Goal: Complete application form: Complete application form

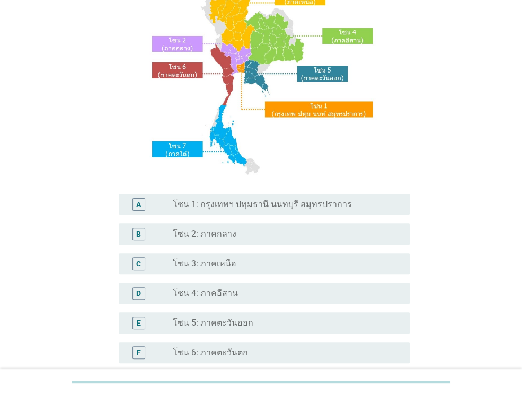
scroll to position [106, 0]
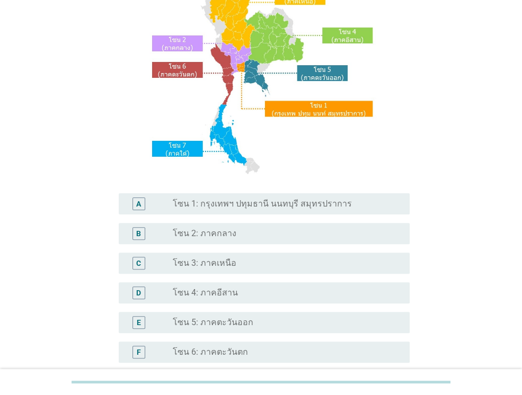
click at [216, 267] on label "โซน 3: ภาคเหนือ" at bounding box center [205, 263] width 64 height 11
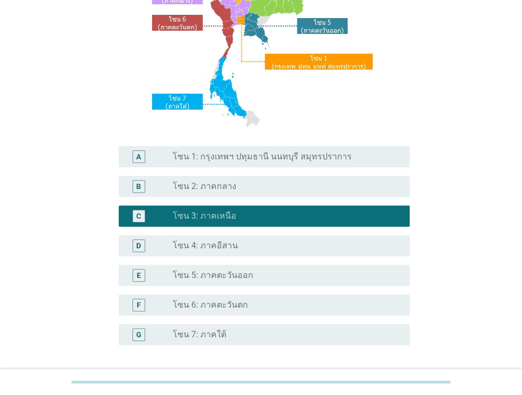
scroll to position [239, 0]
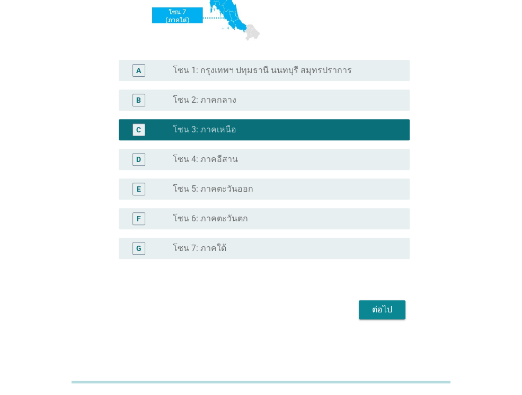
click at [390, 308] on div "ต่อไป" at bounding box center [382, 309] width 30 height 13
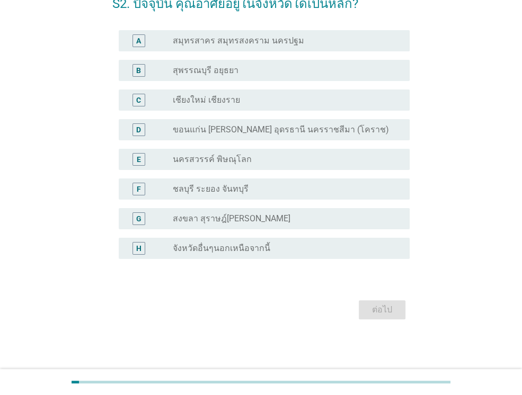
scroll to position [0, 0]
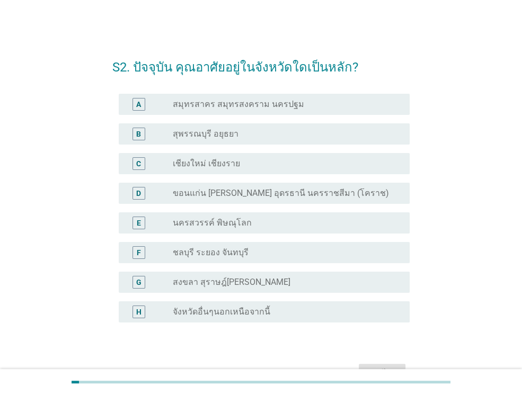
click at [222, 218] on label "นครสวรรค์ พิษณุโลก" at bounding box center [212, 223] width 79 height 11
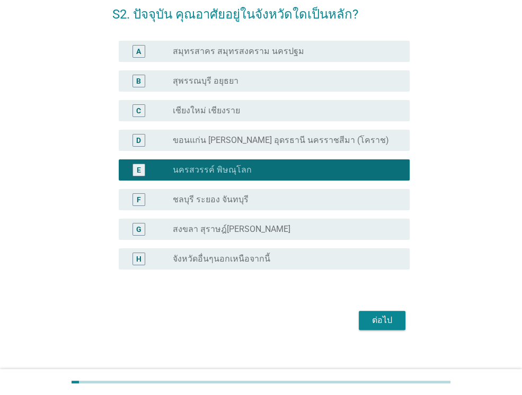
scroll to position [64, 0]
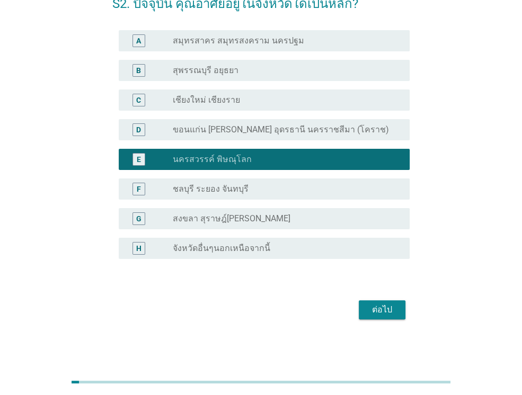
click at [374, 311] on div "ต่อไป" at bounding box center [382, 309] width 30 height 13
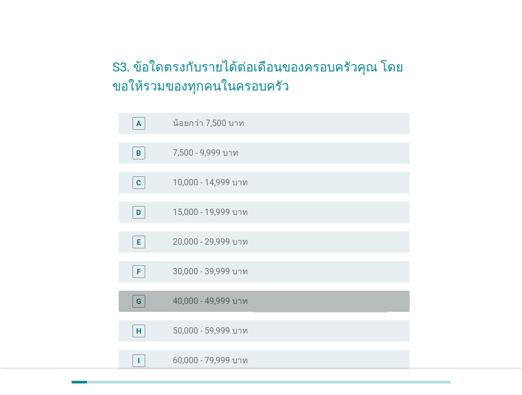
click at [209, 299] on label "40,000 - 49,999 บาท" at bounding box center [210, 301] width 75 height 11
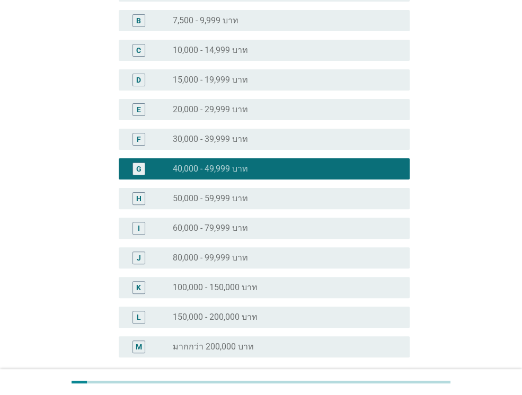
scroll to position [231, 0]
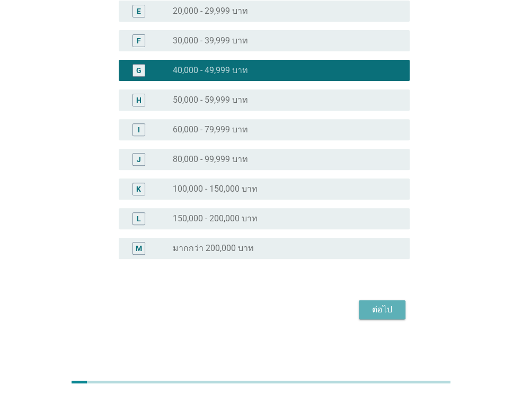
click at [373, 308] on div "ต่อไป" at bounding box center [382, 309] width 30 height 13
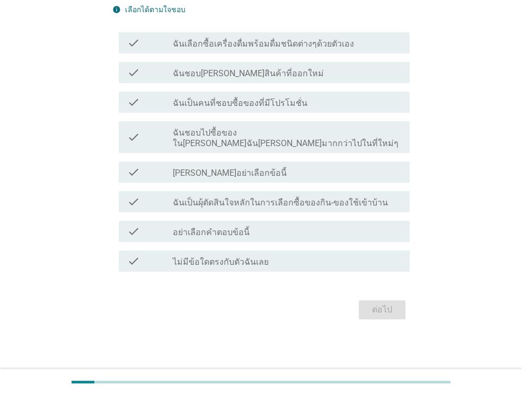
scroll to position [0, 0]
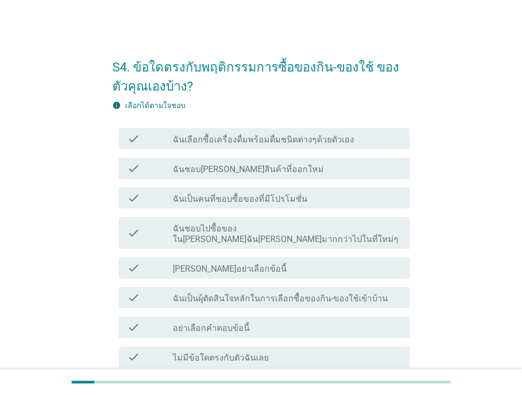
click at [270, 143] on label "ฉันเลือกซื้อเครื่องดื่มพร้อมดื่มชนิดต่างๆด้วยตัวเอง" at bounding box center [263, 139] width 181 height 11
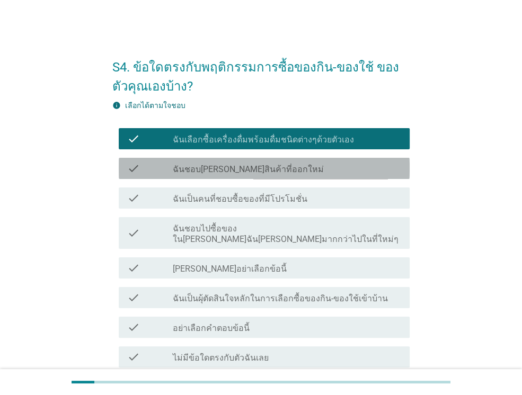
click at [256, 172] on label "ฉันชอบ[PERSON_NAME]สินค้าที่ออกใหม่" at bounding box center [248, 169] width 151 height 11
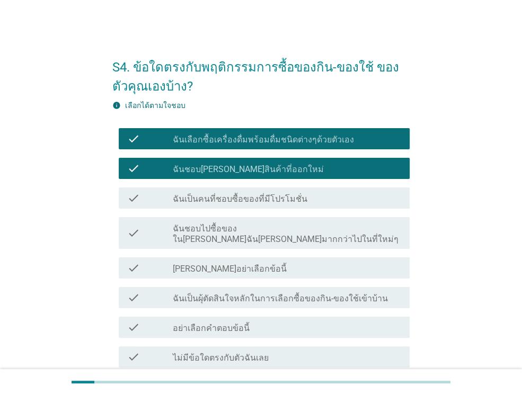
click at [254, 201] on label "ฉันเป็นคนที่ชอบซื้อของที่มีโปรโมชั่น" at bounding box center [240, 199] width 134 height 11
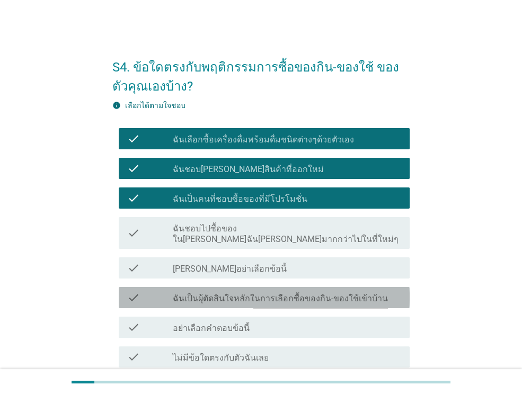
click at [271, 293] on label "ฉันเป็นผุ้ตัดสินใจหลักในการเลือกซื้อของกิน-ของใช้เข้าบ้าน" at bounding box center [280, 298] width 215 height 11
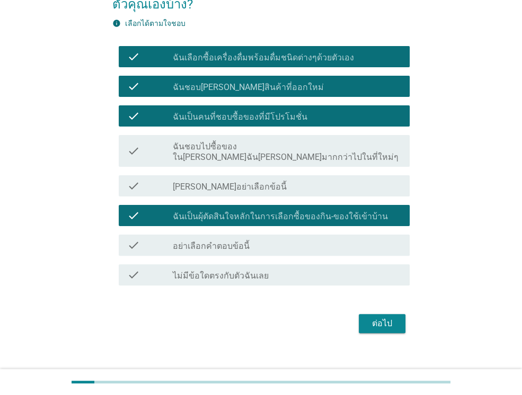
scroll to position [85, 0]
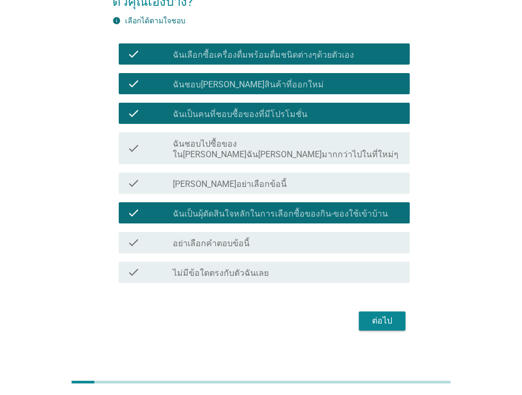
click at [382, 308] on div "ต่อไป" at bounding box center [260, 320] width 297 height 25
click at [382, 315] on div "ต่อไป" at bounding box center [382, 321] width 30 height 13
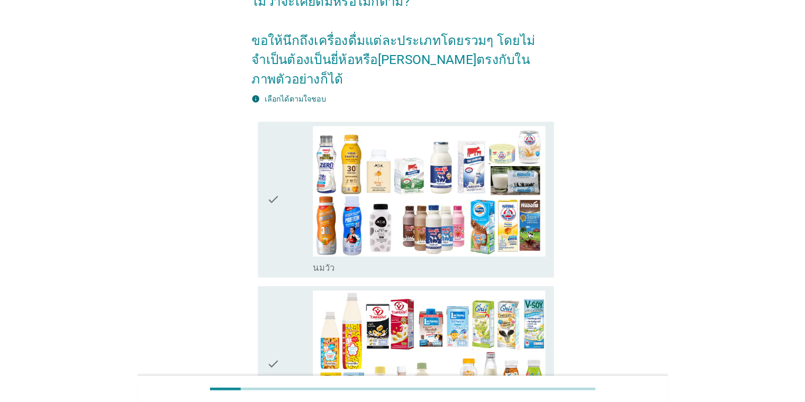
scroll to position [0, 0]
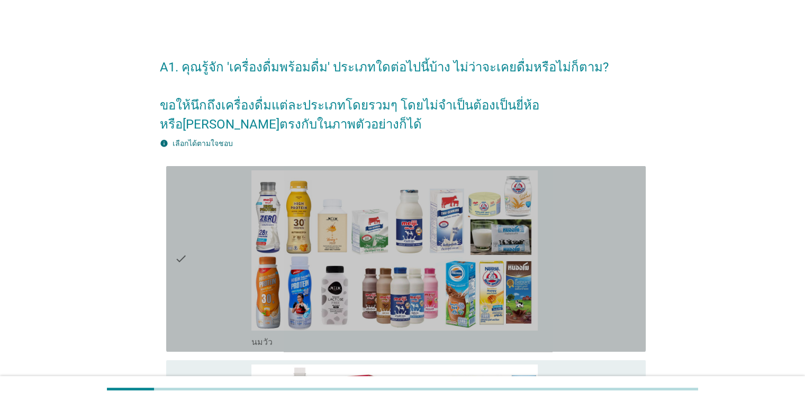
click at [190, 286] on div "check" at bounding box center [213, 259] width 77 height 177
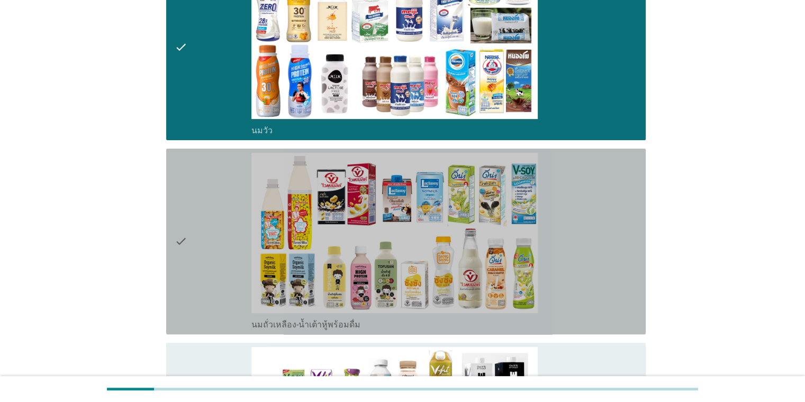
click at [205, 241] on div "check" at bounding box center [213, 241] width 77 height 177
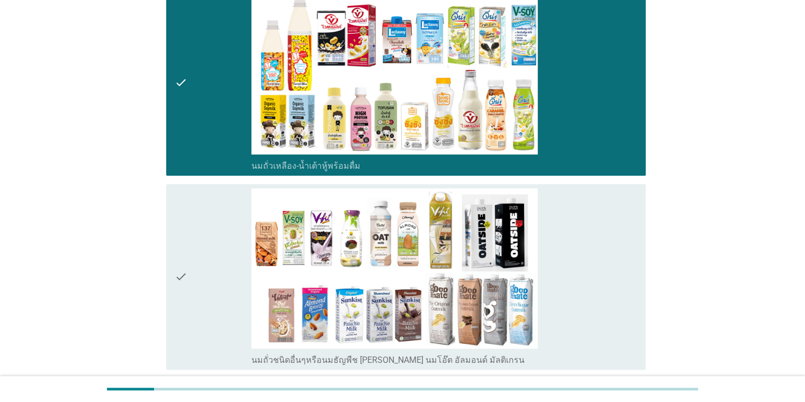
click at [200, 231] on div "check" at bounding box center [213, 277] width 77 height 177
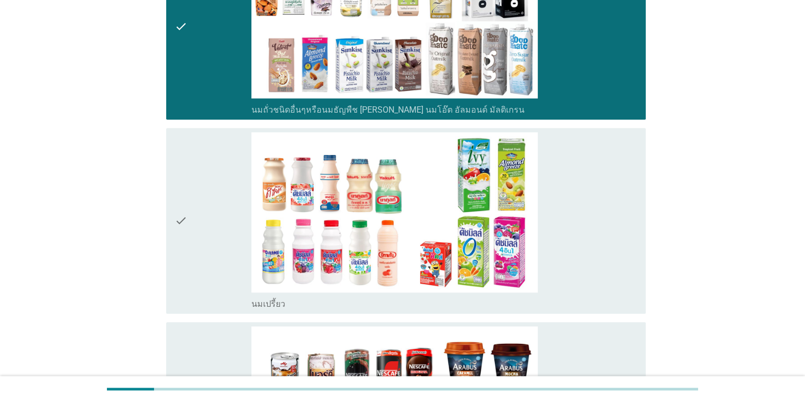
scroll to position [635, 0]
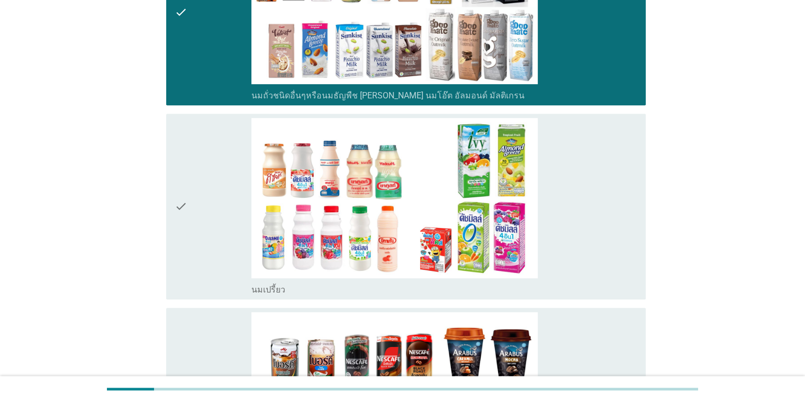
click at [188, 204] on div "check" at bounding box center [213, 206] width 77 height 177
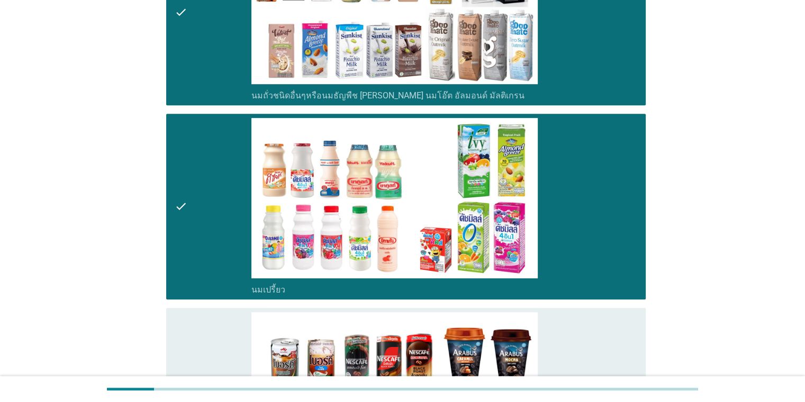
click at [184, 326] on icon "check" at bounding box center [181, 400] width 13 height 177
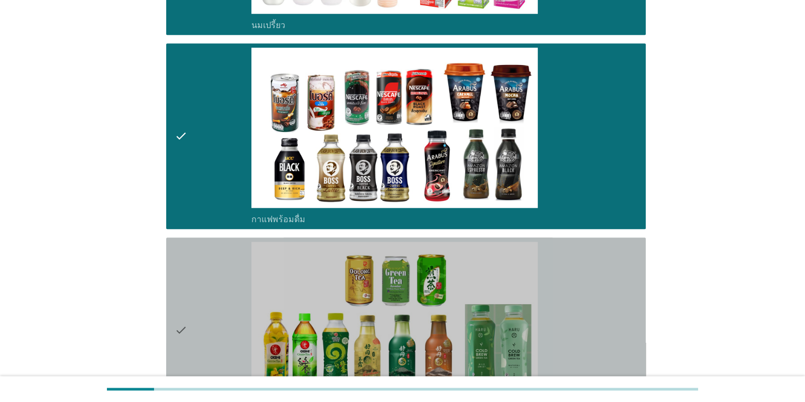
click at [214, 292] on div "check" at bounding box center [213, 330] width 77 height 177
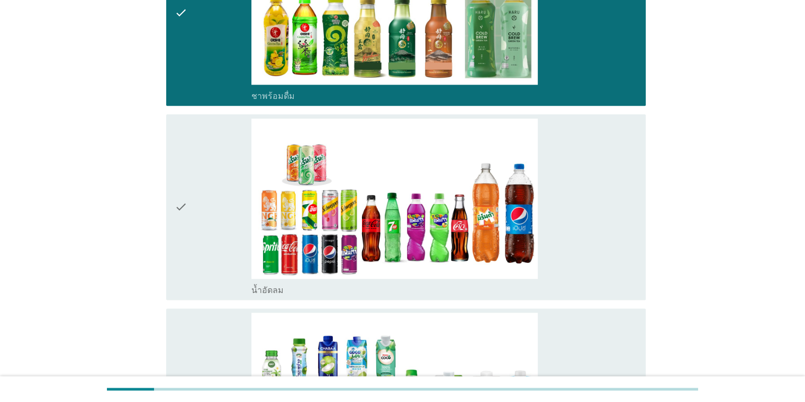
click at [193, 208] on div "check" at bounding box center [213, 207] width 77 height 177
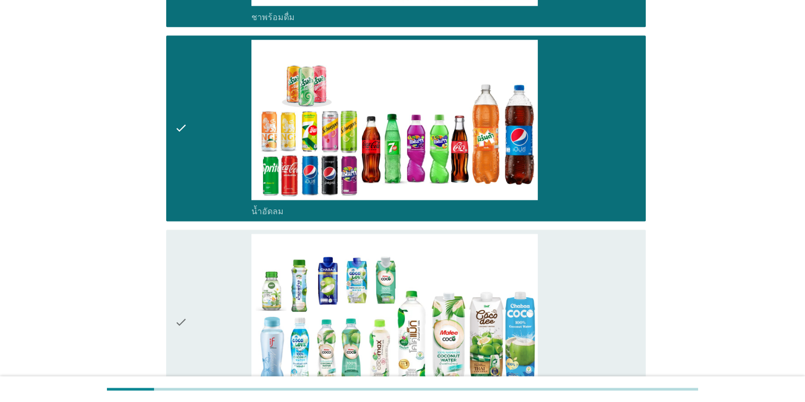
scroll to position [1483, 0]
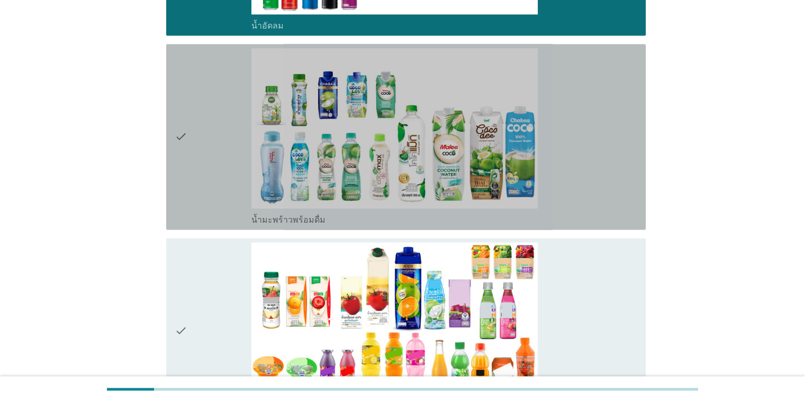
click at [203, 175] on div "check" at bounding box center [213, 136] width 77 height 177
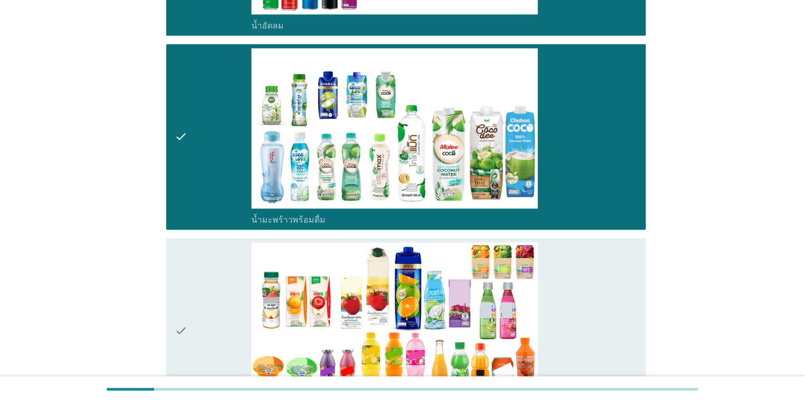
click at [189, 268] on div "check" at bounding box center [213, 331] width 77 height 177
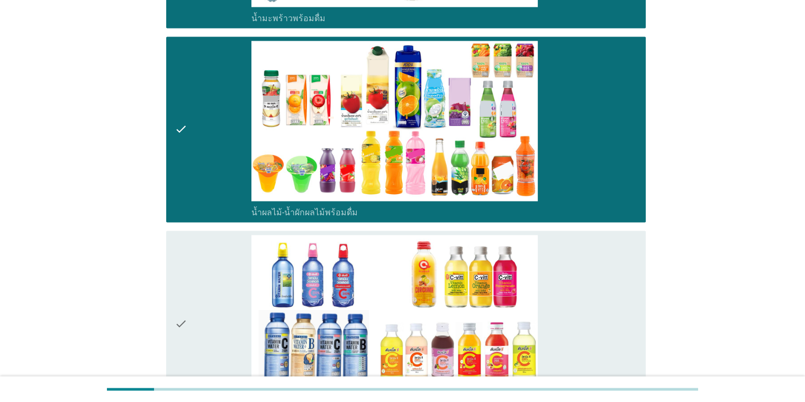
scroll to position [1747, 0]
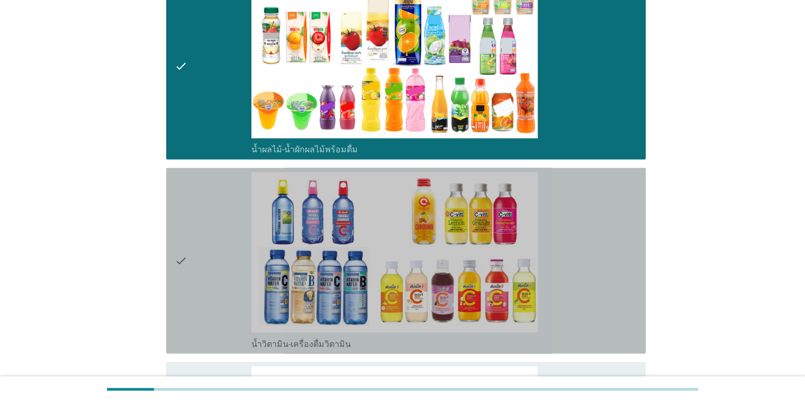
click at [201, 220] on div "check" at bounding box center [213, 260] width 77 height 177
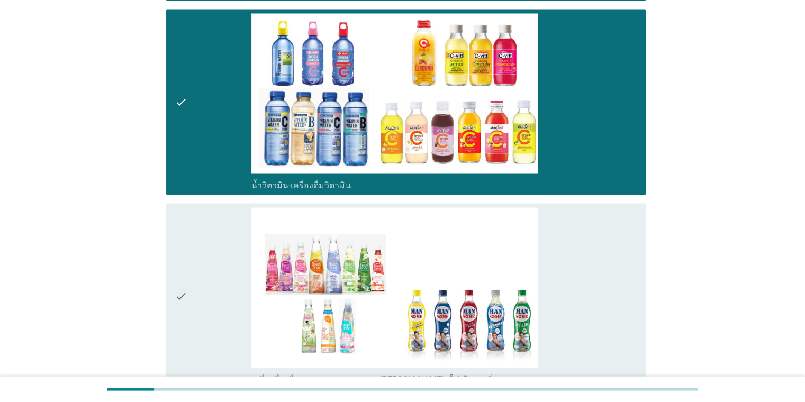
click at [203, 258] on div "check" at bounding box center [213, 296] width 77 height 177
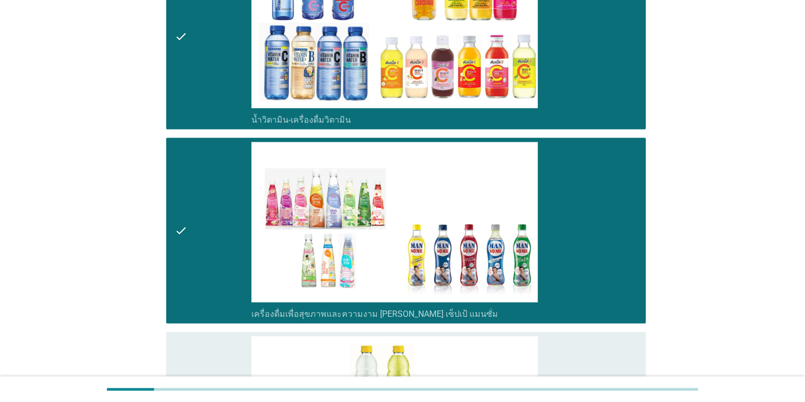
scroll to position [2224, 0]
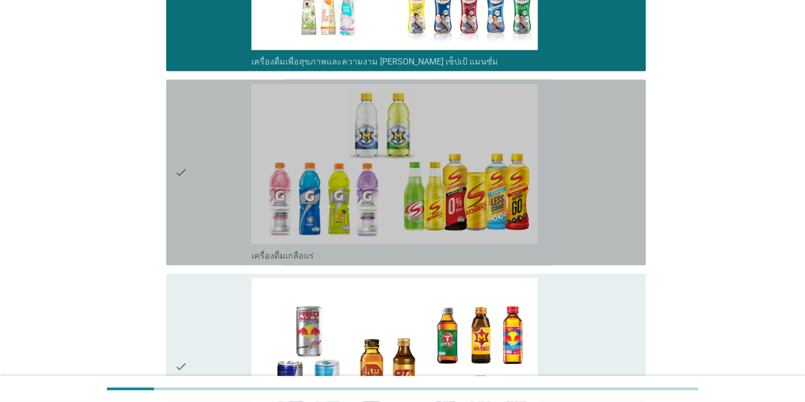
drag, startPoint x: 213, startPoint y: 208, endPoint x: 211, endPoint y: 231, distance: 23.4
click at [212, 208] on div "check" at bounding box center [213, 172] width 77 height 177
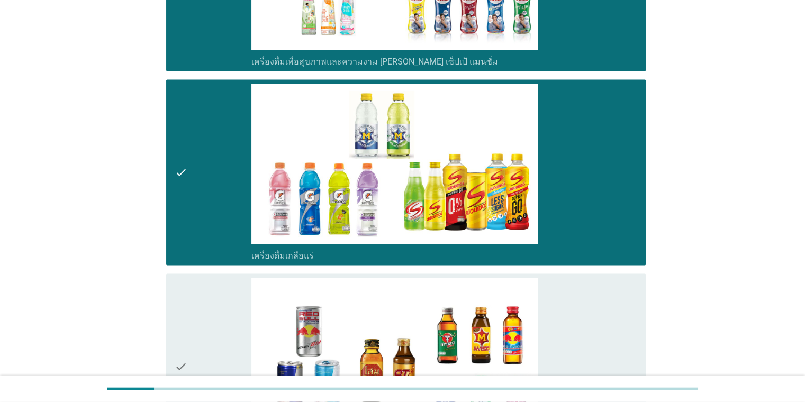
click at [198, 290] on div "check" at bounding box center [213, 367] width 77 height 177
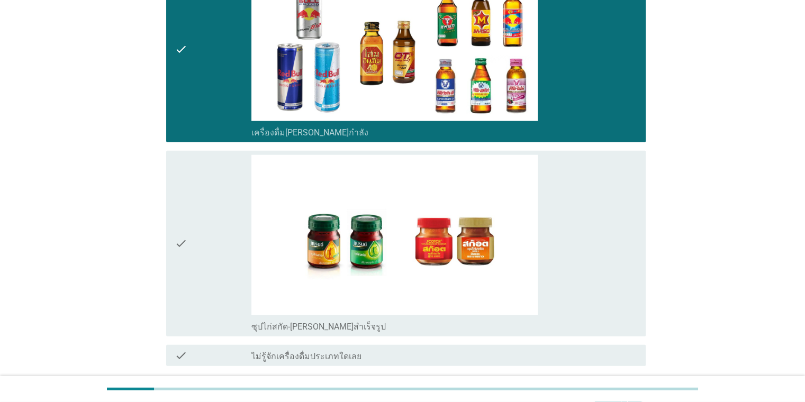
click at [196, 221] on div "check" at bounding box center [213, 243] width 77 height 177
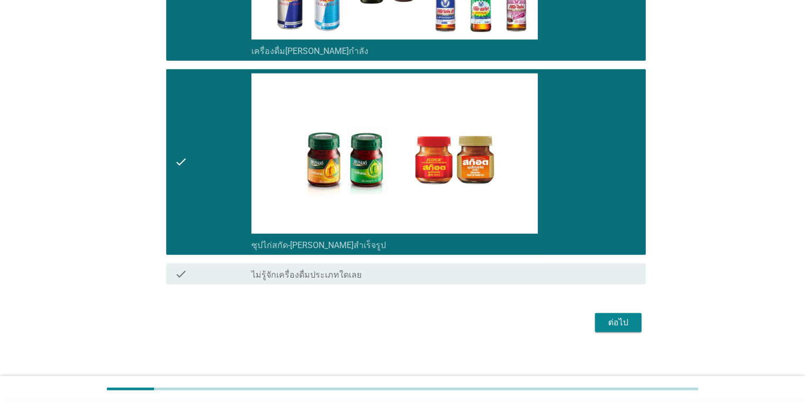
scroll to position [2624, 0]
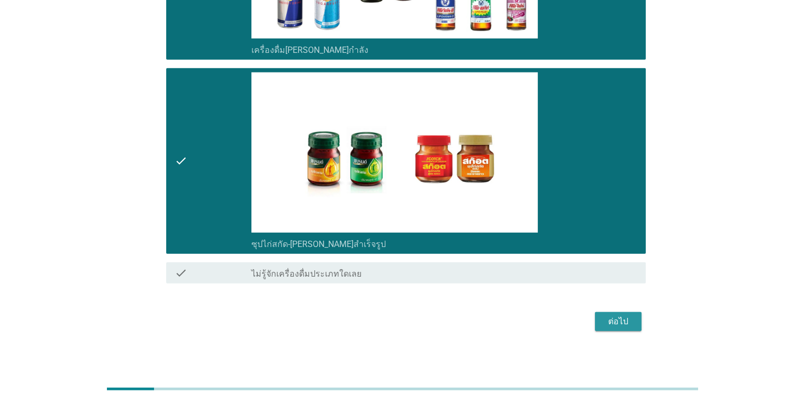
click at [521, 318] on div "ต่อไป" at bounding box center [619, 322] width 30 height 13
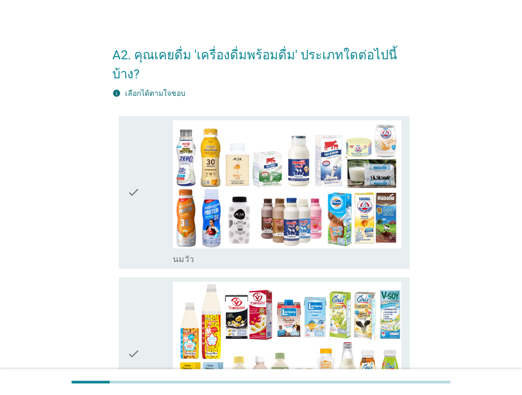
scroll to position [0, 0]
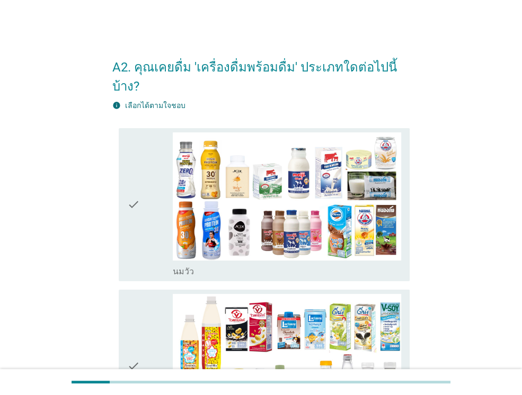
click at [114, 155] on div "check check_box_outline_blank [PERSON_NAME]" at bounding box center [260, 205] width 297 height 162
click at [140, 179] on div "check" at bounding box center [150, 204] width 46 height 145
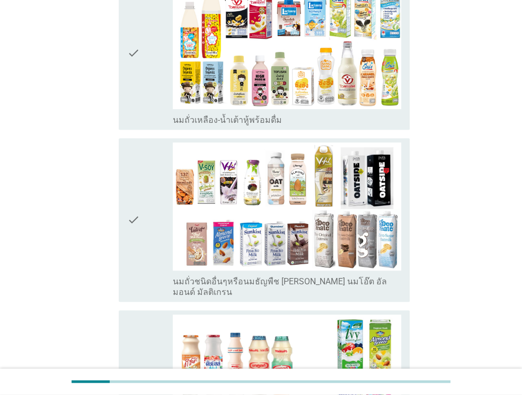
scroll to position [318, 0]
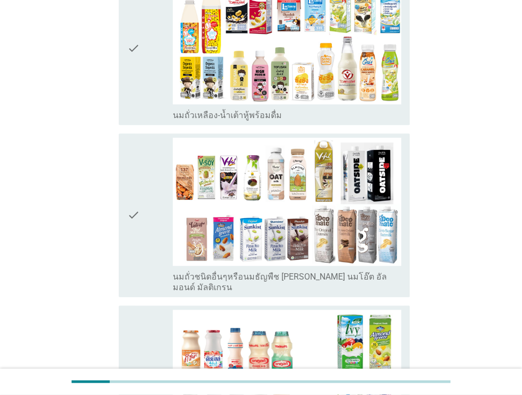
click at [141, 162] on div "check" at bounding box center [150, 215] width 46 height 155
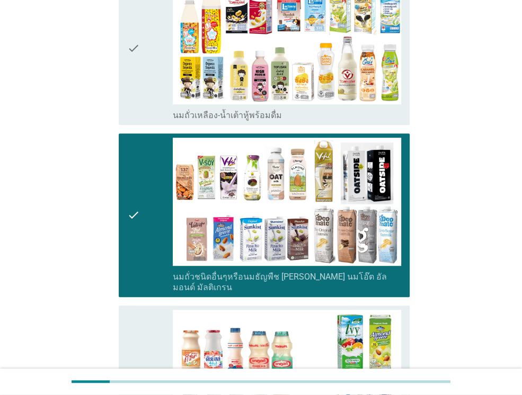
click at [154, 37] on div "check" at bounding box center [150, 48] width 46 height 145
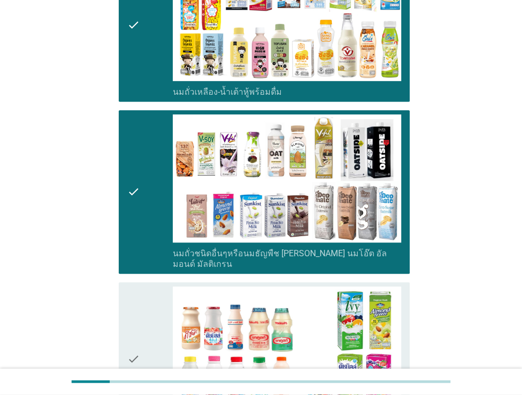
scroll to position [530, 0]
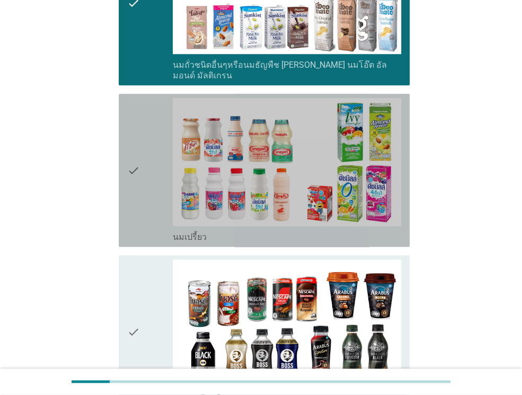
click at [145, 125] on div "check" at bounding box center [150, 170] width 46 height 145
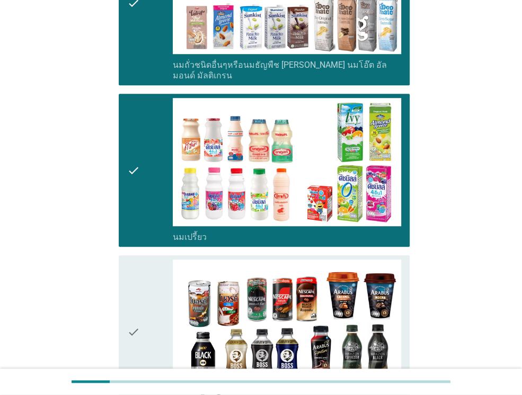
click at [142, 279] on div "check" at bounding box center [150, 331] width 46 height 145
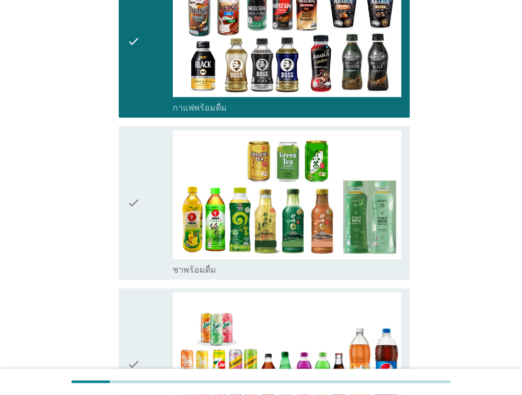
scroll to position [847, 0]
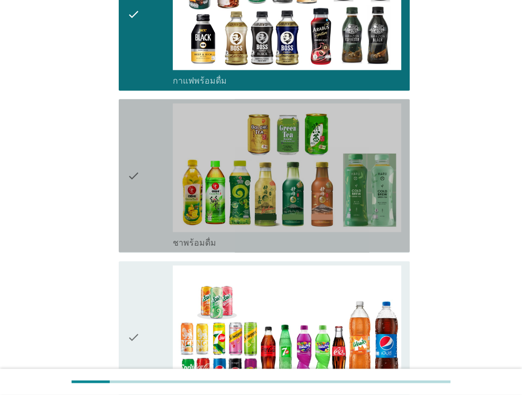
click at [139, 178] on icon "check" at bounding box center [133, 175] width 13 height 145
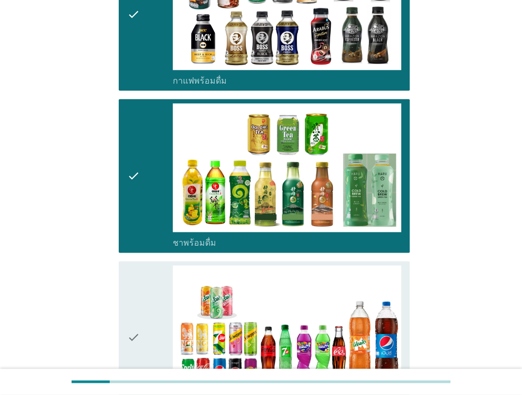
click at [134, 265] on icon "check" at bounding box center [133, 337] width 13 height 145
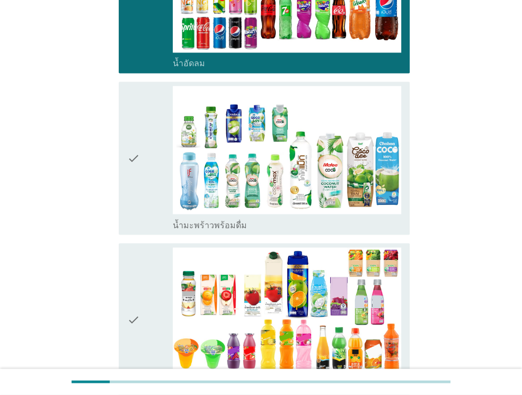
scroll to position [1218, 0]
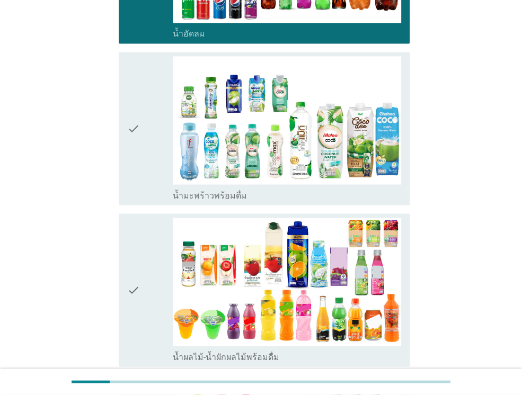
click at [118, 142] on div "check check_box_outline_blank น้ำมะพร้าวพร้อมดื่ม" at bounding box center [260, 129] width 297 height 162
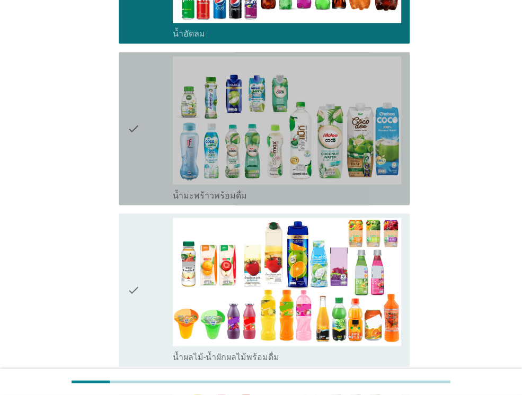
click at [127, 161] on icon "check" at bounding box center [133, 128] width 13 height 145
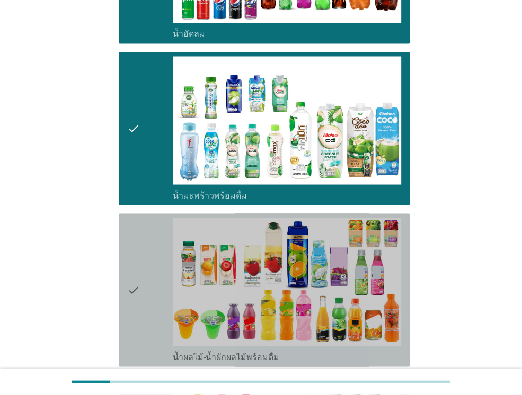
click at [131, 225] on icon "check" at bounding box center [133, 290] width 13 height 145
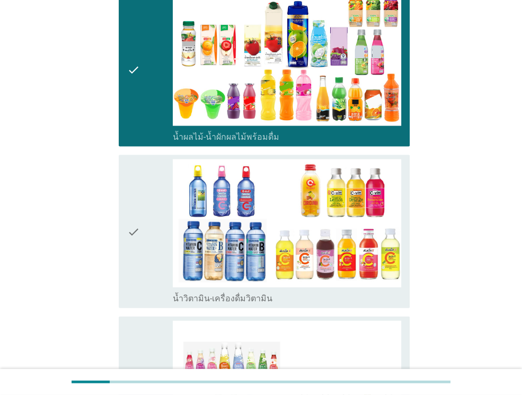
scroll to position [1483, 0]
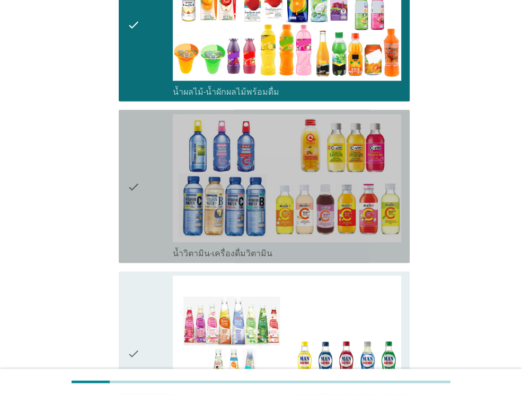
click at [142, 169] on div "check" at bounding box center [150, 186] width 46 height 145
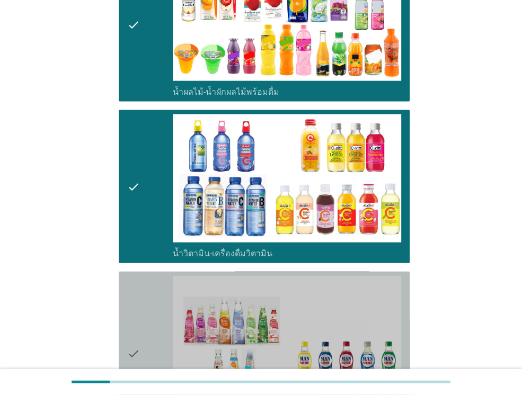
click at [140, 277] on icon "check" at bounding box center [133, 353] width 13 height 155
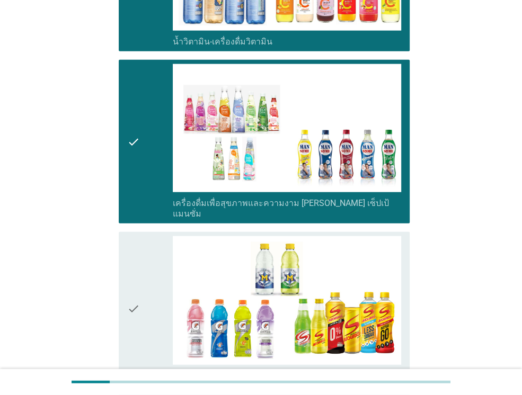
click at [141, 249] on div "check" at bounding box center [150, 308] width 46 height 145
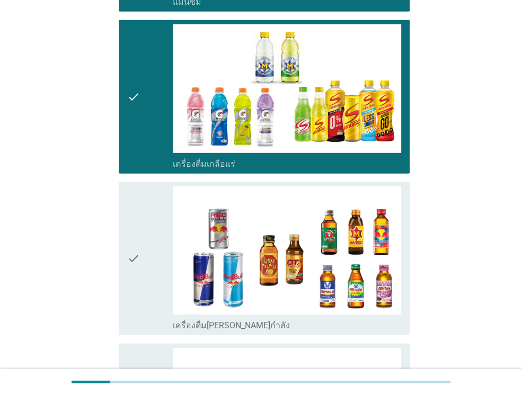
click at [142, 244] on div "check" at bounding box center [150, 258] width 46 height 145
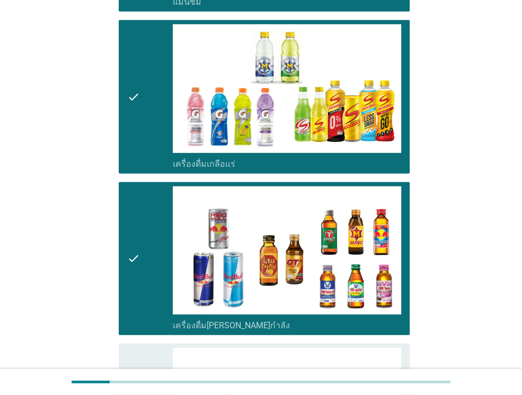
scroll to position [2116, 0]
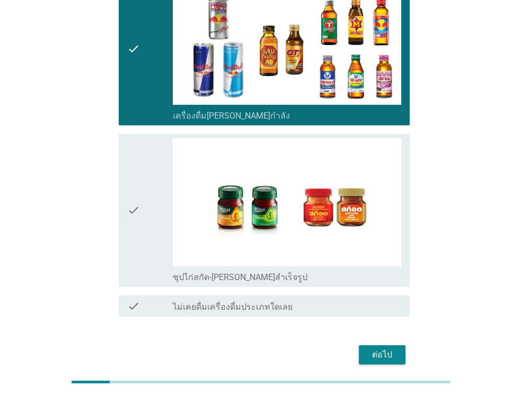
click at [137, 203] on icon "check" at bounding box center [133, 210] width 13 height 145
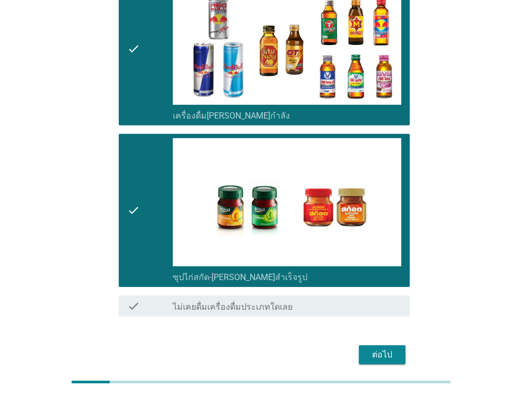
click at [385, 345] on button "ต่อไป" at bounding box center [381, 354] width 47 height 19
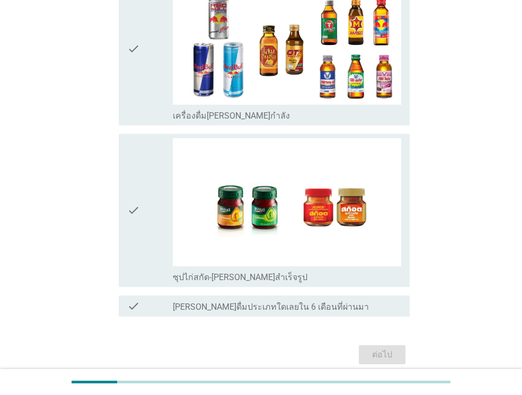
scroll to position [0, 0]
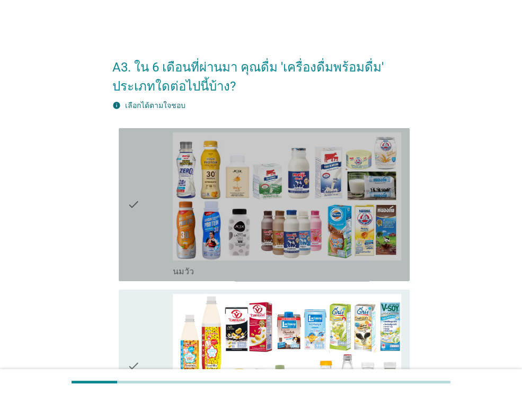
click at [140, 226] on div "check" at bounding box center [150, 204] width 46 height 145
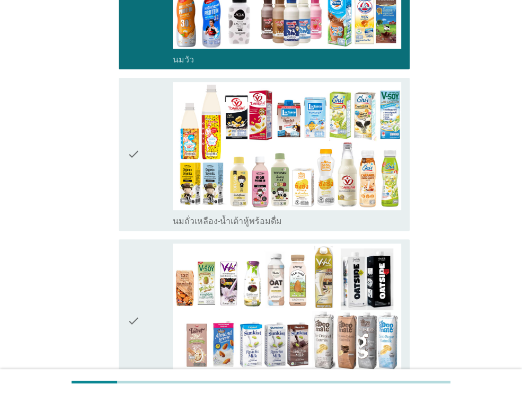
click at [151, 193] on div "check" at bounding box center [150, 154] width 46 height 145
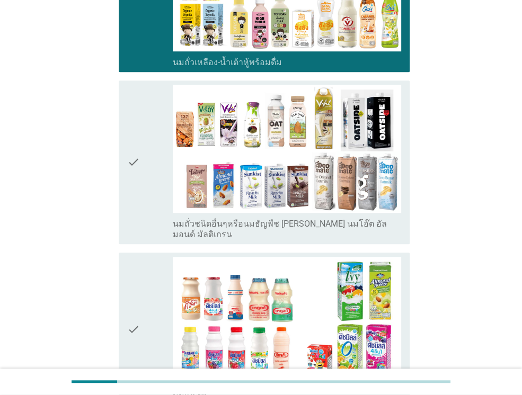
click at [143, 176] on div "check" at bounding box center [150, 162] width 46 height 155
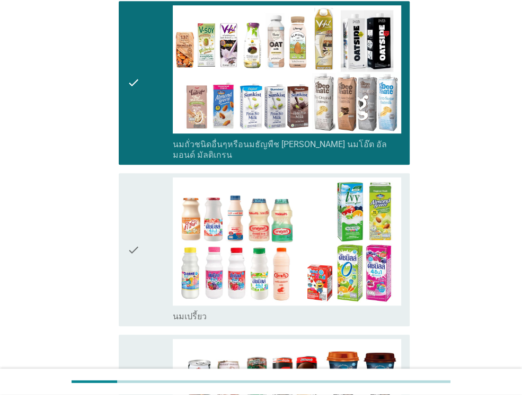
scroll to position [582, 0]
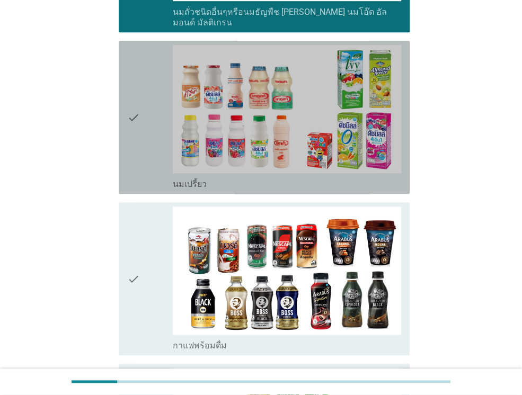
click at [148, 150] on div "check" at bounding box center [150, 117] width 46 height 145
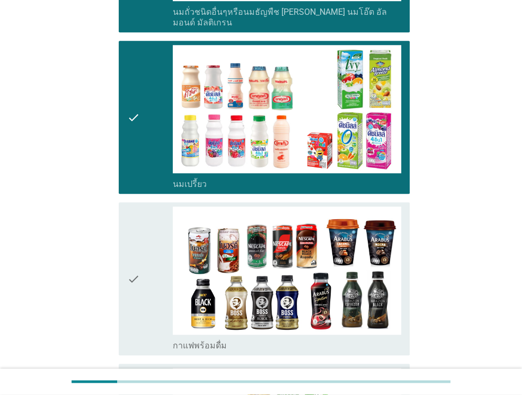
click at [138, 248] on icon "check" at bounding box center [133, 279] width 13 height 145
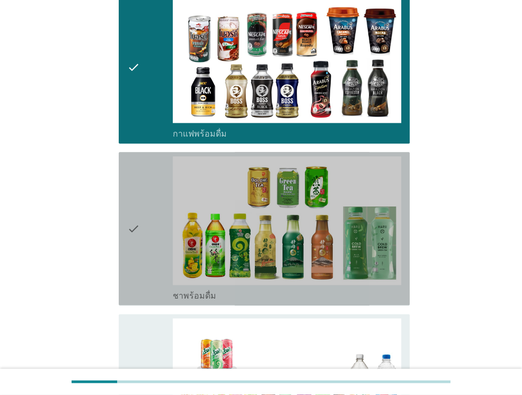
click at [142, 198] on div "check" at bounding box center [150, 228] width 46 height 145
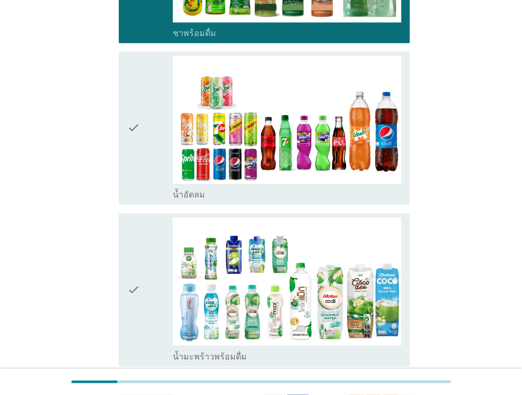
scroll to position [1059, 0]
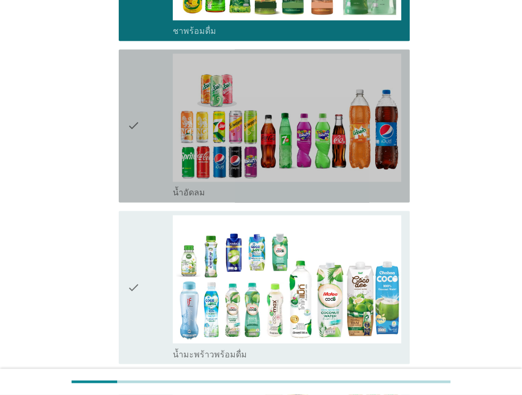
click at [138, 117] on icon "check" at bounding box center [133, 125] width 13 height 145
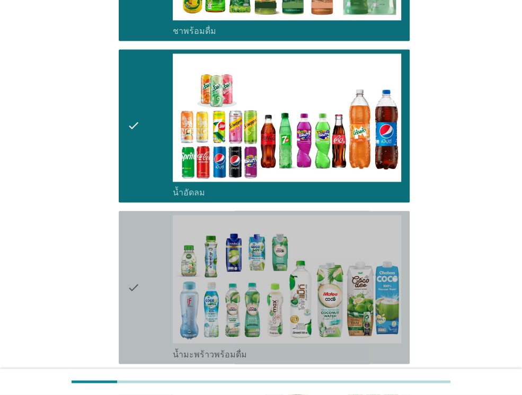
click at [129, 253] on icon "check" at bounding box center [133, 287] width 13 height 145
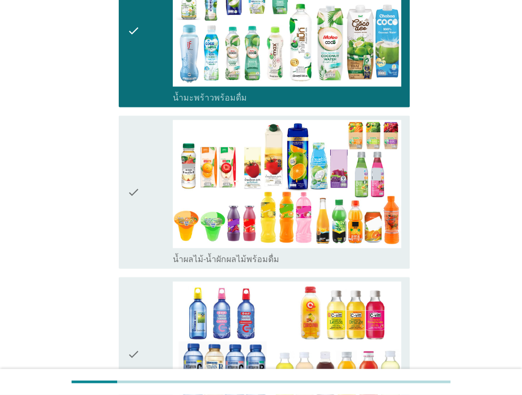
scroll to position [1324, 0]
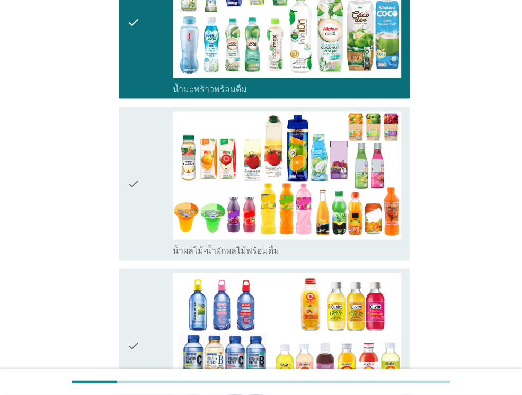
click at [147, 184] on div "check" at bounding box center [150, 184] width 46 height 145
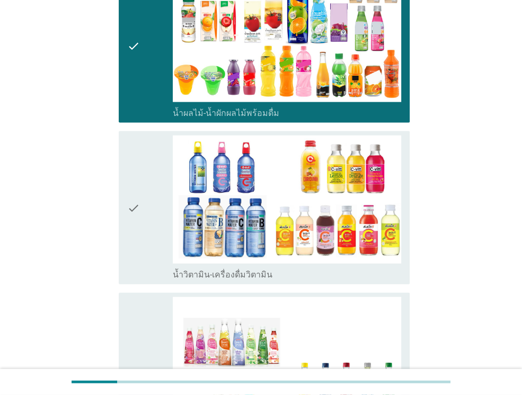
scroll to position [1483, 0]
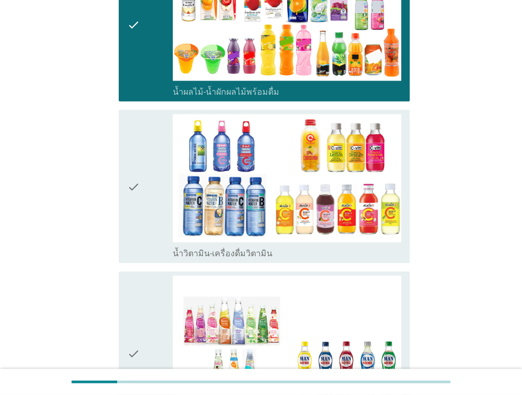
click at [148, 181] on div "check" at bounding box center [150, 186] width 46 height 145
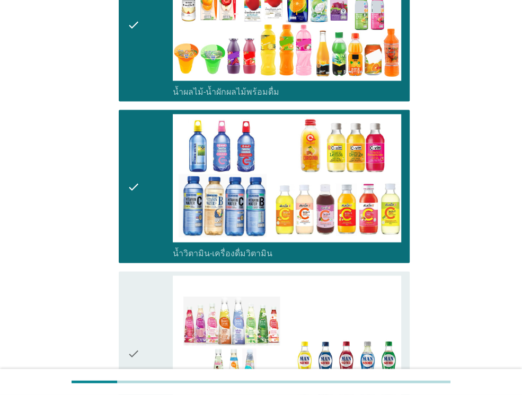
scroll to position [1694, 0]
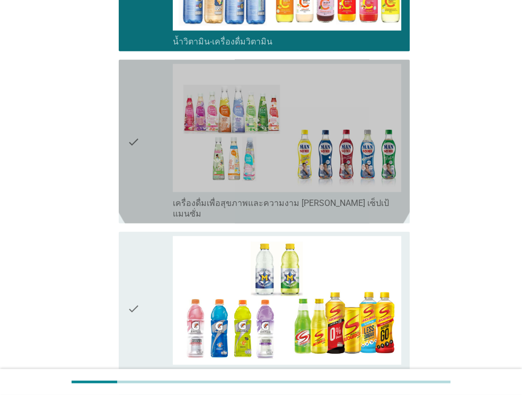
click at [143, 173] on div "check" at bounding box center [150, 141] width 46 height 155
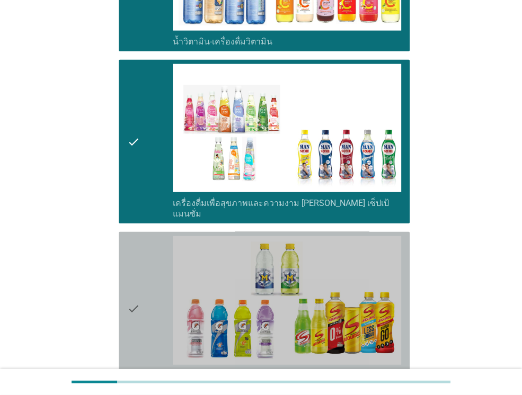
click at [142, 271] on div "check" at bounding box center [150, 308] width 46 height 145
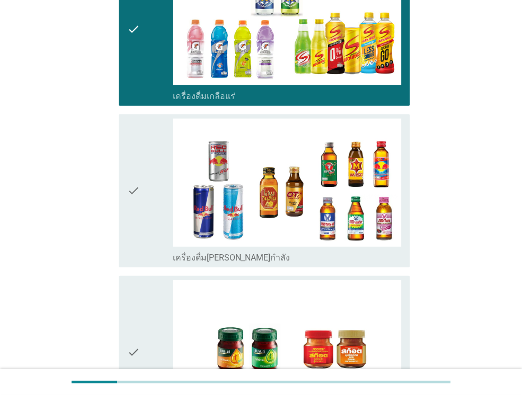
scroll to position [2012, 0]
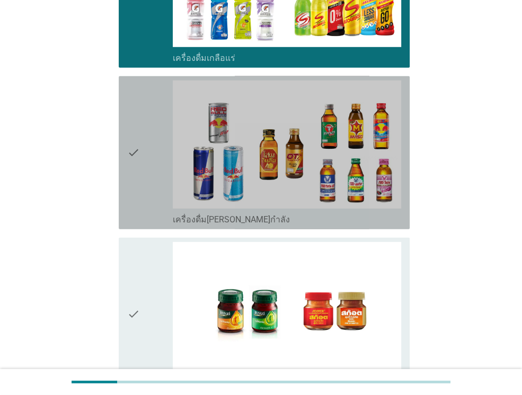
click at [152, 147] on div "check" at bounding box center [150, 152] width 46 height 145
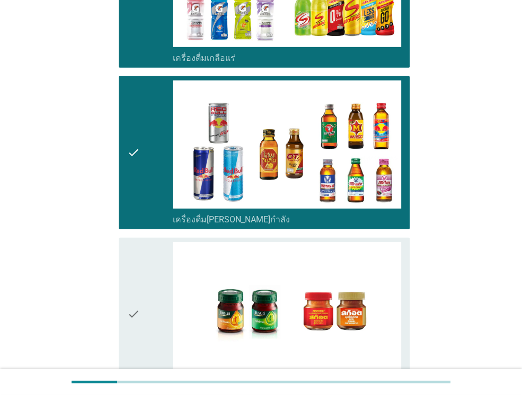
click at [140, 286] on icon "check" at bounding box center [133, 314] width 13 height 145
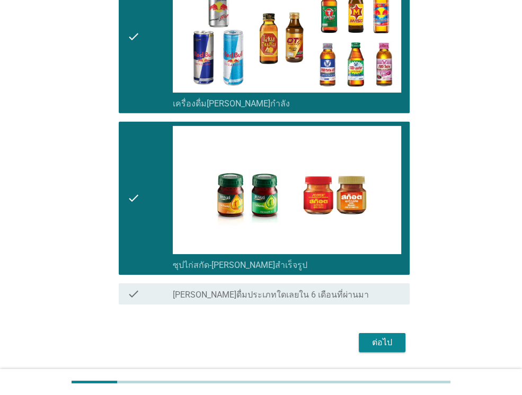
scroll to position [2135, 0]
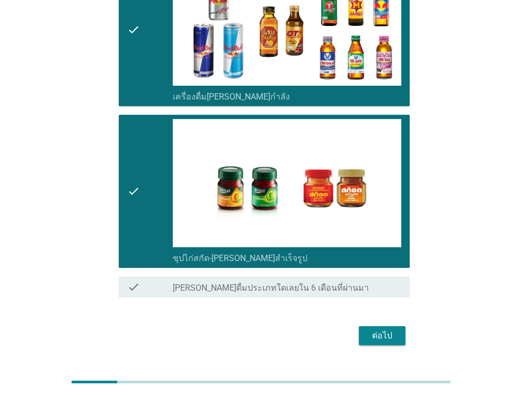
click at [396, 329] on div "ต่อไป" at bounding box center [382, 335] width 30 height 13
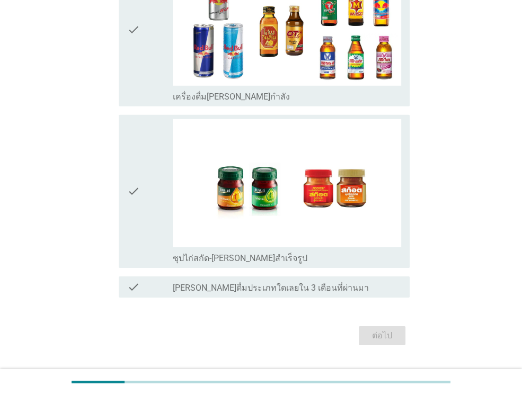
scroll to position [0, 0]
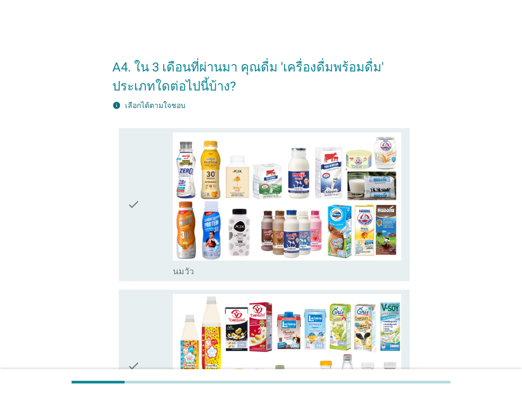
click at [118, 192] on div "check check_box_outline_blank [PERSON_NAME]" at bounding box center [260, 205] width 297 height 162
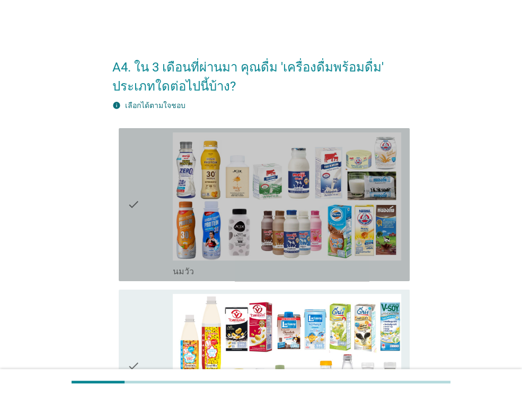
click at [143, 208] on div "check" at bounding box center [150, 204] width 46 height 145
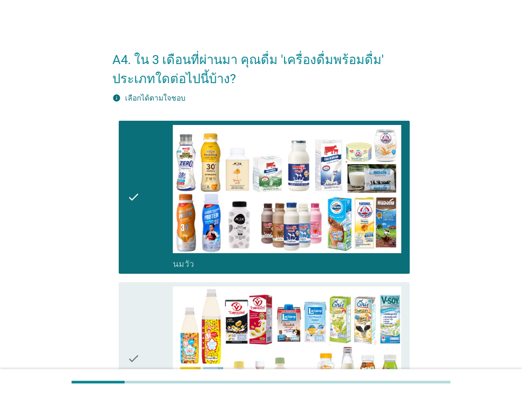
scroll to position [212, 0]
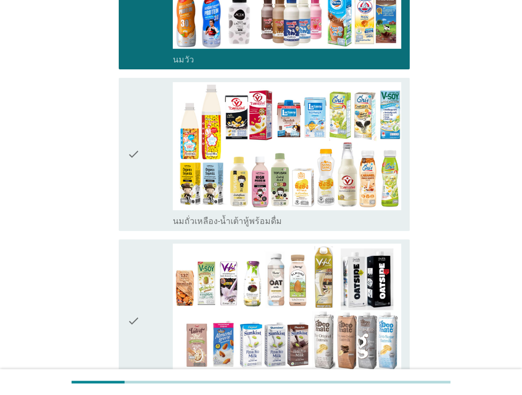
click at [138, 187] on icon "check" at bounding box center [133, 154] width 13 height 145
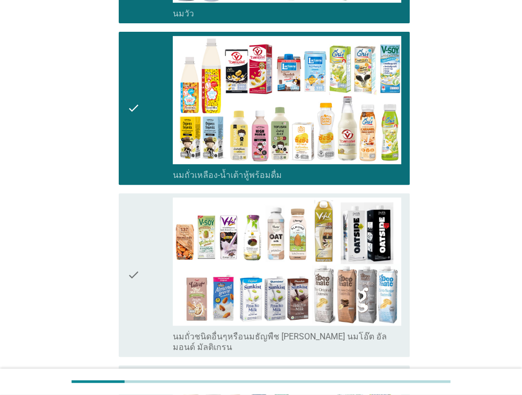
scroll to position [318, 0]
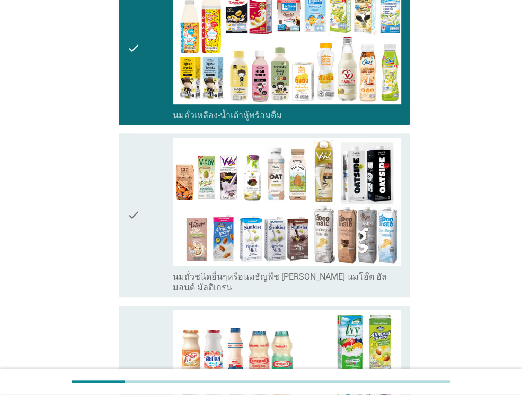
click at [147, 203] on div "check" at bounding box center [150, 215] width 46 height 155
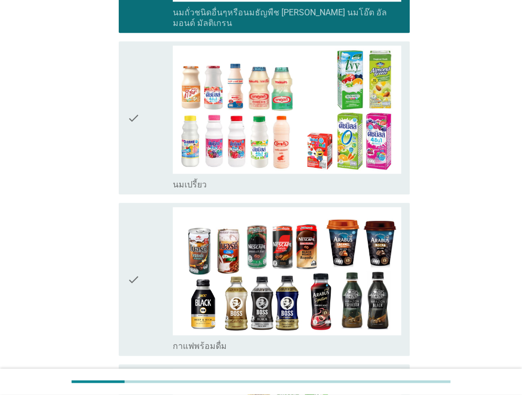
scroll to position [582, 0]
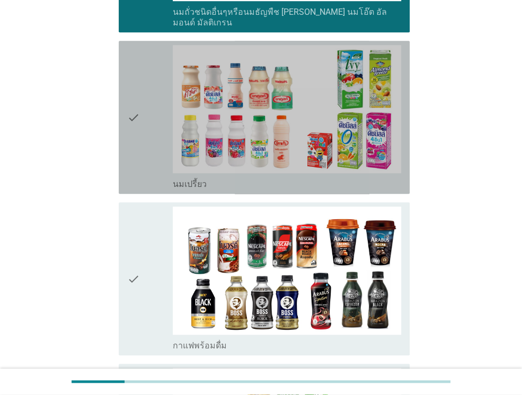
click at [162, 118] on div "check" at bounding box center [150, 117] width 46 height 145
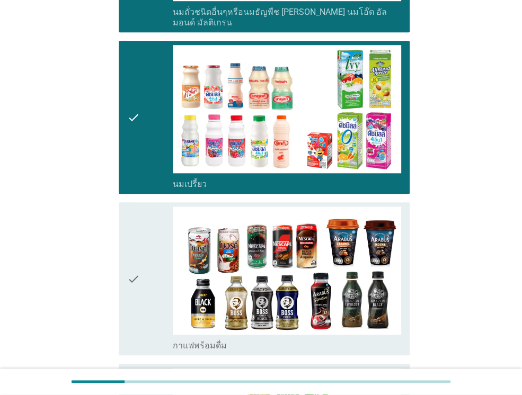
click at [133, 259] on icon "check" at bounding box center [133, 279] width 13 height 145
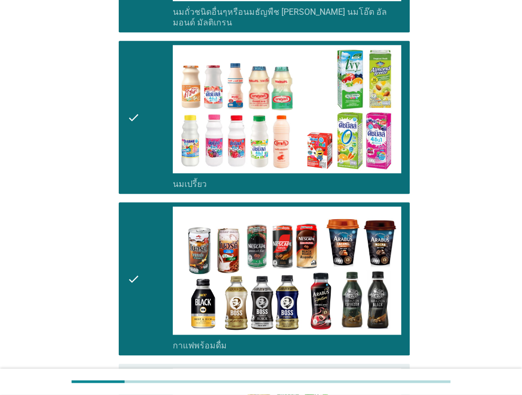
scroll to position [794, 0]
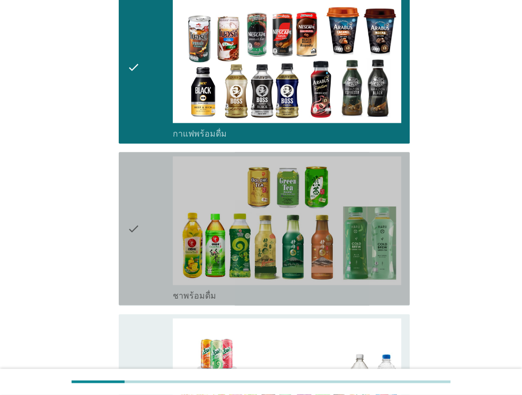
click at [139, 202] on icon "check" at bounding box center [133, 228] width 13 height 145
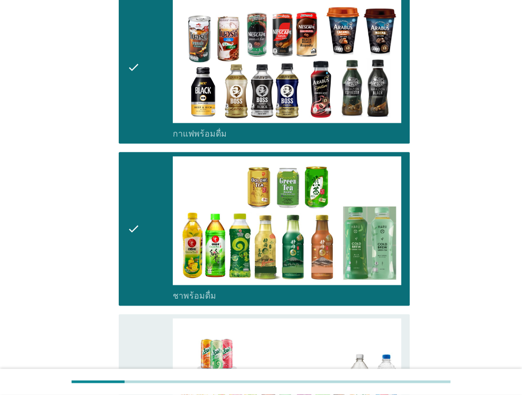
scroll to position [1006, 0]
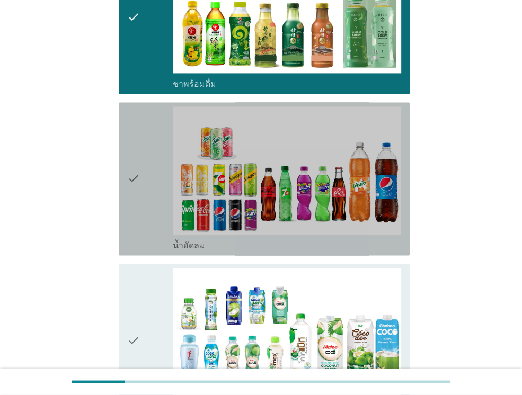
click at [140, 180] on div "check" at bounding box center [150, 178] width 46 height 145
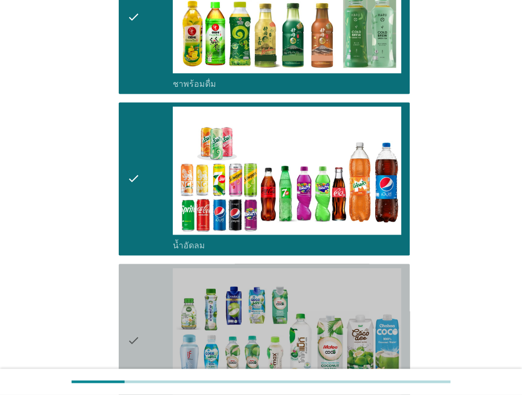
click at [124, 282] on div "check check_box_outline_blank น้ำมะพร้าวพร้อมดื่ม" at bounding box center [264, 340] width 291 height 153
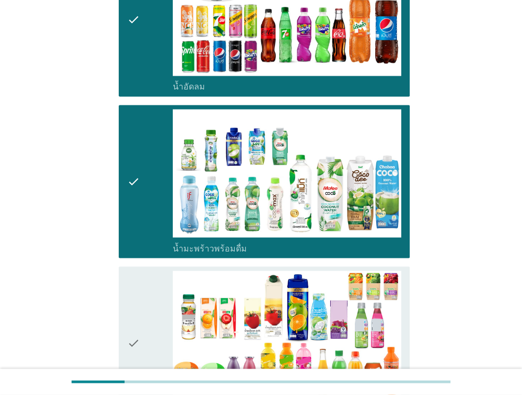
click at [125, 318] on div "check check_box_outline_blank น้ำผลไม้-น้ำผักผลไม้พร้อมดื่ม" at bounding box center [264, 342] width 291 height 153
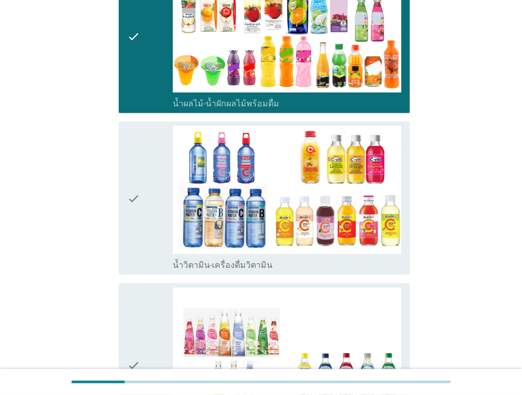
scroll to position [1483, 0]
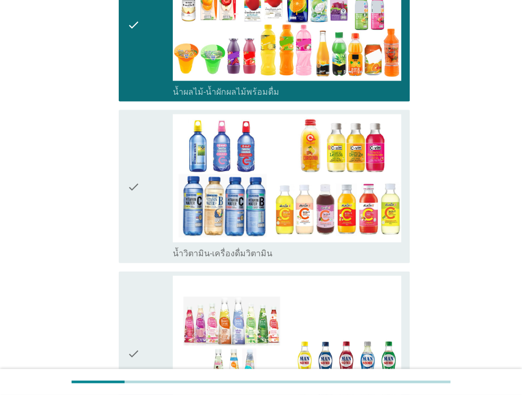
click at [154, 154] on div "check" at bounding box center [150, 186] width 46 height 145
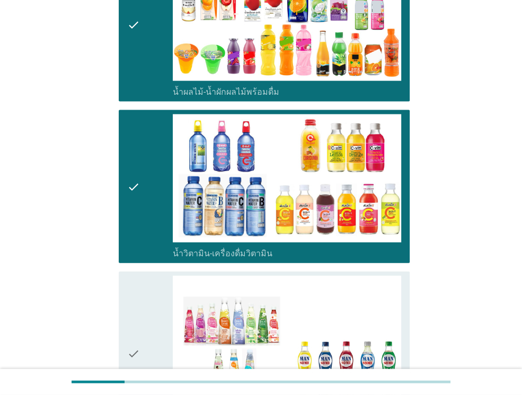
click at [138, 314] on icon "check" at bounding box center [133, 353] width 13 height 155
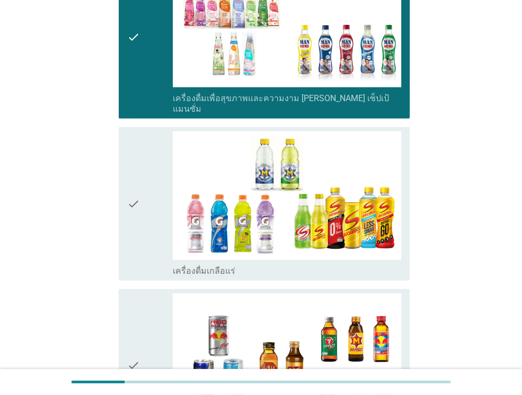
scroll to position [1800, 0]
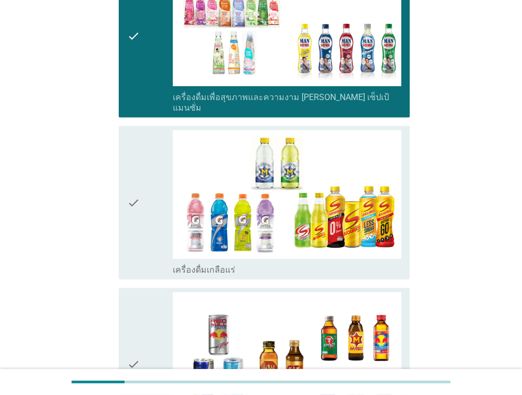
click at [144, 214] on div "check" at bounding box center [150, 202] width 46 height 145
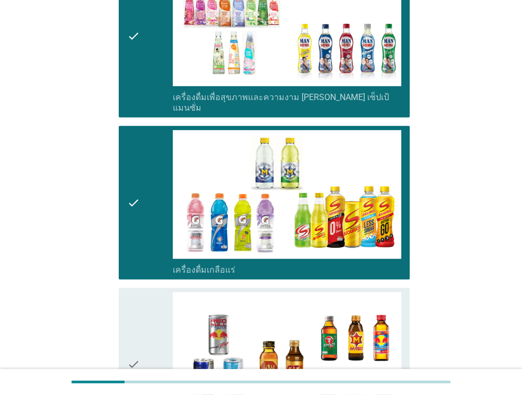
click at [140, 292] on div "check" at bounding box center [150, 364] width 46 height 145
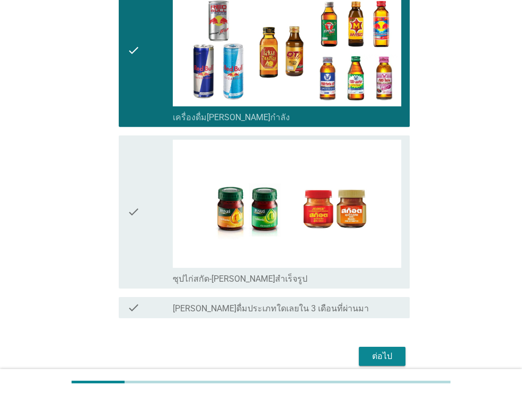
scroll to position [2118, 0]
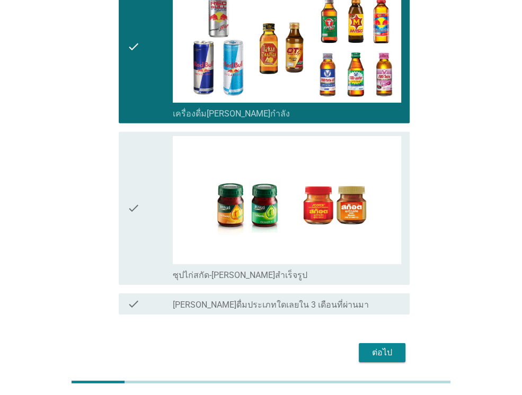
click at [156, 186] on div "check" at bounding box center [150, 208] width 46 height 145
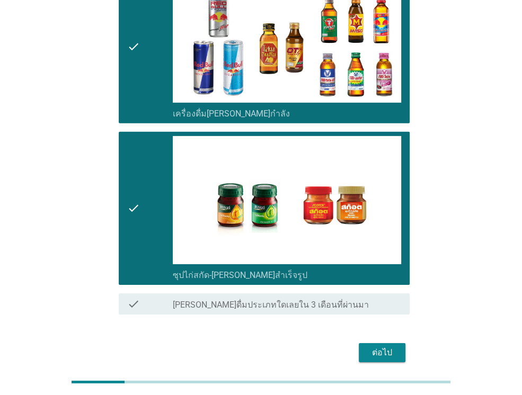
click at [390, 346] on div "ต่อไป" at bounding box center [382, 352] width 30 height 13
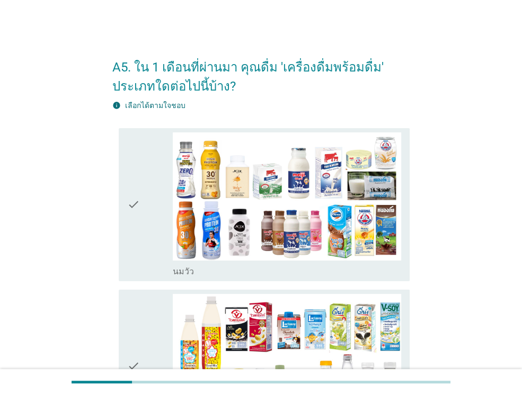
click at [139, 232] on icon "check" at bounding box center [133, 204] width 13 height 145
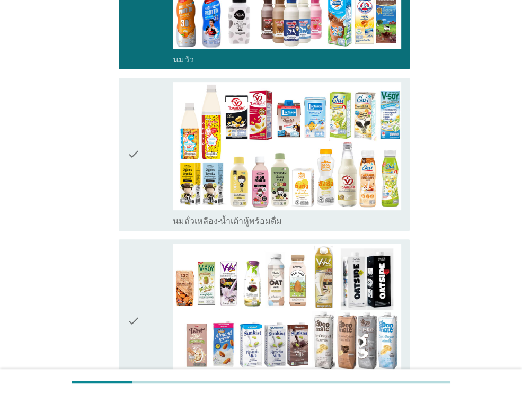
scroll to position [318, 0]
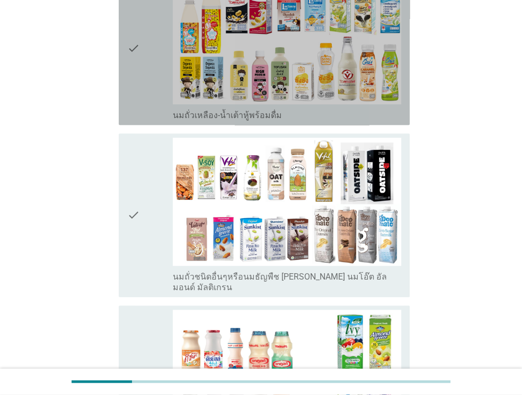
click at [146, 82] on div "check" at bounding box center [150, 48] width 46 height 145
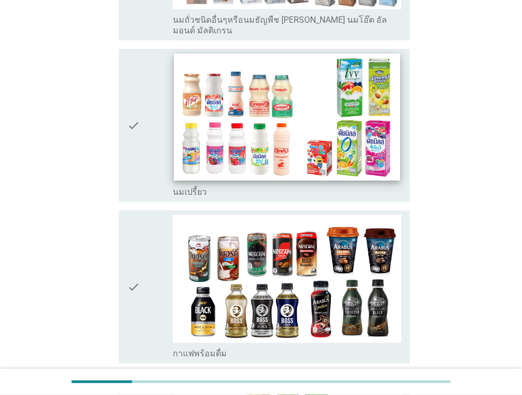
scroll to position [582, 0]
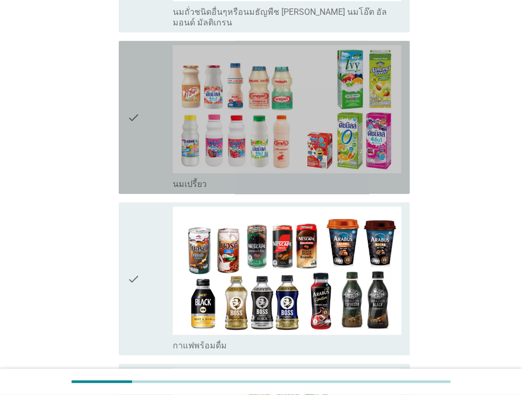
click at [159, 87] on div "check" at bounding box center [150, 117] width 46 height 145
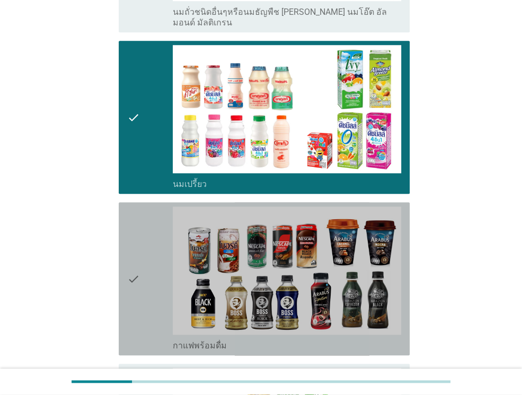
click at [163, 287] on div "check" at bounding box center [150, 279] width 46 height 145
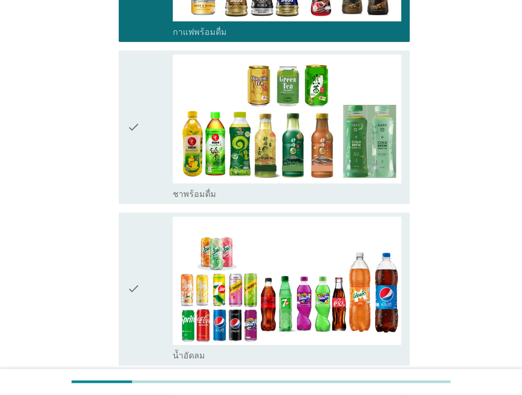
scroll to position [900, 0]
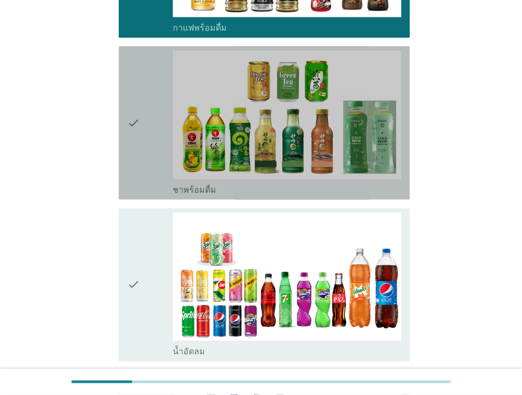
click at [137, 112] on icon "check" at bounding box center [133, 122] width 13 height 145
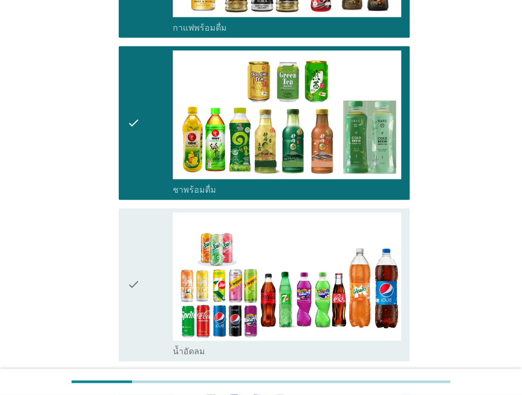
click at [133, 223] on icon "check" at bounding box center [133, 284] width 13 height 145
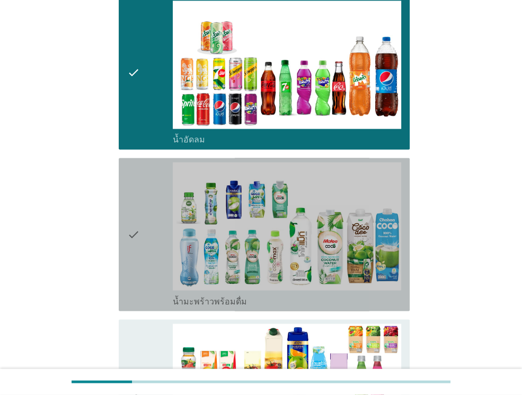
click at [136, 219] on icon "check" at bounding box center [133, 234] width 13 height 145
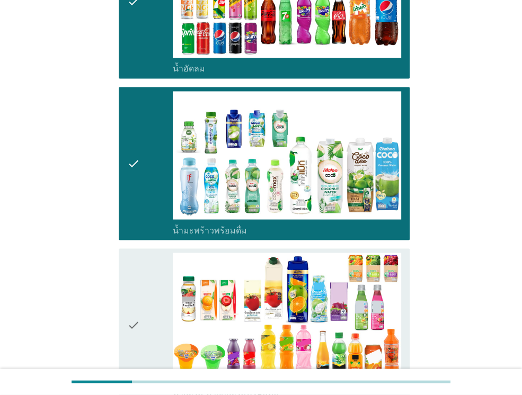
scroll to position [1324, 0]
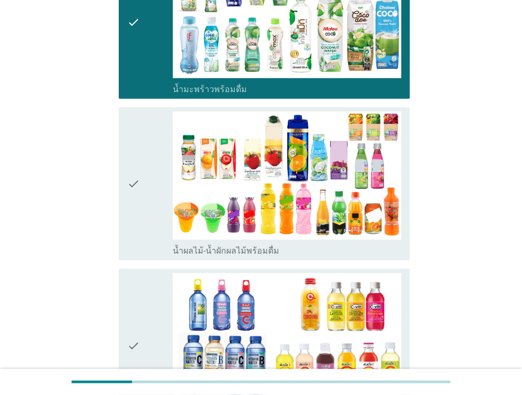
click at [144, 213] on div "check" at bounding box center [150, 184] width 46 height 145
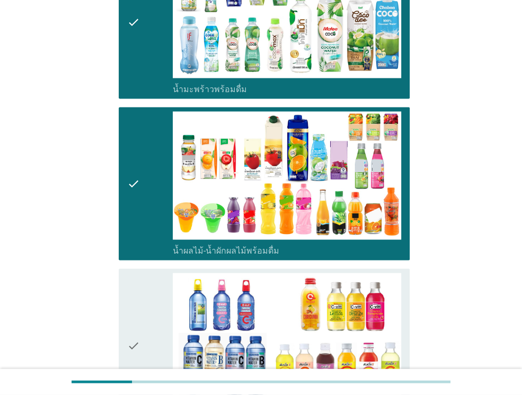
click at [125, 315] on div "check check_box_outline_blank น้ำวิตามิน-เครื่องดื่มวิตามิน" at bounding box center [264, 345] width 291 height 153
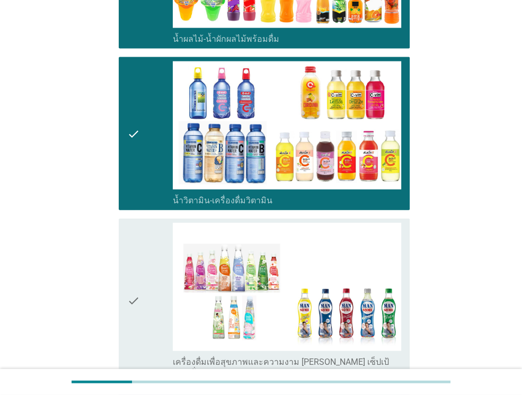
click at [134, 280] on icon "check" at bounding box center [133, 300] width 13 height 155
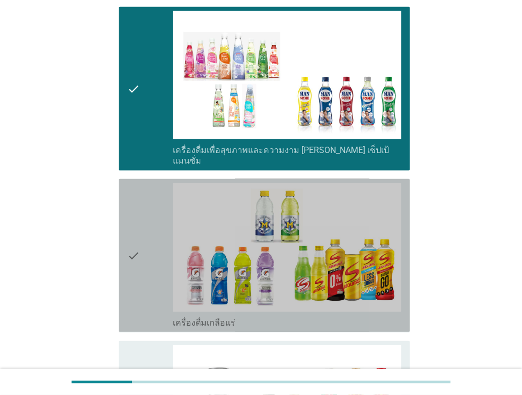
click at [139, 279] on icon "check" at bounding box center [133, 255] width 13 height 145
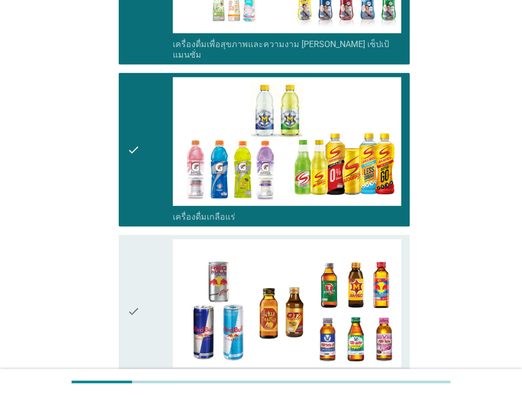
click at [148, 244] on div "check" at bounding box center [150, 311] width 46 height 145
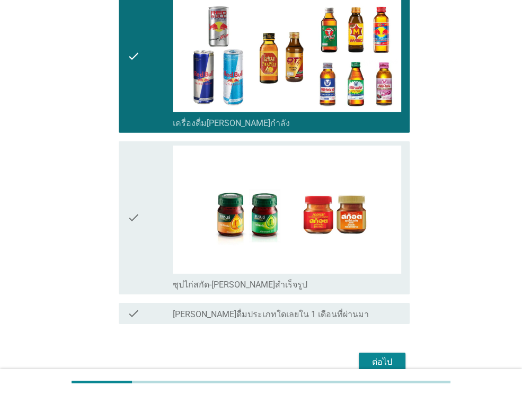
scroll to position [2135, 0]
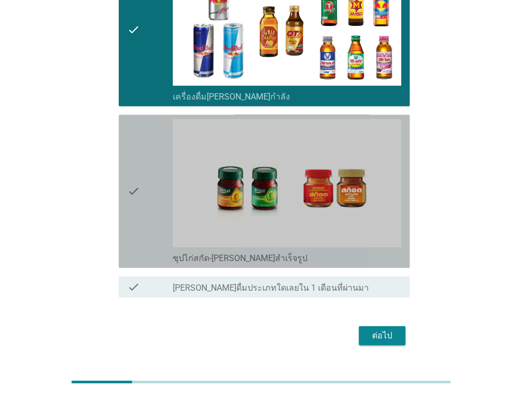
click at [145, 198] on div "check" at bounding box center [150, 191] width 46 height 145
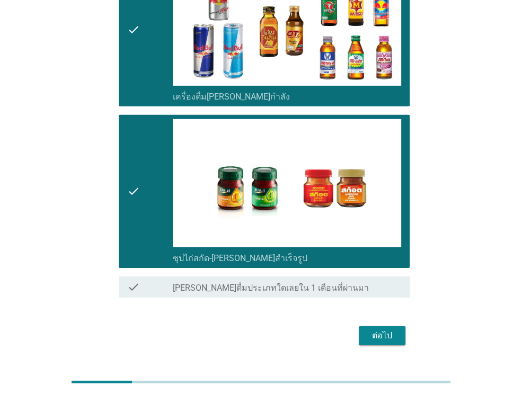
click at [383, 329] on div "ต่อไป" at bounding box center [382, 335] width 30 height 13
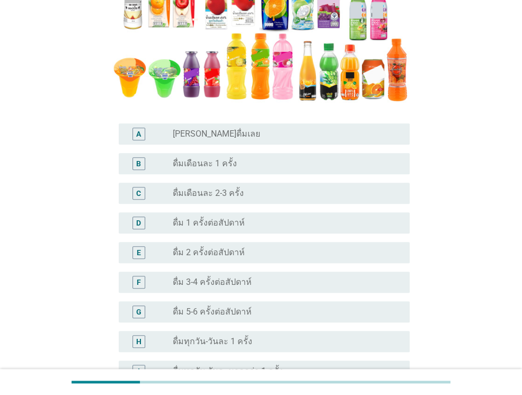
scroll to position [212, 0]
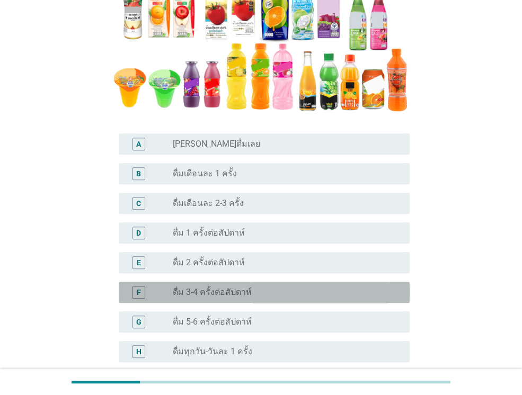
click at [214, 289] on label "ดื่ม 3-4 ครั้งต่อสัปดาห์" at bounding box center [212, 292] width 79 height 11
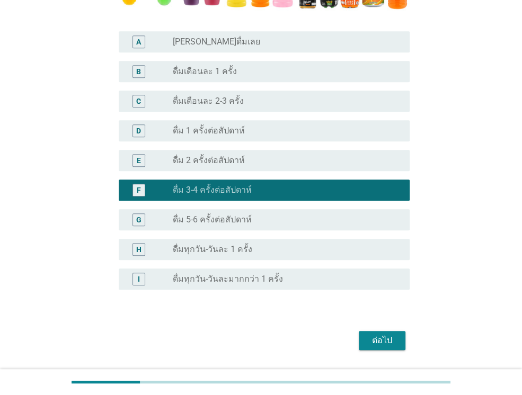
scroll to position [318, 0]
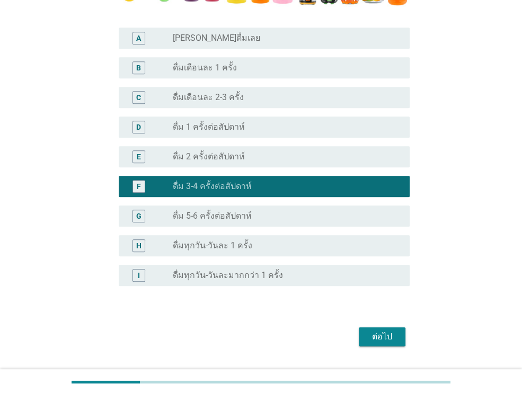
click at [370, 346] on div "ต่อไป" at bounding box center [260, 336] width 297 height 25
click at [375, 338] on div "ต่อไป" at bounding box center [382, 336] width 30 height 13
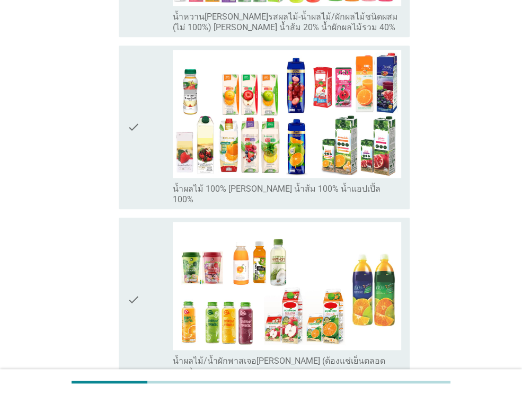
scroll to position [424, 0]
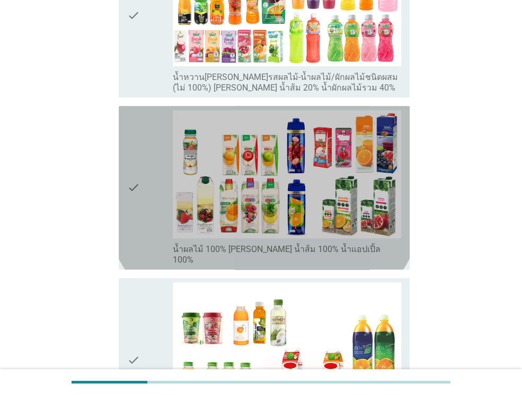
click at [136, 171] on icon "check" at bounding box center [133, 187] width 13 height 155
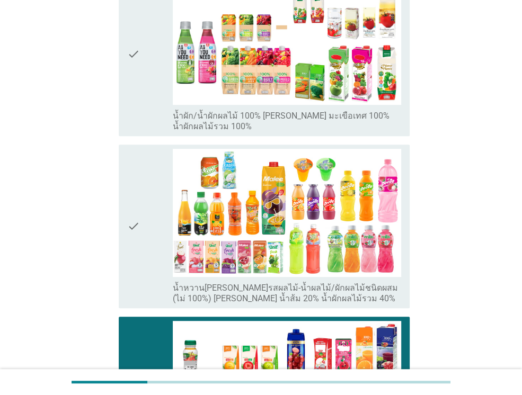
scroll to position [212, 0]
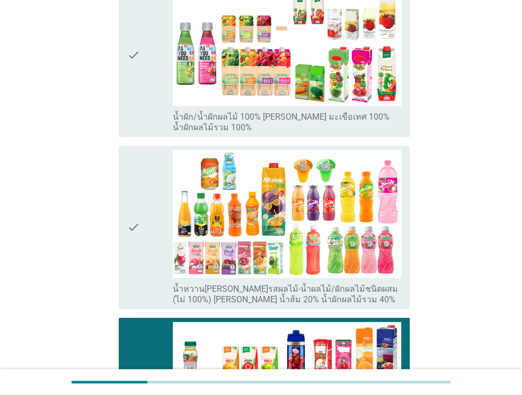
click at [116, 184] on div "check check_box_outline_blank น้ำหวาน[PERSON_NAME]รสผลไม้-น้ำผลไม้/ผักผลไม้ชนิด…" at bounding box center [260, 227] width 297 height 172
click at [125, 185] on div "check check_box_outline_blank น้ำหวาน[PERSON_NAME]รสผลไม้-น้ำผลไม้/ผักผลไม้ชนิด…" at bounding box center [264, 228] width 291 height 164
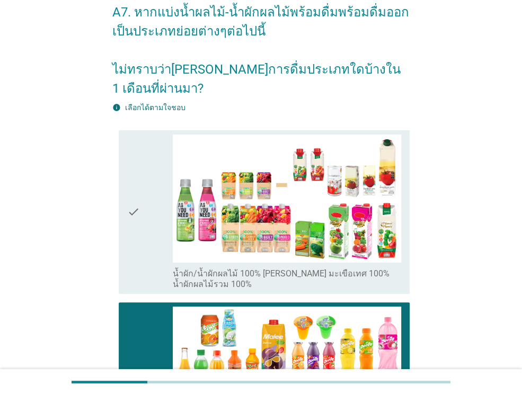
scroll to position [53, 0]
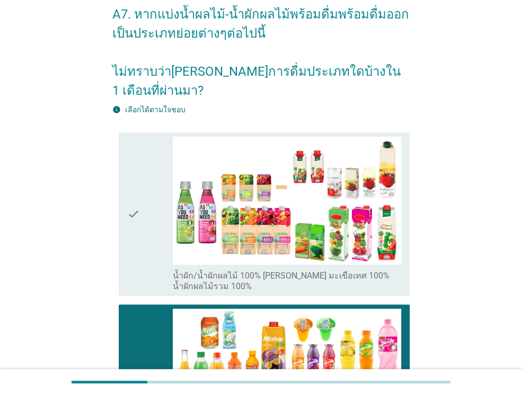
click at [136, 202] on icon "check" at bounding box center [133, 214] width 13 height 155
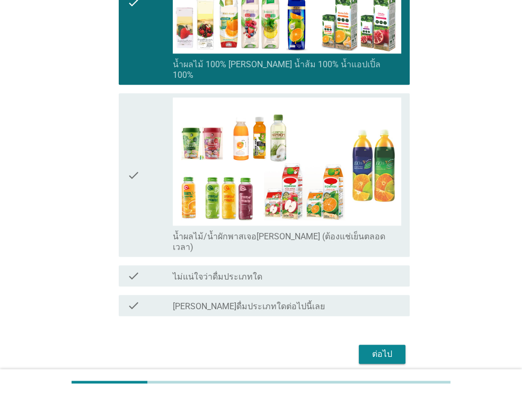
scroll to position [611, 0]
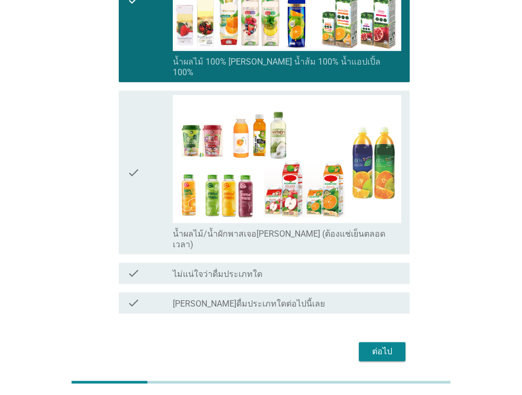
click at [384, 345] on div "ต่อไป" at bounding box center [382, 351] width 30 height 13
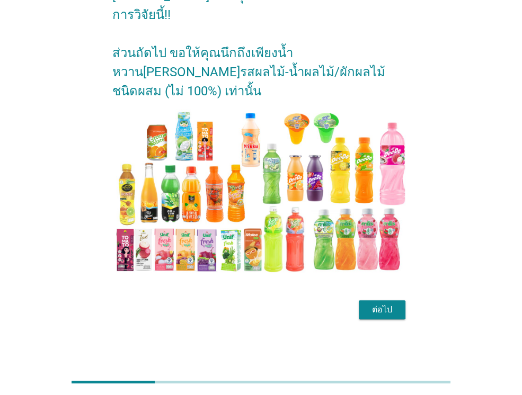
scroll to position [0, 0]
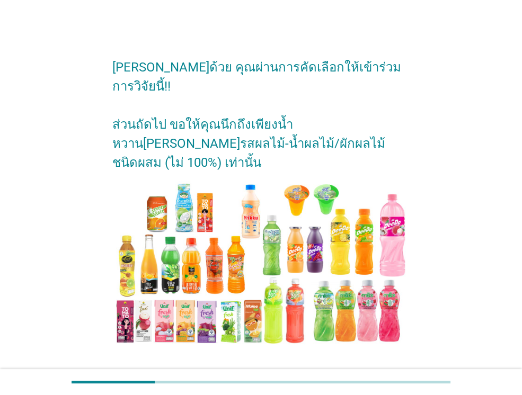
click at [375, 375] on div "ต่อไป" at bounding box center [382, 381] width 30 height 13
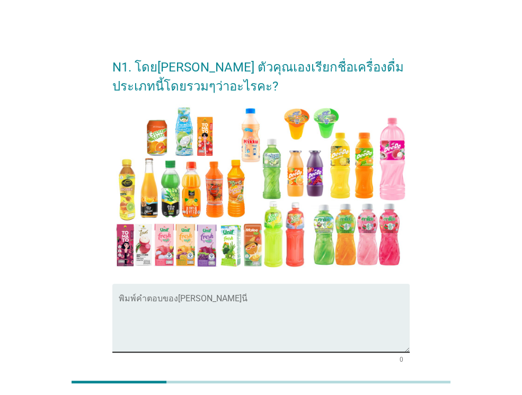
click at [189, 317] on textarea "พิมพ์คำตอบของคุณ ที่นี่" at bounding box center [264, 325] width 291 height 56
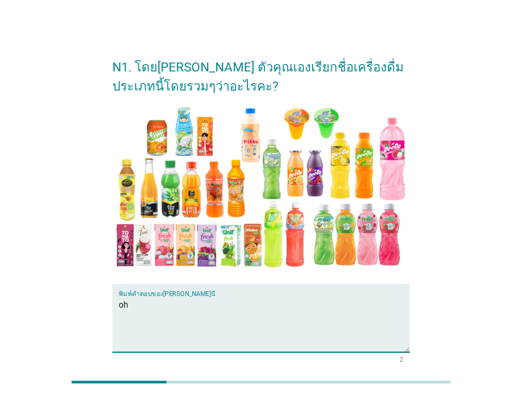
type textarea "o"
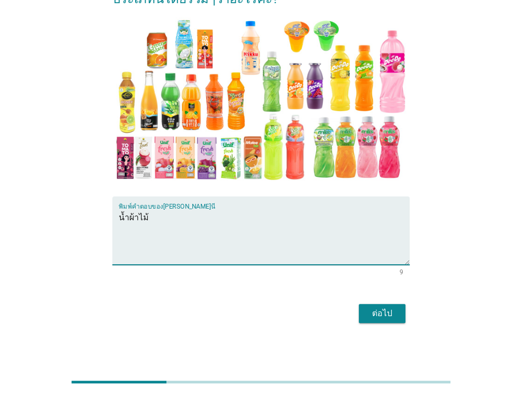
scroll to position [91, 0]
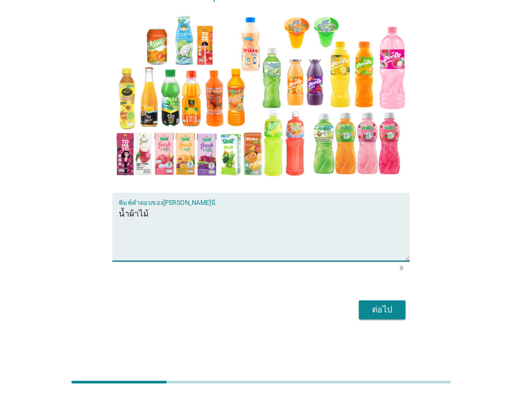
drag, startPoint x: 129, startPoint y: 213, endPoint x: 138, endPoint y: 216, distance: 8.9
click at [138, 216] on textarea "น้ำผ้าไม้" at bounding box center [264, 233] width 291 height 56
click at [129, 211] on textarea "น้ำผลไม้" at bounding box center [264, 233] width 291 height 56
type textarea "น้ำรสผลไม้"
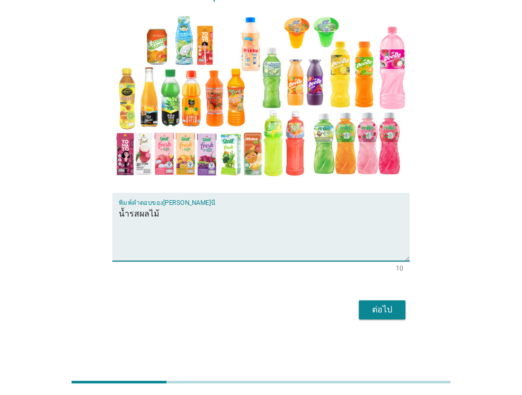
click at [390, 306] on div "ต่อไป" at bounding box center [382, 309] width 30 height 13
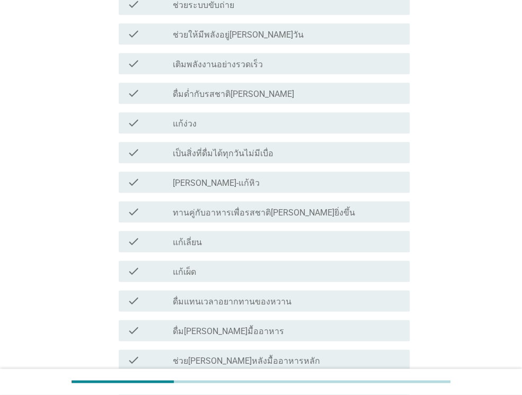
scroll to position [741, 0]
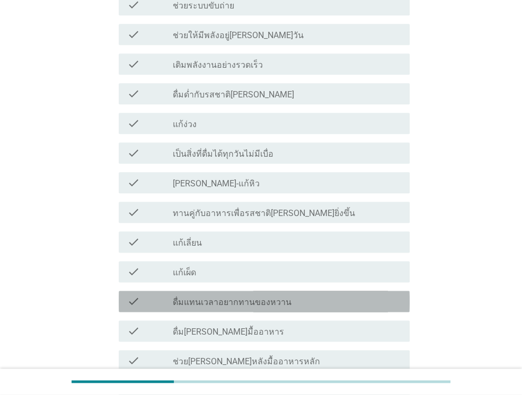
click at [235, 297] on label "ดื่มแทนเวลาอยากทานของหวาน" at bounding box center [232, 302] width 119 height 11
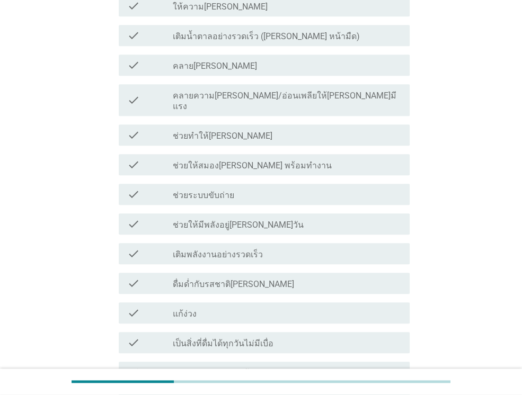
scroll to position [530, 0]
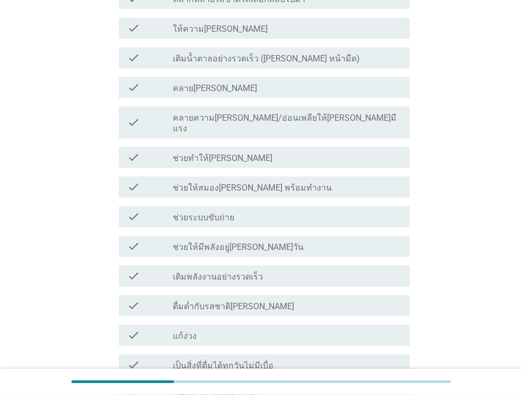
click at [228, 301] on label "ดื่มด่ำกับรสชาติ[PERSON_NAME]" at bounding box center [233, 306] width 121 height 11
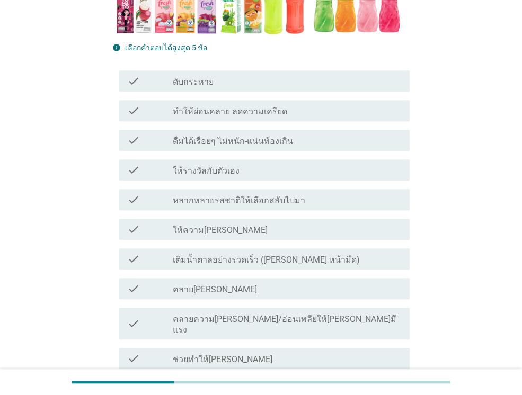
scroll to position [371, 0]
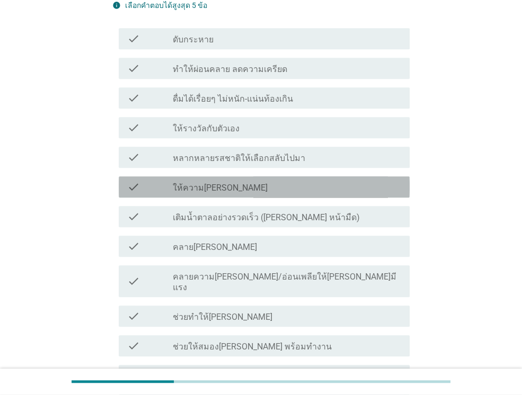
click at [243, 182] on div "check_box_outline_blank ให้ความ[PERSON_NAME]" at bounding box center [287, 187] width 228 height 13
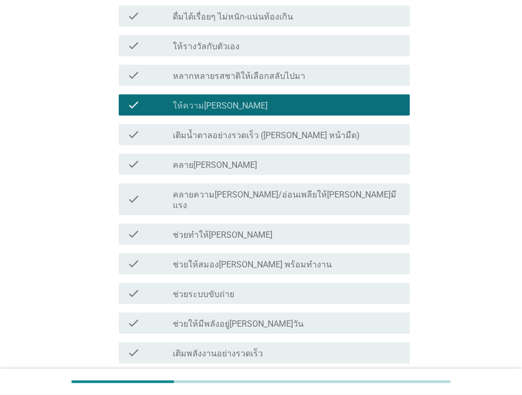
scroll to position [318, 0]
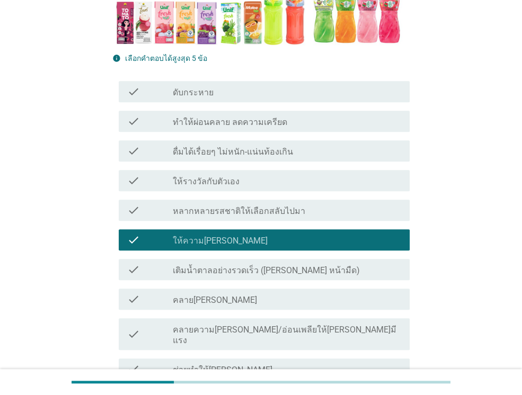
click at [203, 89] on label "ดับกระหาย" at bounding box center [193, 92] width 41 height 11
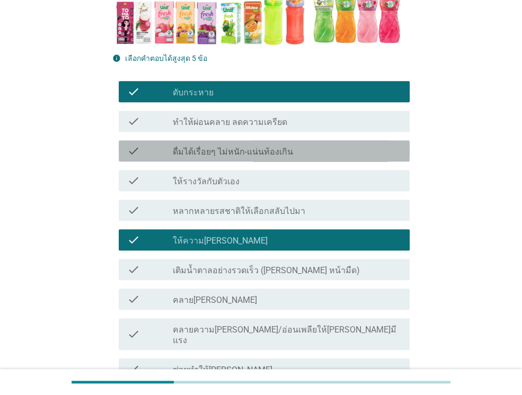
click at [216, 156] on label "ดื่มได้เรื่อยๆ ไม่หนัก-แน่นท้องเกิน" at bounding box center [233, 152] width 120 height 11
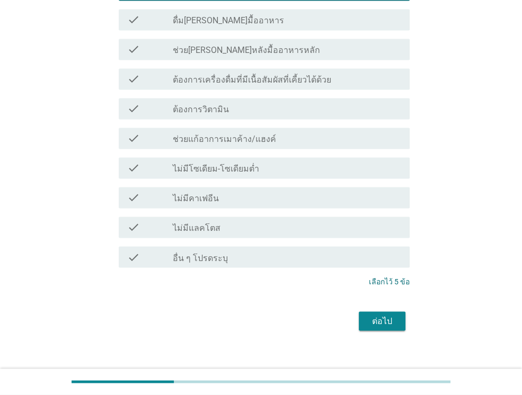
scroll to position [1053, 0]
click at [380, 318] on button "ต่อไป" at bounding box center [381, 320] width 47 height 19
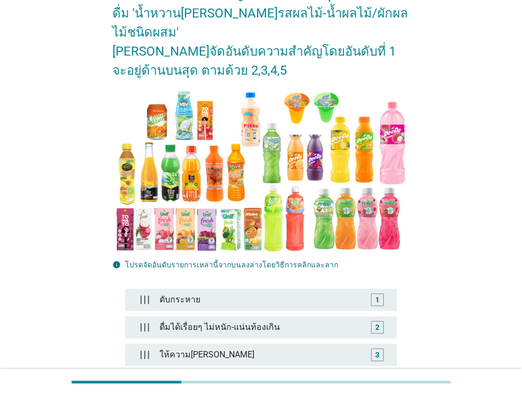
scroll to position [159, 0]
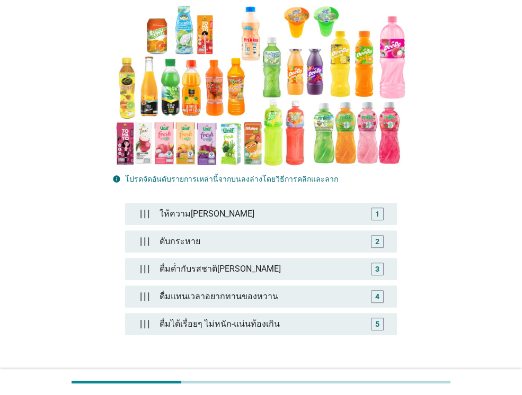
click at [378, 383] on button "ต่อไป" at bounding box center [381, 392] width 47 height 19
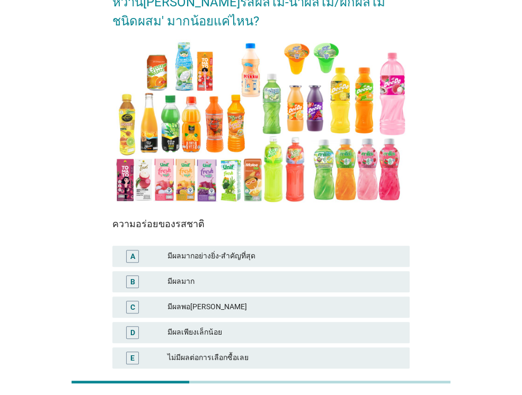
scroll to position [13, 0]
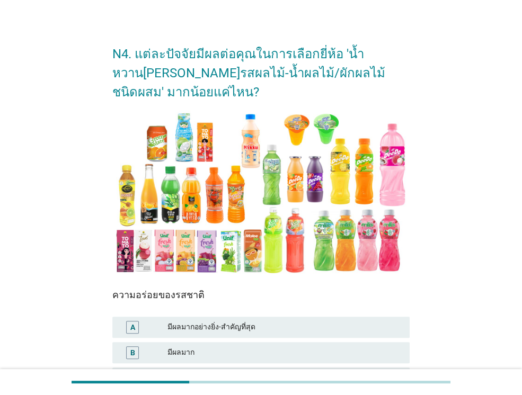
click at [218, 335] on div "A มีผลมากอย่างยิ่ง-สำคัญที่สุด" at bounding box center [260, 327] width 297 height 21
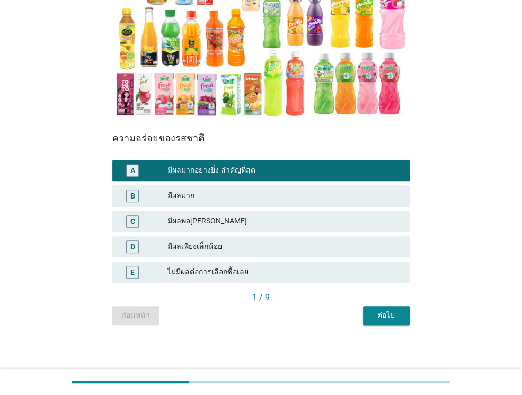
scroll to position [172, 0]
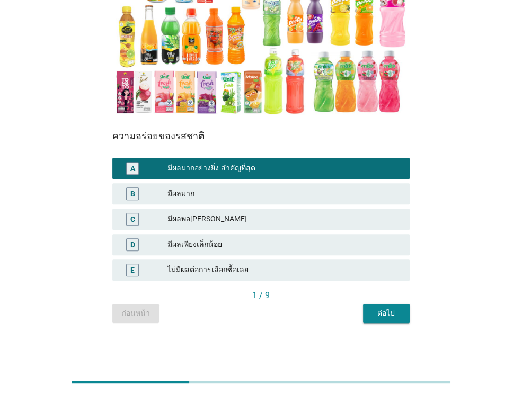
click at [384, 310] on div "ต่อไป" at bounding box center [386, 313] width 30 height 11
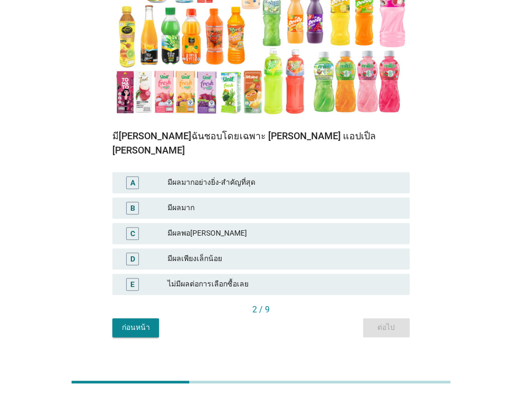
click at [195, 172] on div "A มีผลมากอย่างยิ่ง-สำคัญที่สุด" at bounding box center [260, 182] width 297 height 21
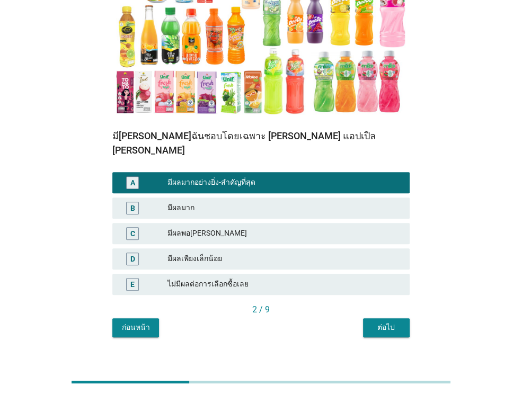
click at [398, 322] on div "ต่อไป" at bounding box center [386, 327] width 30 height 11
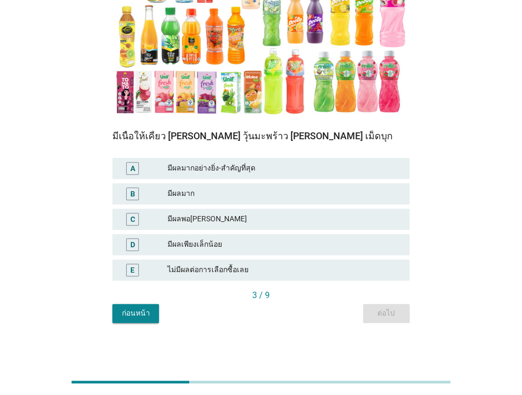
click at [207, 222] on div "มีผลพอ[PERSON_NAME]" at bounding box center [284, 219] width 234 height 13
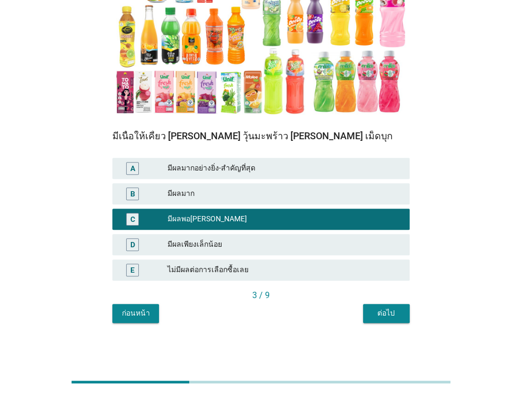
click at [390, 313] on div "ต่อไป" at bounding box center [386, 313] width 30 height 11
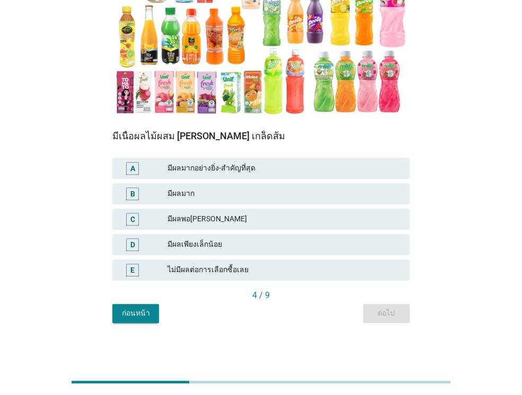
click at [195, 221] on div "มีผลพอ[PERSON_NAME]" at bounding box center [284, 219] width 234 height 13
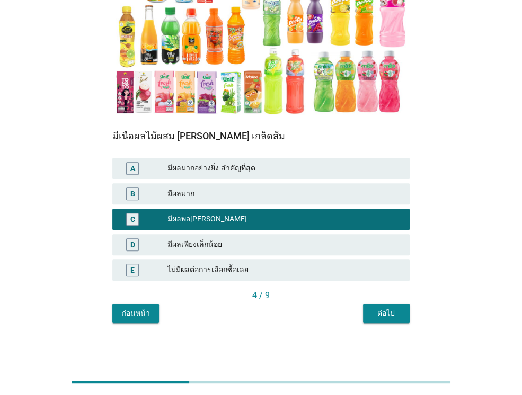
click at [385, 312] on div "ต่อไป" at bounding box center [386, 313] width 30 height 11
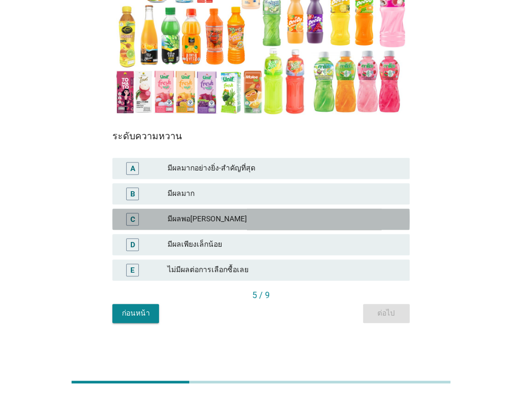
click at [226, 221] on div "มีผลพอ[PERSON_NAME]" at bounding box center [284, 219] width 234 height 13
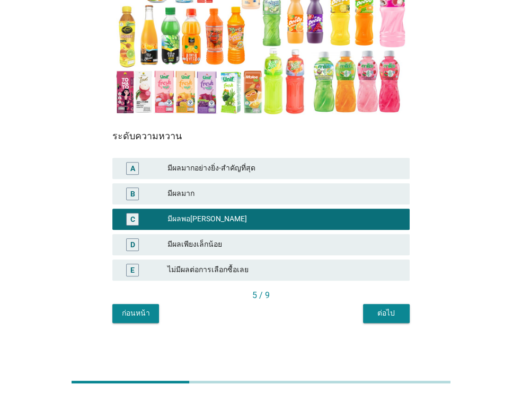
click at [388, 314] on div "ต่อไป" at bounding box center [386, 313] width 30 height 11
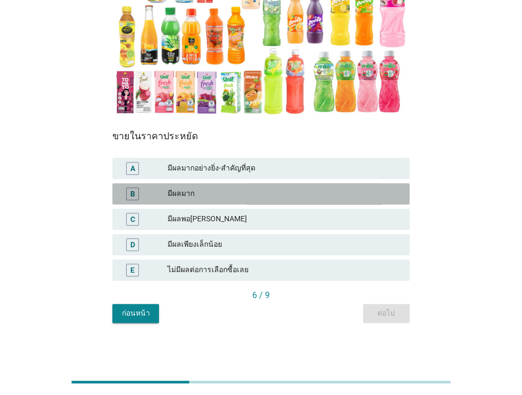
click at [203, 195] on div "มีผลมาก" at bounding box center [284, 193] width 234 height 13
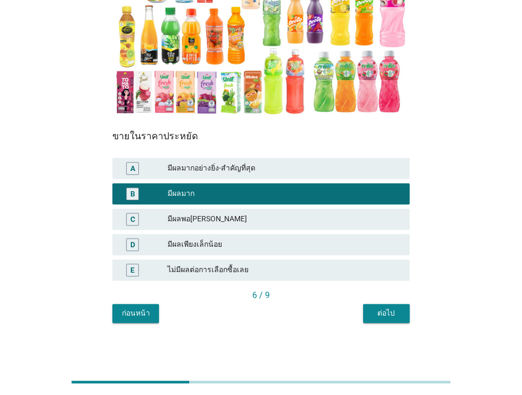
click at [384, 303] on div "6 / 9" at bounding box center [260, 296] width 297 height 15
click at [384, 311] on div "ต่อไป" at bounding box center [386, 313] width 30 height 11
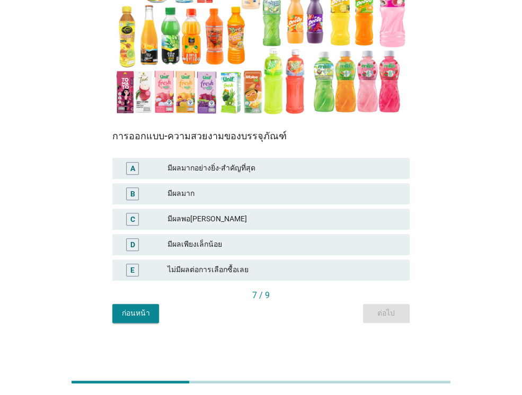
click at [247, 243] on div "มีผลเพียงเล็กน้อย" at bounding box center [284, 244] width 234 height 13
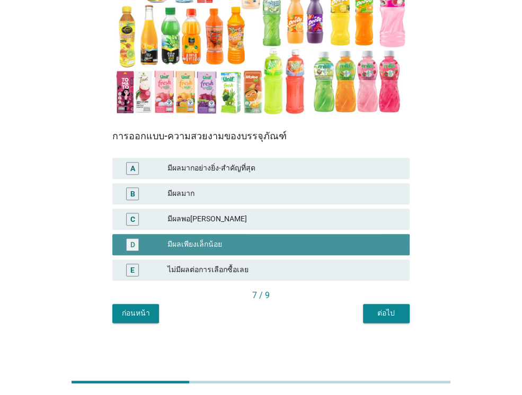
click at [212, 234] on div "D มีผลเพียงเล็กน้อย" at bounding box center [260, 244] width 297 height 21
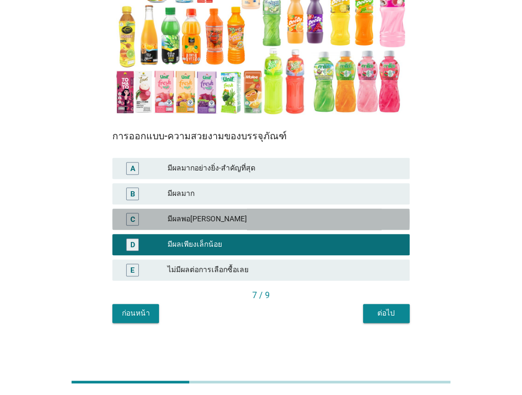
click at [230, 218] on div "มีผลพอ[PERSON_NAME]" at bounding box center [284, 219] width 234 height 13
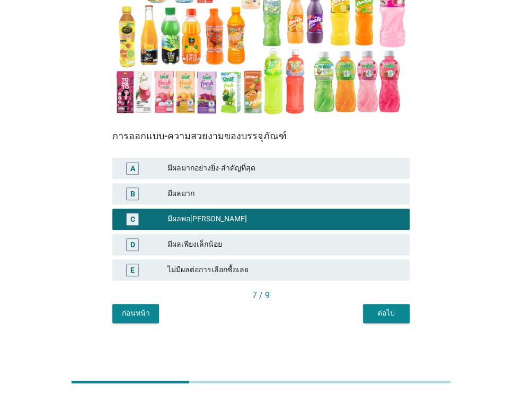
click at [388, 310] on div "ต่อไป" at bounding box center [386, 313] width 30 height 11
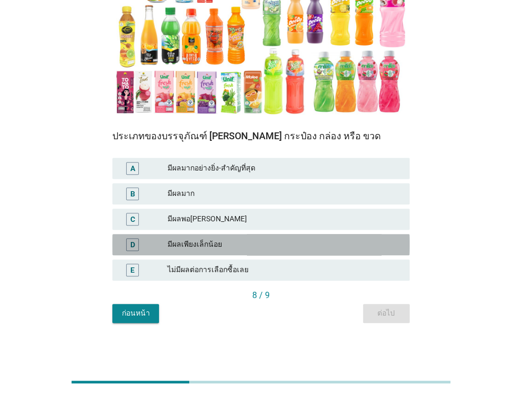
click at [229, 242] on div "มีผลเพียงเล็กน้อย" at bounding box center [284, 244] width 234 height 13
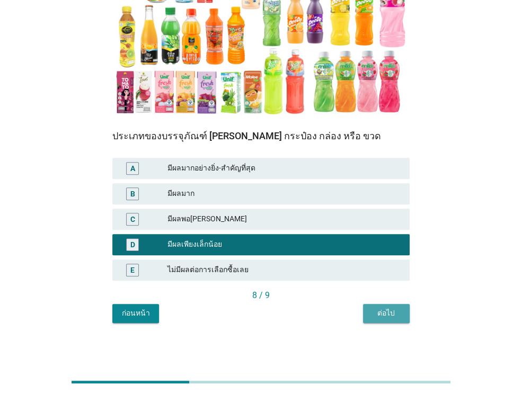
click at [390, 312] on div "ต่อไป" at bounding box center [386, 313] width 30 height 11
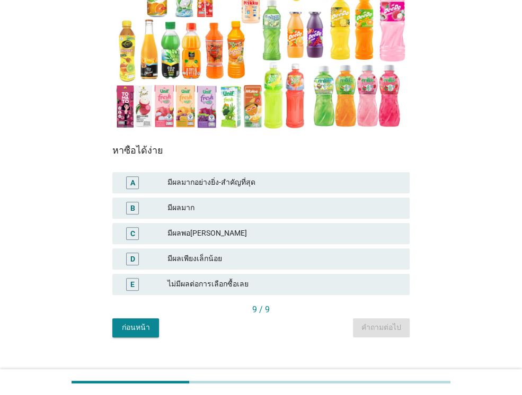
scroll to position [159, 0]
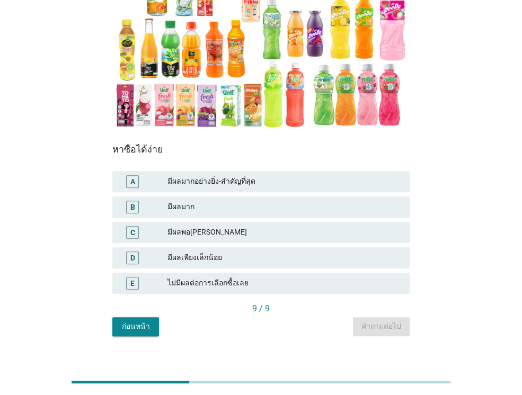
click at [239, 234] on div "มีผลพอ[PERSON_NAME]" at bounding box center [284, 232] width 234 height 13
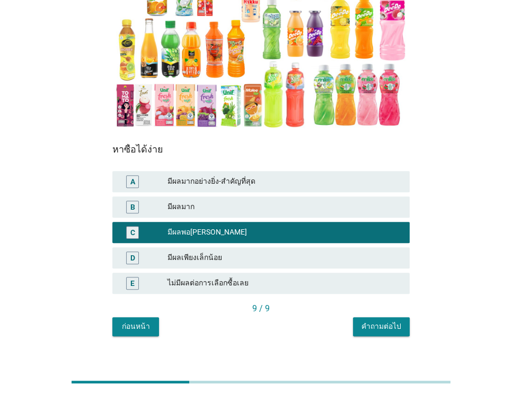
click at [373, 327] on div "คำถามต่อไป" at bounding box center [381, 326] width 40 height 11
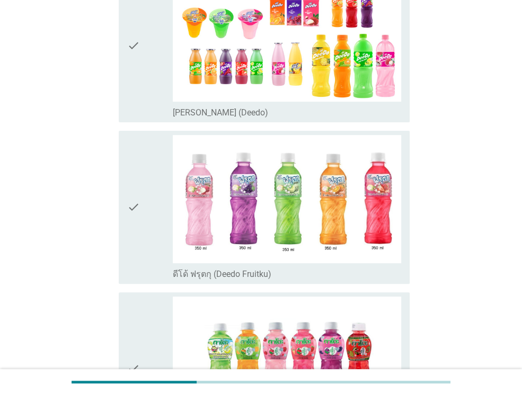
scroll to position [0, 0]
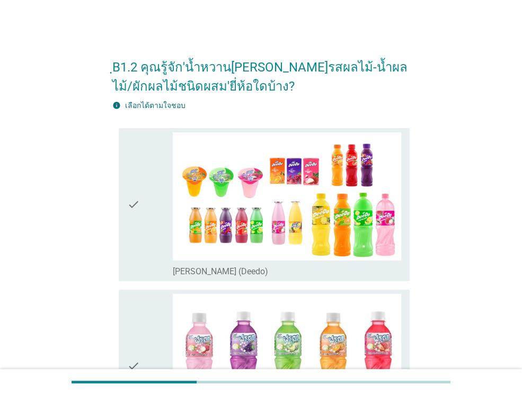
click at [141, 230] on div "check" at bounding box center [150, 204] width 46 height 145
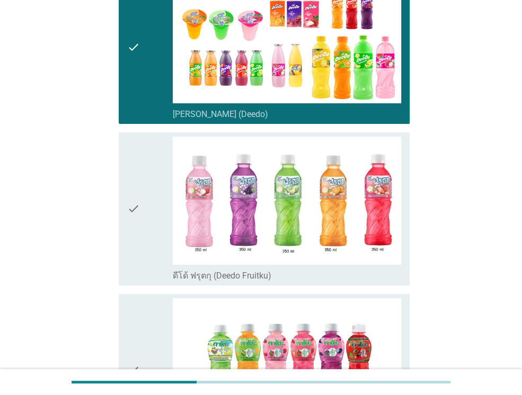
scroll to position [159, 0]
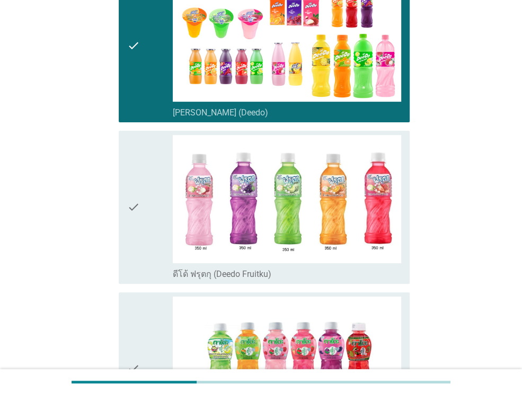
click at [145, 249] on div "check" at bounding box center [150, 207] width 46 height 145
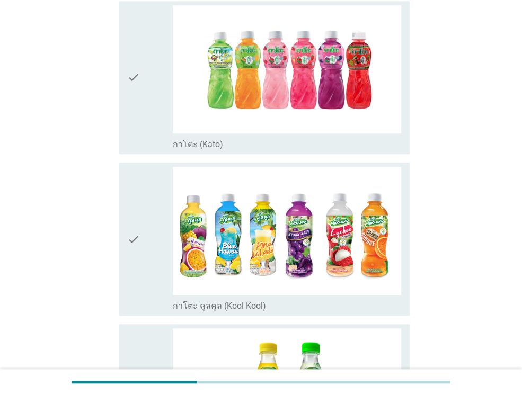
scroll to position [477, 0]
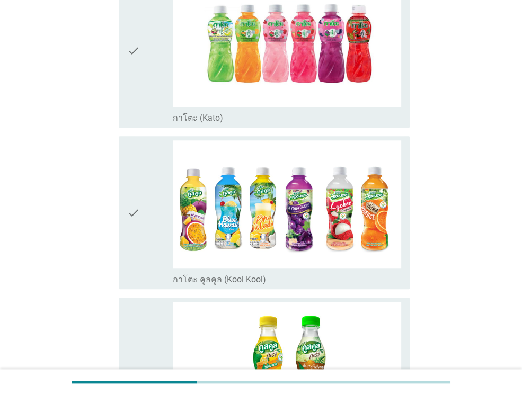
click at [133, 92] on icon "check" at bounding box center [133, 51] width 13 height 145
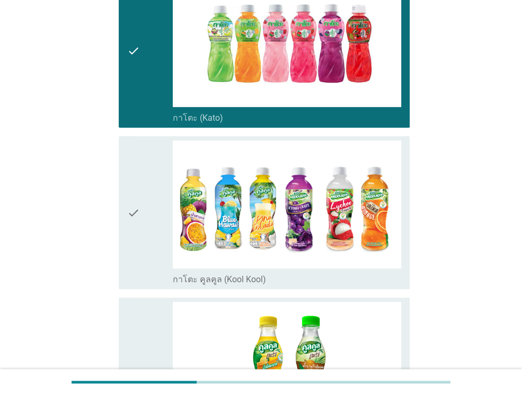
click at [129, 230] on icon "check" at bounding box center [133, 212] width 13 height 145
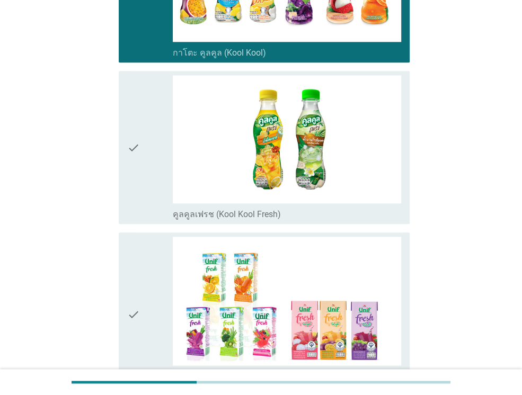
scroll to position [741, 0]
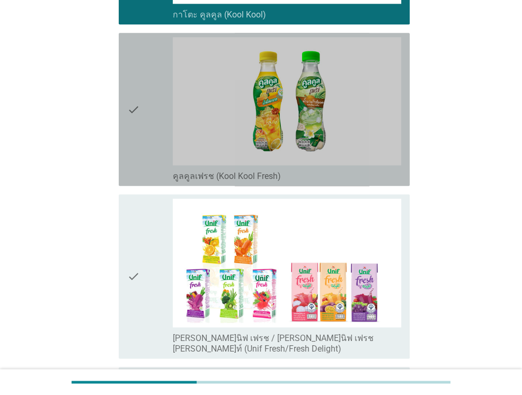
click at [129, 130] on icon "check" at bounding box center [133, 109] width 13 height 145
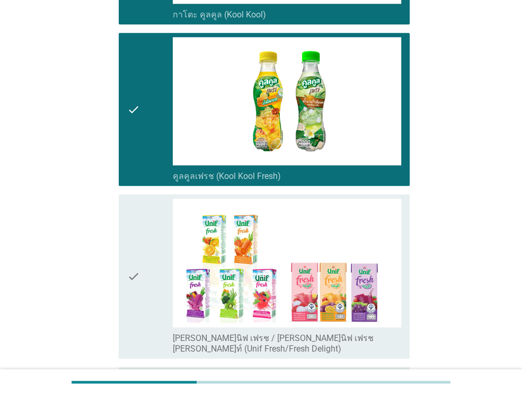
click at [128, 271] on icon "check" at bounding box center [133, 276] width 13 height 155
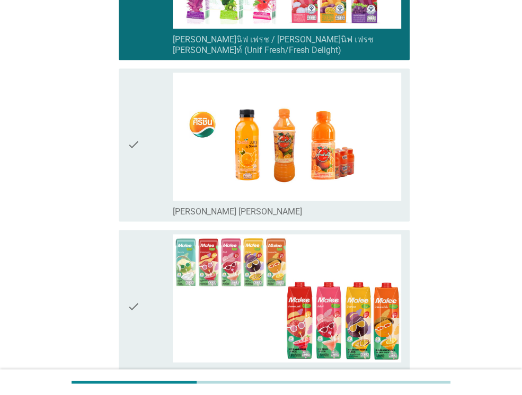
scroll to position [1059, 0]
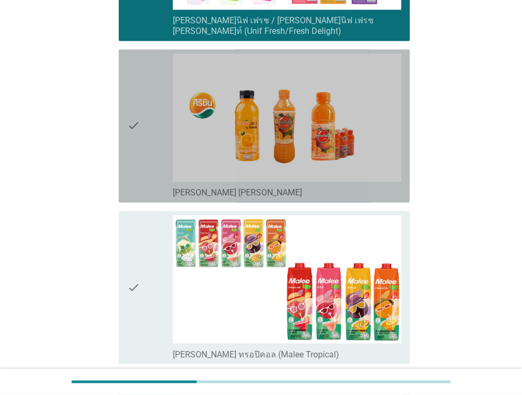
click at [132, 118] on icon "check" at bounding box center [133, 125] width 13 height 145
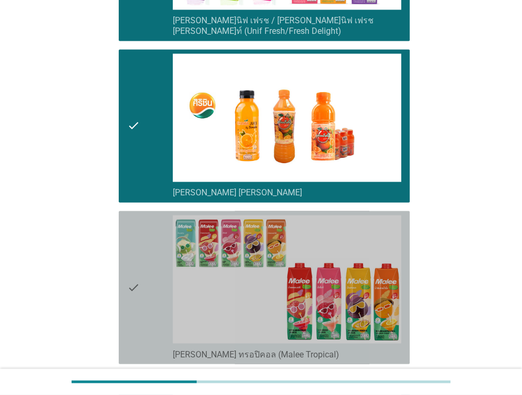
click at [127, 238] on icon "check" at bounding box center [133, 287] width 13 height 145
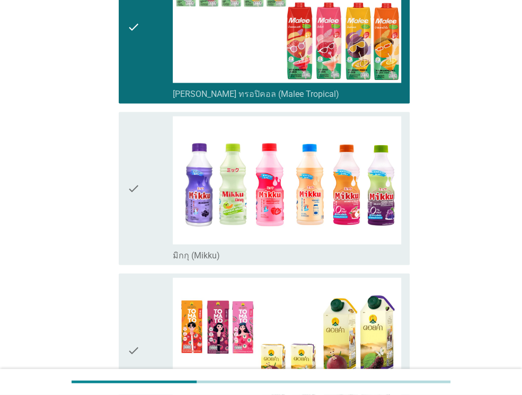
scroll to position [1324, 0]
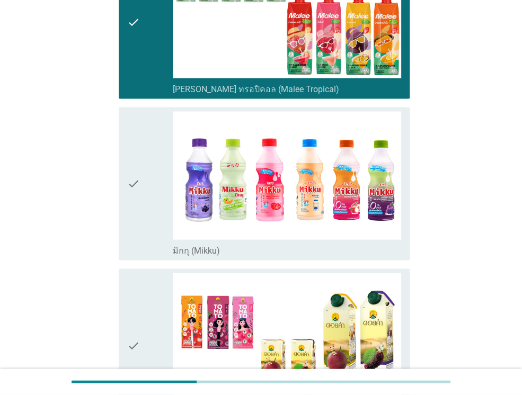
click at [138, 199] on icon "check" at bounding box center [133, 184] width 13 height 145
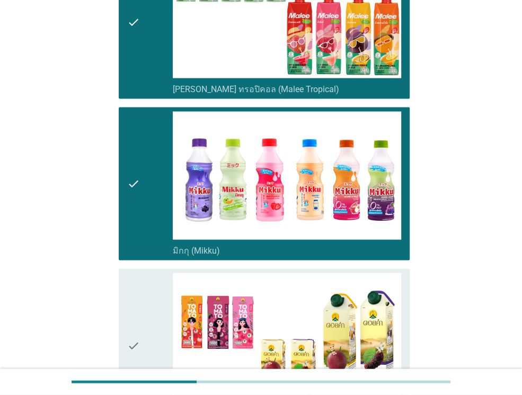
click at [138, 307] on icon "check" at bounding box center [133, 345] width 13 height 145
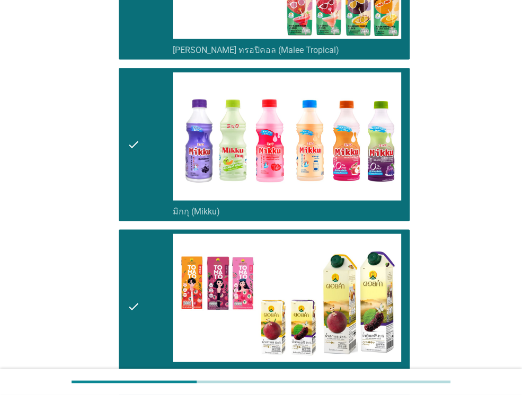
scroll to position [1589, 0]
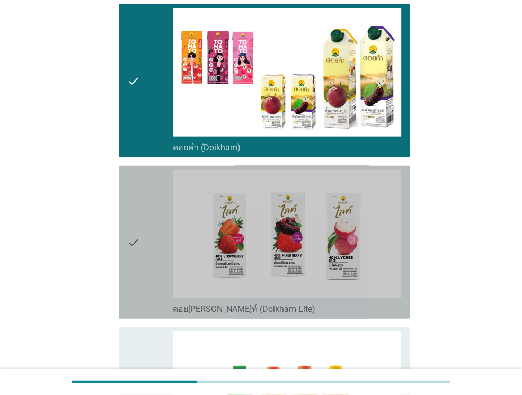
click at [146, 238] on div "check" at bounding box center [150, 242] width 46 height 145
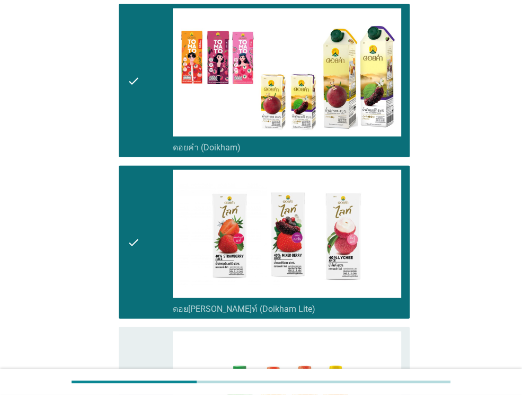
scroll to position [1800, 0]
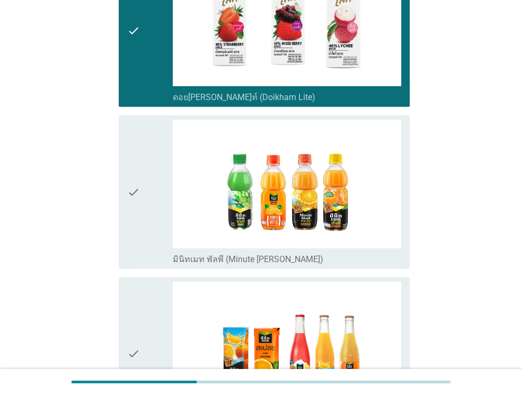
click at [153, 195] on div "check" at bounding box center [150, 192] width 46 height 145
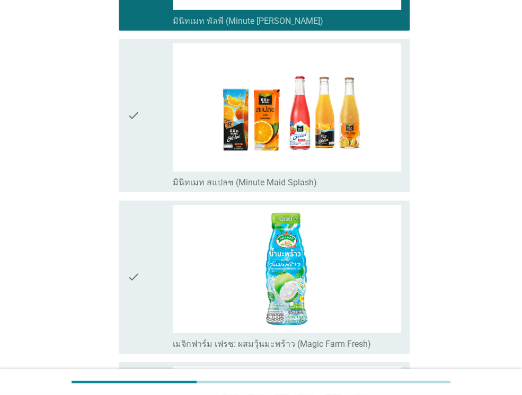
scroll to position [2065, 0]
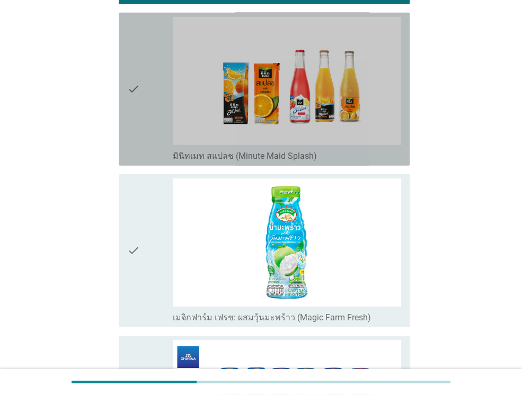
click at [136, 86] on icon "check" at bounding box center [133, 89] width 13 height 145
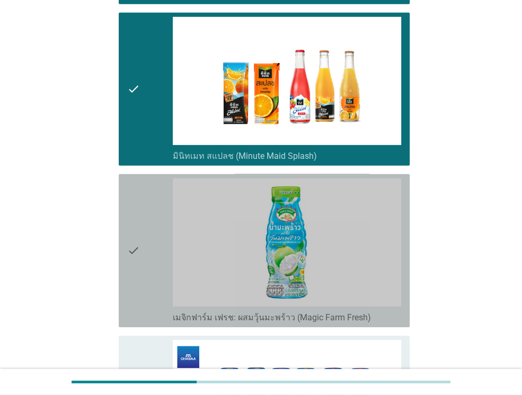
click at [132, 193] on icon "check" at bounding box center [133, 250] width 13 height 145
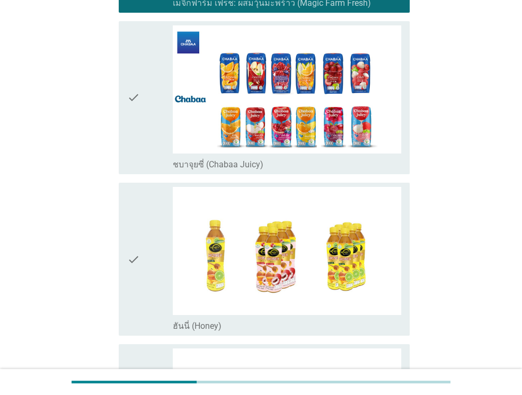
scroll to position [2383, 0]
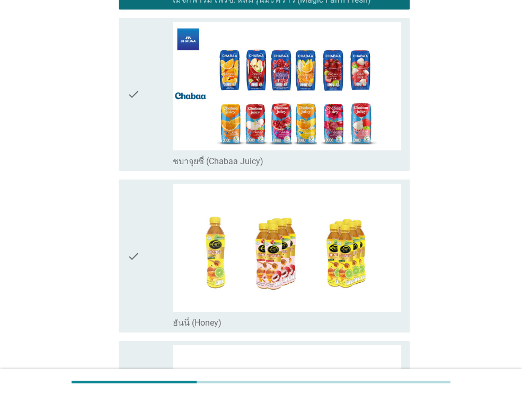
click at [133, 85] on icon "check" at bounding box center [133, 94] width 13 height 145
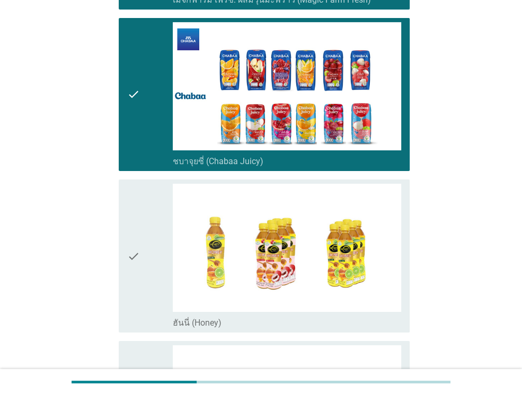
click at [125, 187] on div "check check_box_outline_blank ฮันนี่ (Honey)" at bounding box center [264, 256] width 291 height 153
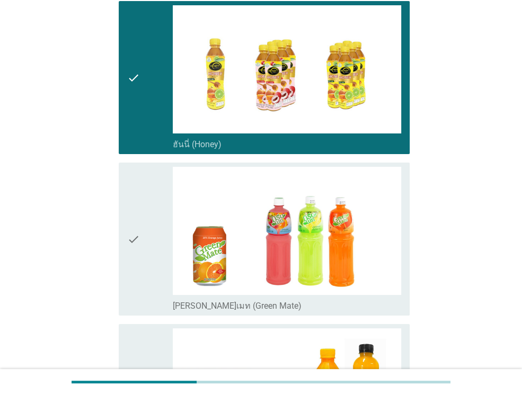
scroll to position [2701, 0]
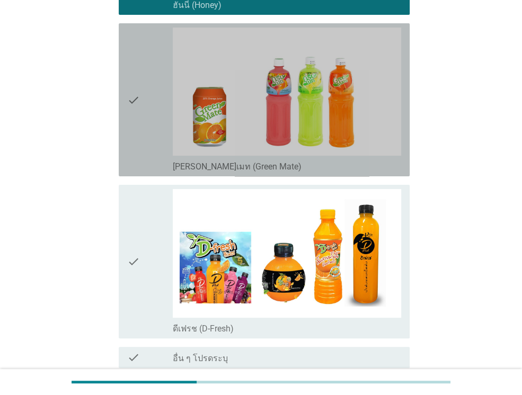
click at [130, 102] on icon "check" at bounding box center [133, 100] width 13 height 145
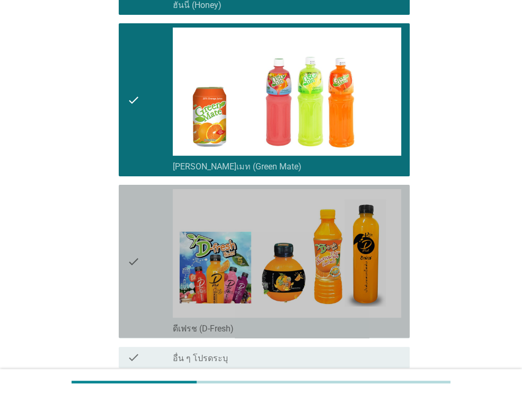
click at [136, 214] on icon "check" at bounding box center [133, 261] width 13 height 145
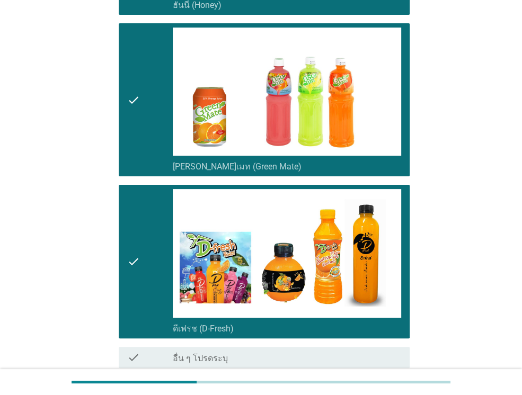
scroll to position [2779, 0]
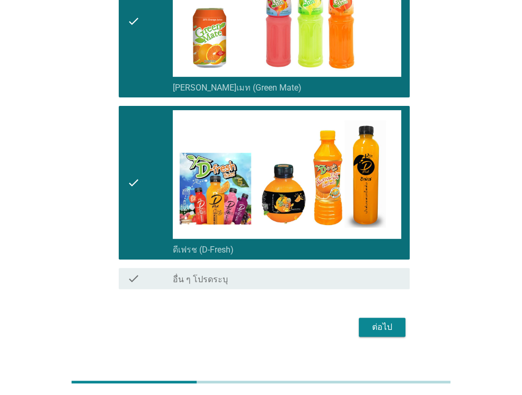
click at [379, 321] on div "ต่อไป" at bounding box center [382, 327] width 30 height 13
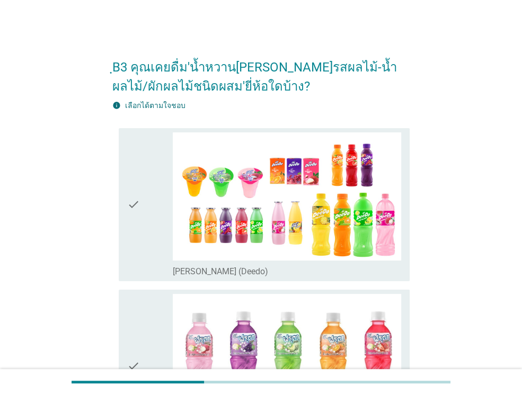
click at [146, 240] on div "check" at bounding box center [150, 204] width 46 height 145
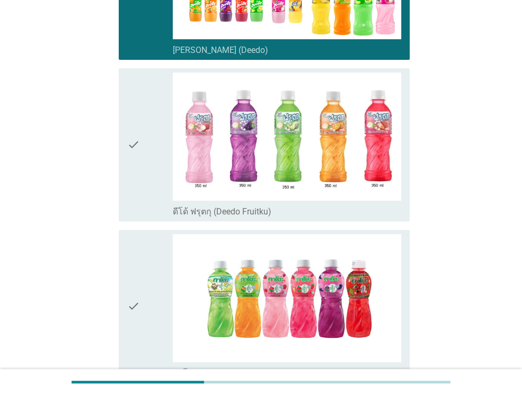
scroll to position [265, 0]
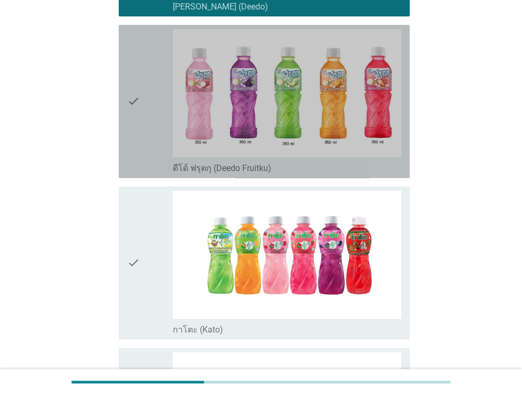
click at [148, 129] on div "check" at bounding box center [150, 101] width 46 height 145
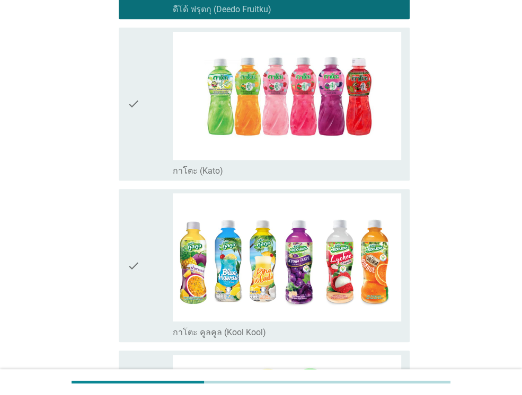
click at [140, 128] on div "check" at bounding box center [150, 104] width 46 height 145
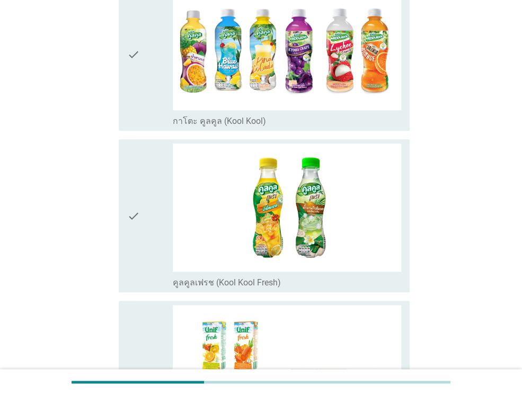
scroll to position [635, 0]
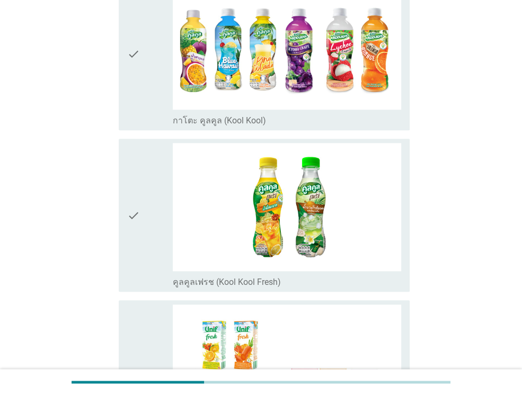
click at [147, 98] on div "check" at bounding box center [150, 53] width 46 height 145
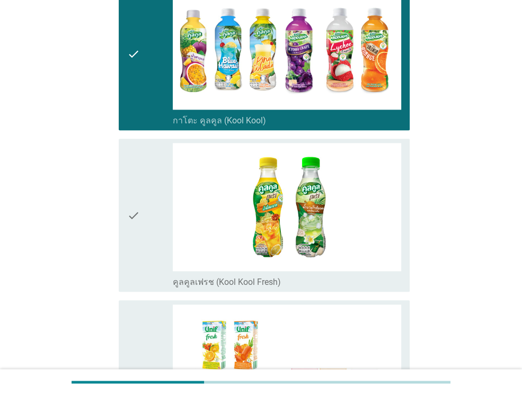
click at [143, 210] on div "check" at bounding box center [150, 215] width 46 height 145
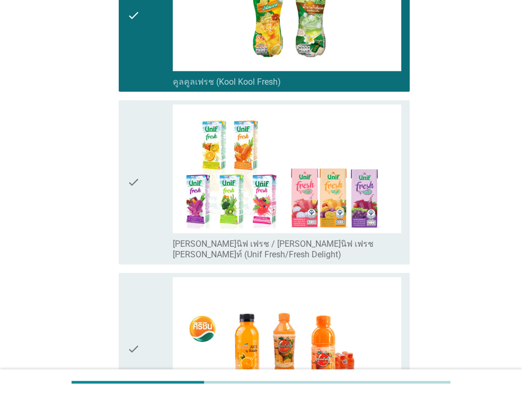
scroll to position [900, 0]
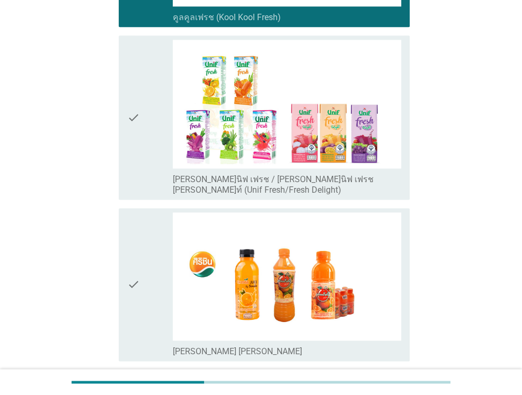
click at [146, 137] on div "check" at bounding box center [150, 117] width 46 height 155
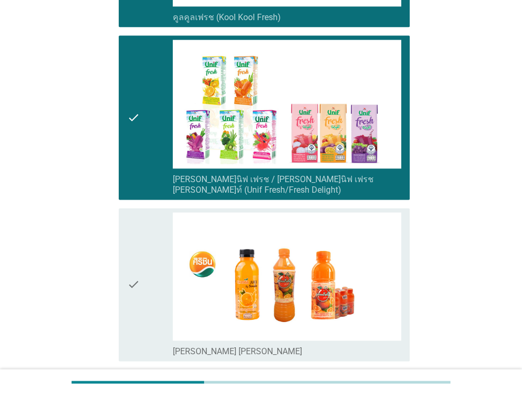
click at [142, 267] on div "check" at bounding box center [150, 284] width 46 height 145
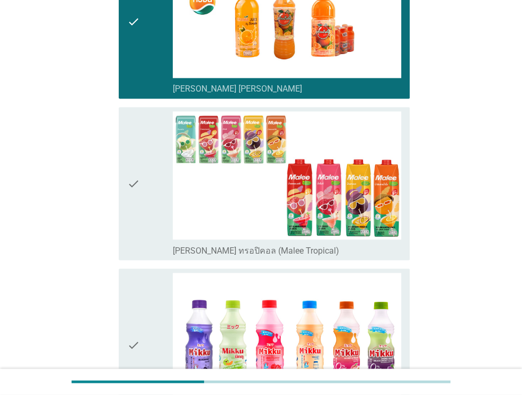
scroll to position [1165, 0]
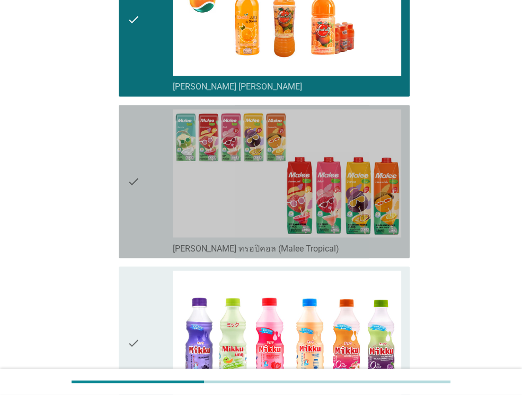
click at [149, 201] on div "check" at bounding box center [150, 181] width 46 height 145
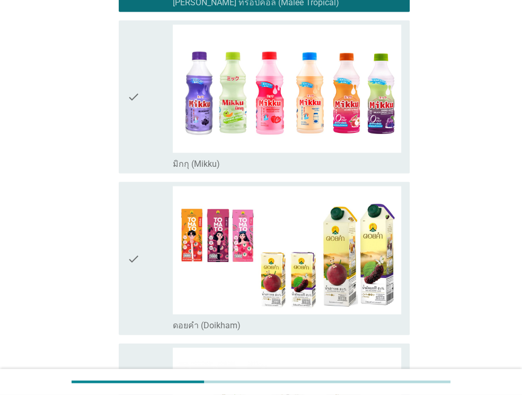
scroll to position [1430, 0]
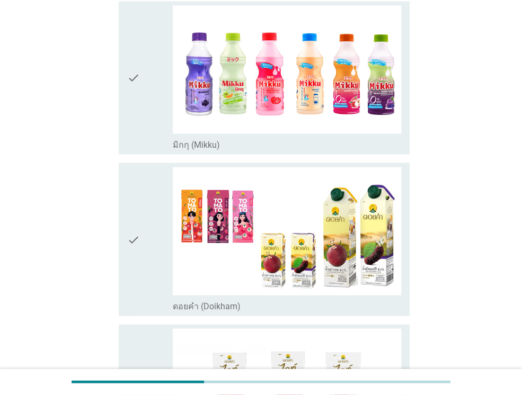
click at [141, 93] on div "check" at bounding box center [150, 78] width 46 height 145
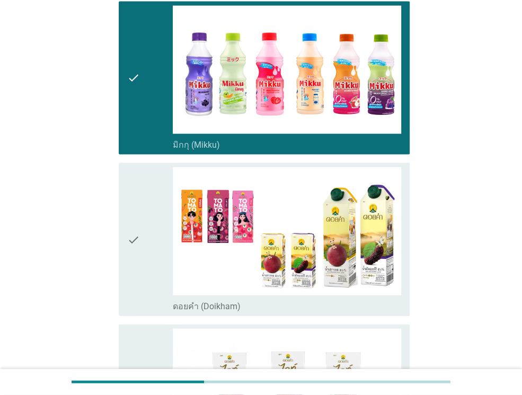
click at [121, 190] on div "check check_box_outline_blank ดอยคำ (Doikham)" at bounding box center [264, 239] width 291 height 153
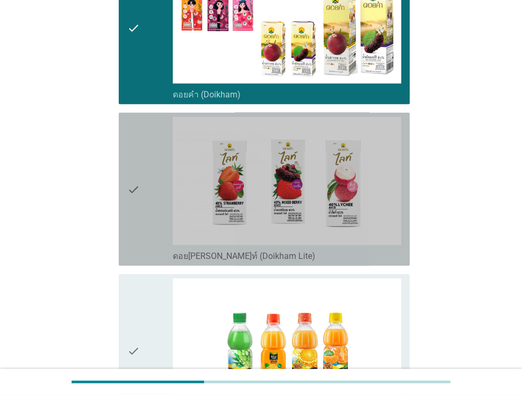
click at [140, 159] on div "check" at bounding box center [150, 189] width 46 height 145
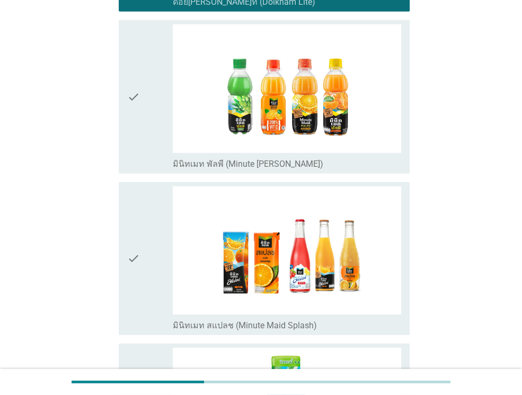
scroll to position [1959, 0]
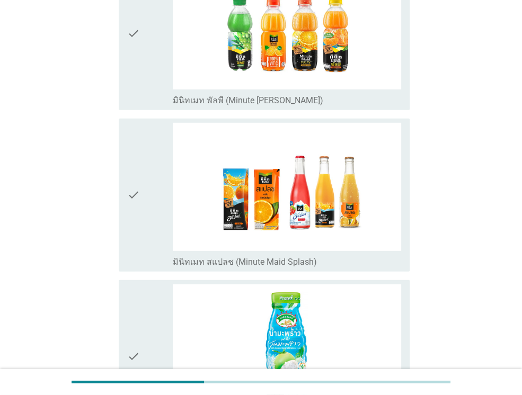
click at [153, 78] on div "check" at bounding box center [150, 33] width 46 height 145
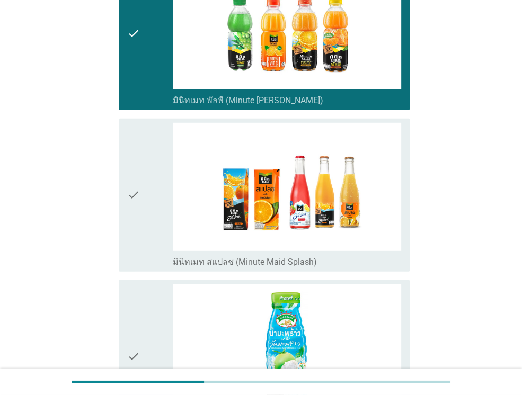
click at [150, 180] on div "check" at bounding box center [150, 195] width 46 height 145
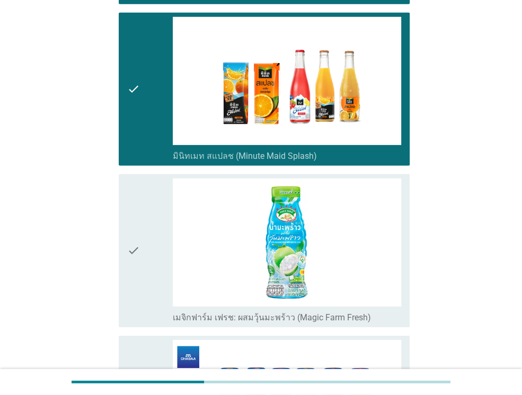
click at [137, 184] on icon "check" at bounding box center [133, 250] width 13 height 145
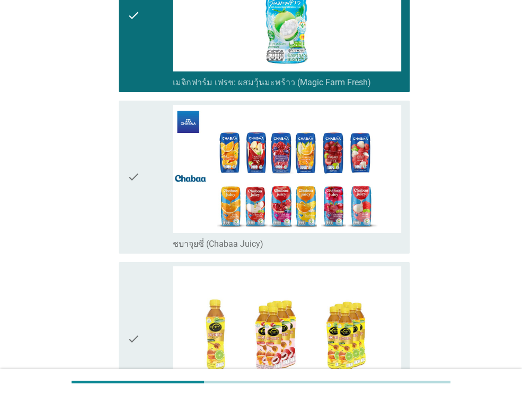
scroll to position [2383, 0]
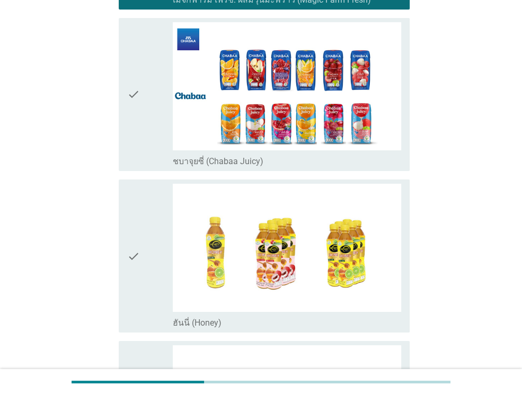
click at [148, 98] on div "check" at bounding box center [150, 94] width 46 height 145
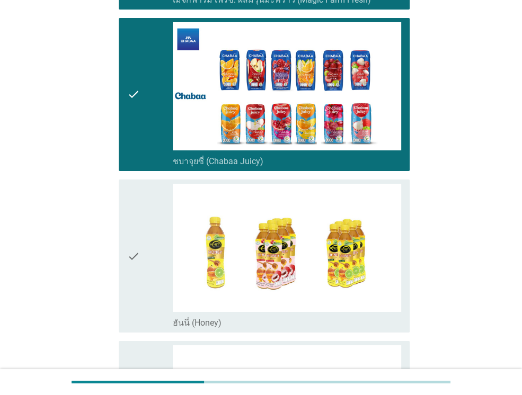
click at [133, 210] on icon "check" at bounding box center [133, 256] width 13 height 145
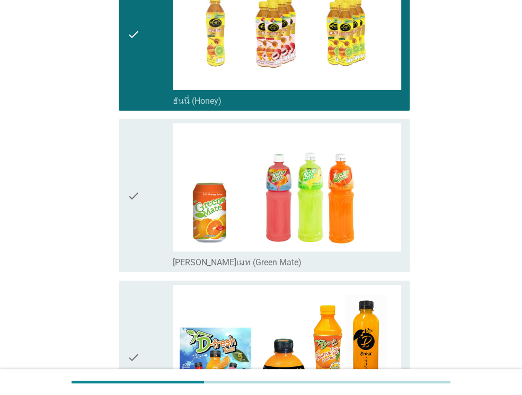
scroll to position [2648, 0]
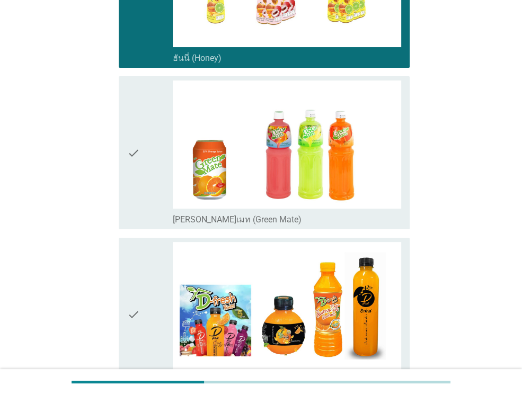
click at [126, 159] on div "check check_box_outline_blank [PERSON_NAME]เมท (Green Mate)" at bounding box center [264, 152] width 291 height 153
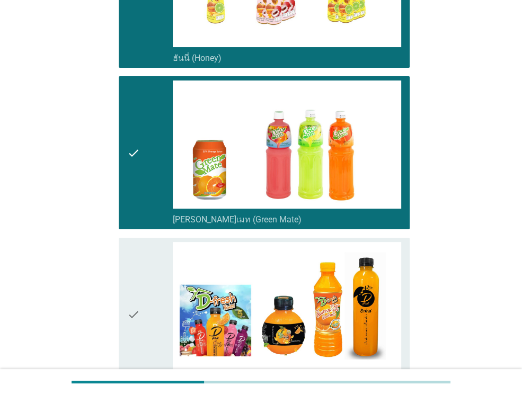
click at [123, 270] on div "check check_box_outline_blank ดีเฟรช (D-Fresh)" at bounding box center [264, 314] width 291 height 153
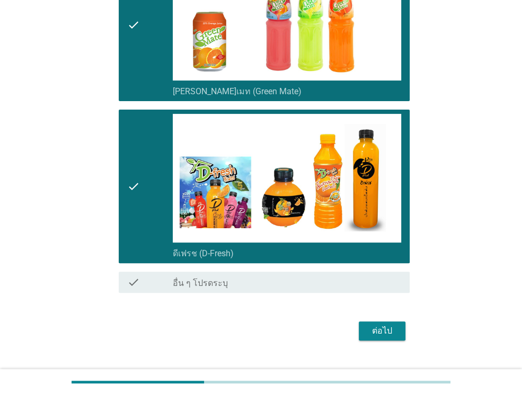
scroll to position [2779, 0]
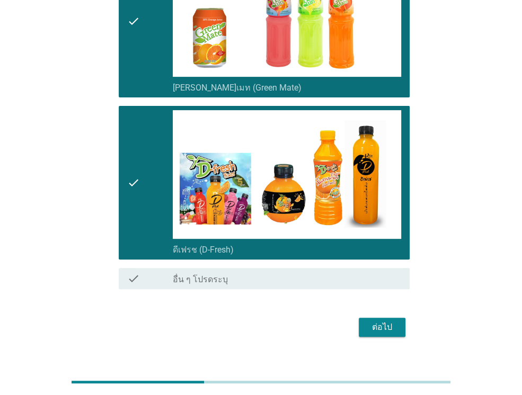
click at [386, 321] on div "ต่อไป" at bounding box center [382, 327] width 30 height 13
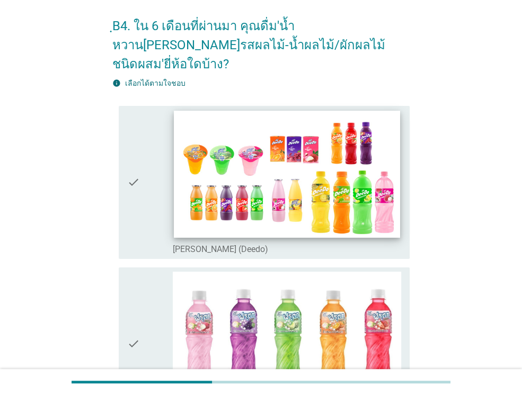
scroll to position [106, 0]
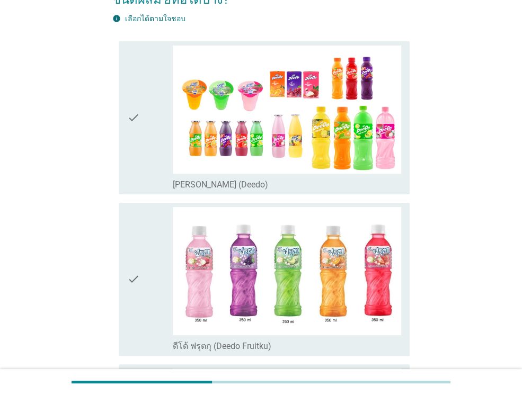
click at [138, 84] on icon "check" at bounding box center [133, 118] width 13 height 145
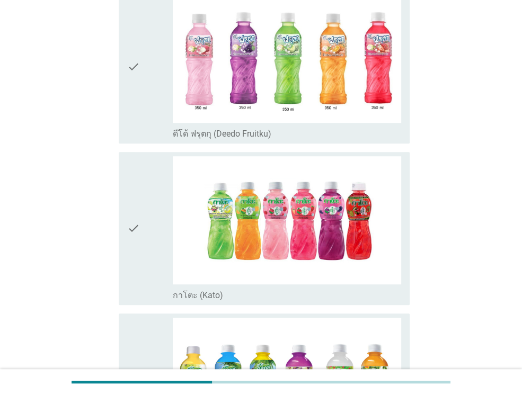
scroll to position [318, 0]
click at [138, 204] on icon "check" at bounding box center [133, 229] width 13 height 145
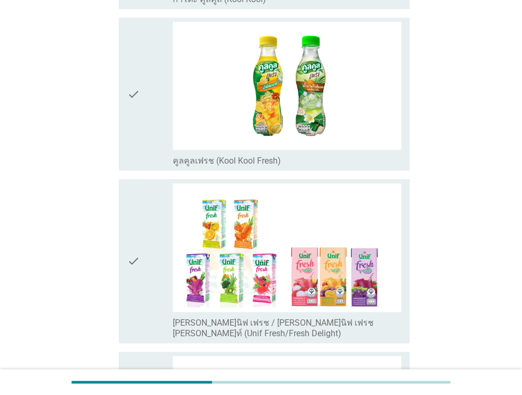
scroll to position [794, 0]
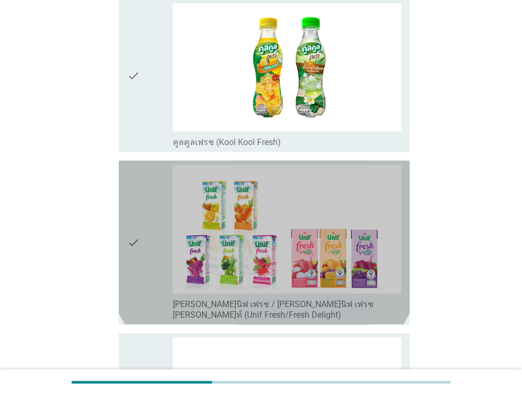
click at [143, 211] on div "check" at bounding box center [150, 242] width 46 height 155
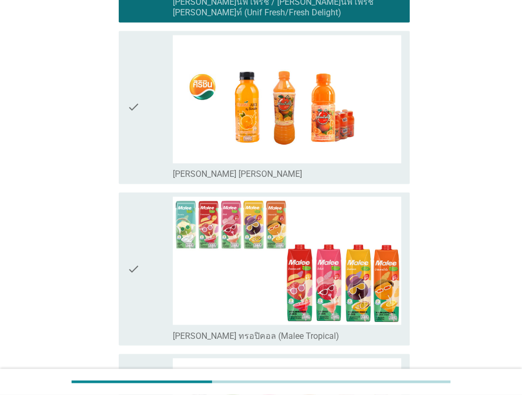
scroll to position [1112, 0]
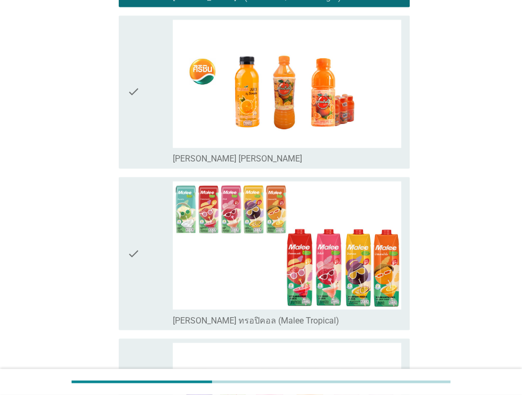
click at [142, 65] on div "check" at bounding box center [150, 92] width 46 height 145
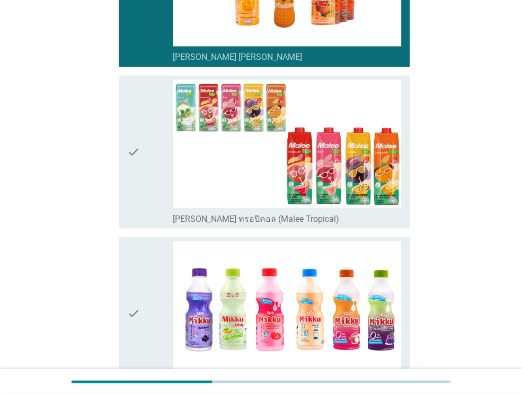
scroll to position [1221, 0]
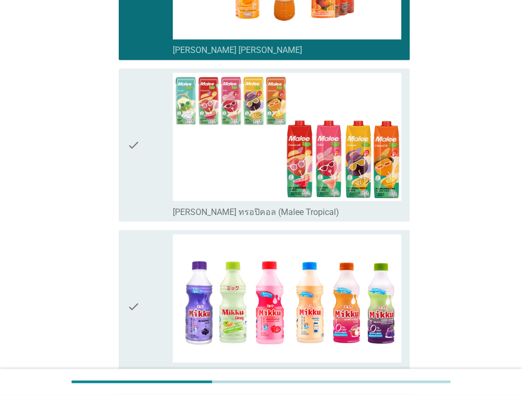
click at [136, 138] on icon "check" at bounding box center [133, 145] width 13 height 145
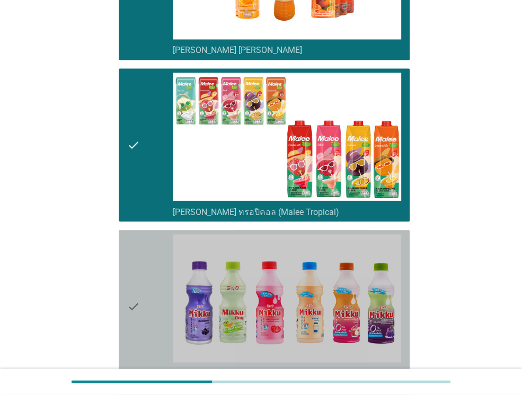
click at [141, 246] on div "check" at bounding box center [150, 306] width 46 height 145
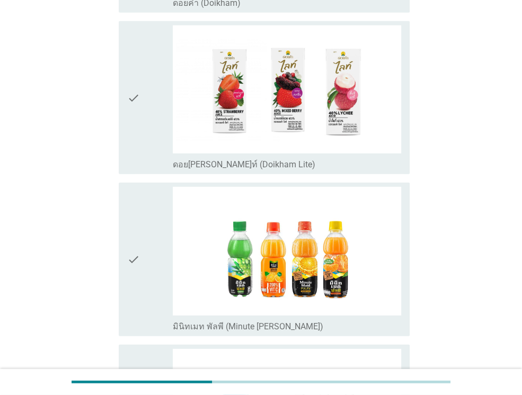
scroll to position [1750, 0]
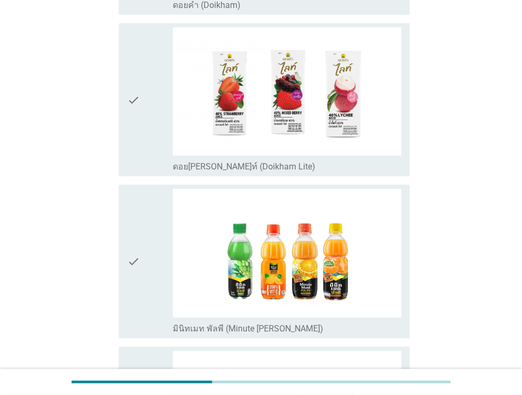
click at [133, 93] on icon "check" at bounding box center [133, 100] width 13 height 145
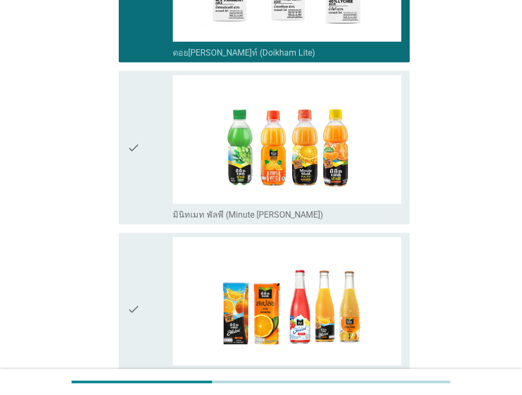
scroll to position [1909, 0]
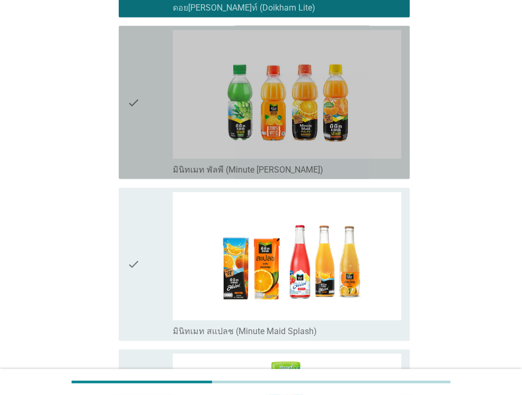
click at [140, 92] on div "check" at bounding box center [150, 102] width 46 height 145
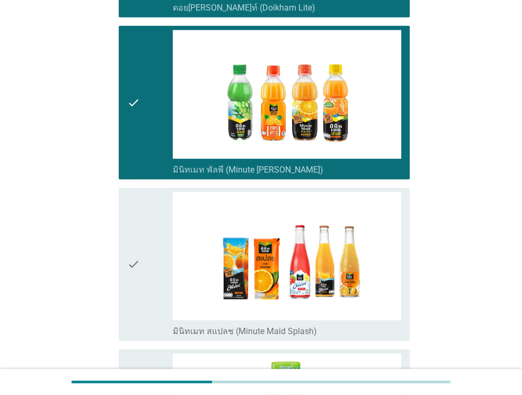
click at [129, 231] on icon "check" at bounding box center [133, 264] width 13 height 145
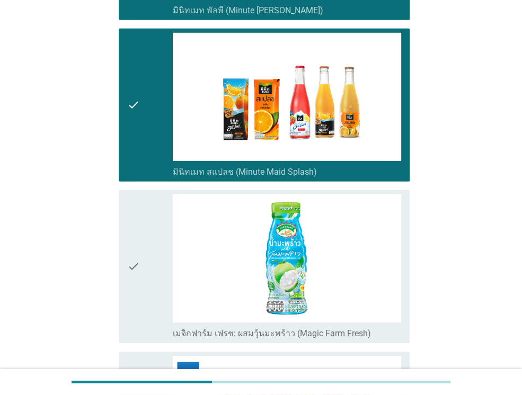
scroll to position [2121, 0]
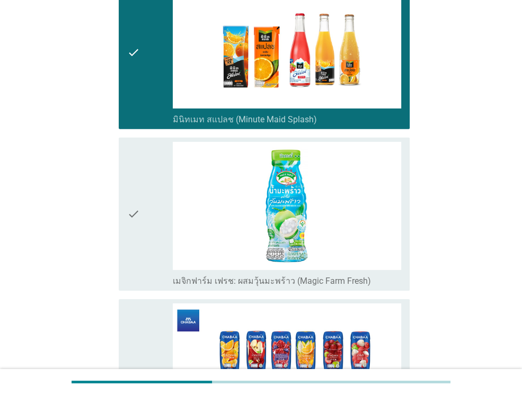
click at [156, 186] on div "check" at bounding box center [150, 214] width 46 height 145
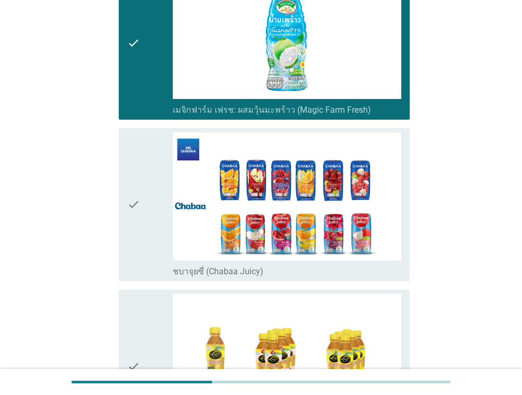
scroll to position [2385, 0]
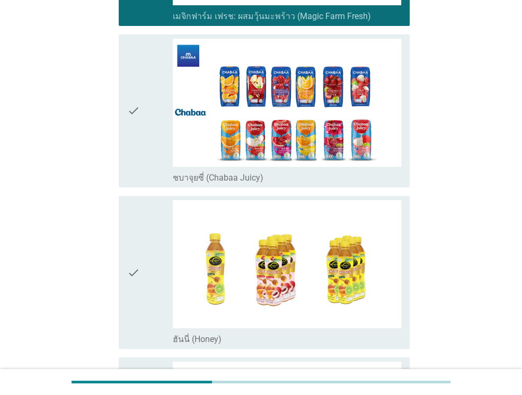
click at [159, 120] on div "check" at bounding box center [150, 111] width 46 height 145
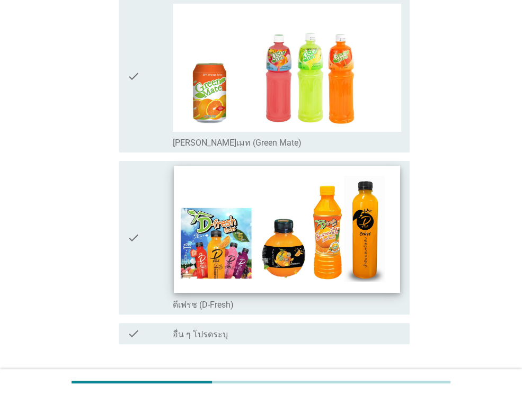
scroll to position [2756, 0]
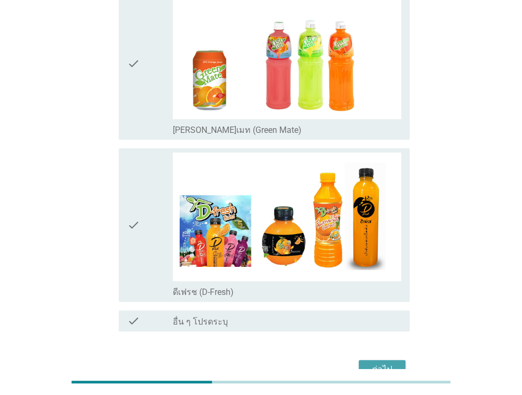
click at [383, 363] on div "ต่อไป" at bounding box center [382, 369] width 30 height 13
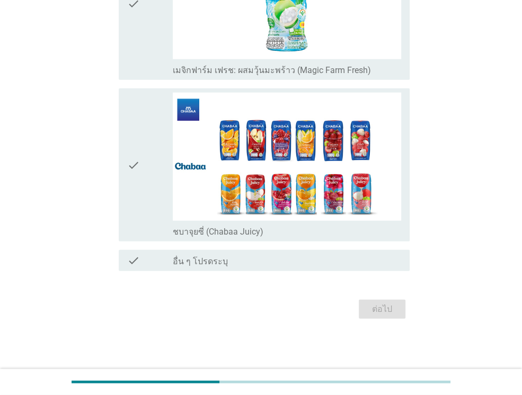
scroll to position [0, 0]
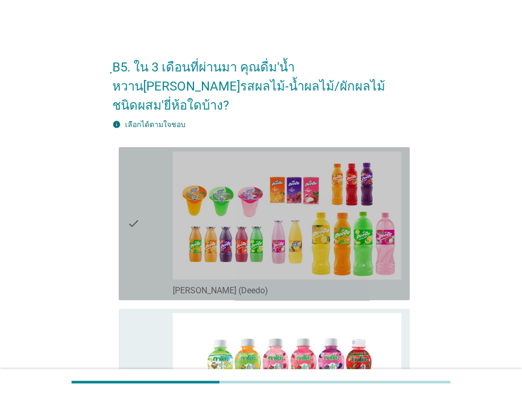
click at [145, 213] on div "check" at bounding box center [150, 223] width 46 height 145
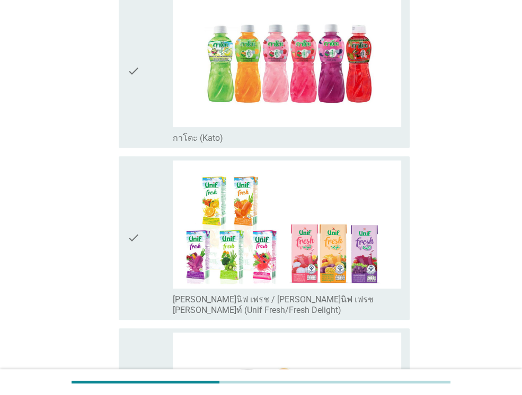
scroll to position [318, 0]
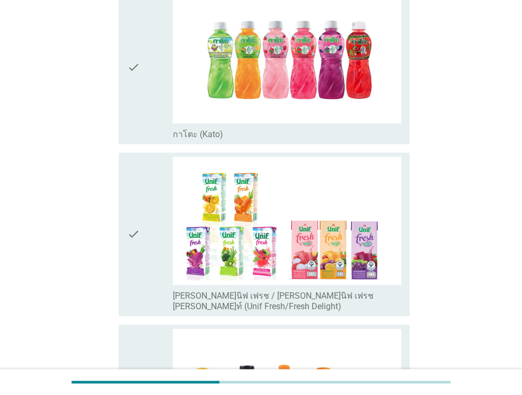
click at [133, 81] on icon "check" at bounding box center [133, 67] width 13 height 145
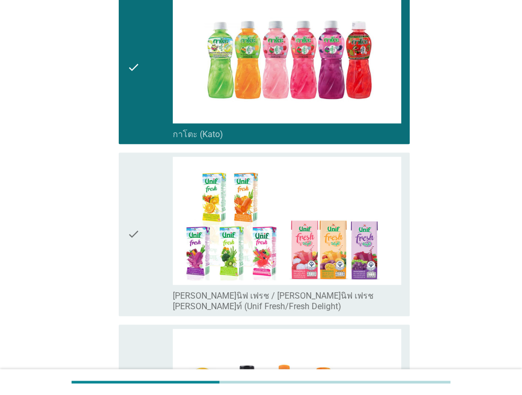
click at [115, 204] on div "check check_box [PERSON_NAME]นิฟ เฟรช / [PERSON_NAME]นิฟ เฟรช [PERSON_NAME]ท์ (…" at bounding box center [260, 234] width 297 height 172
click at [128, 206] on icon "check" at bounding box center [133, 234] width 13 height 155
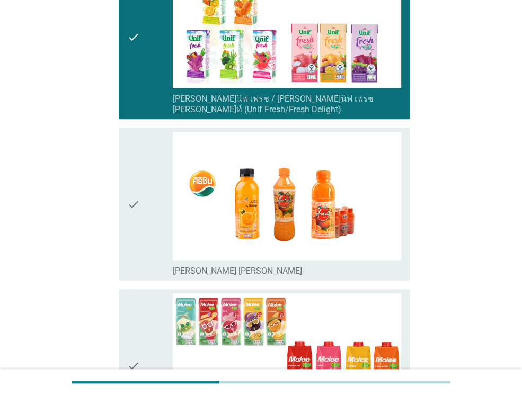
scroll to position [582, 0]
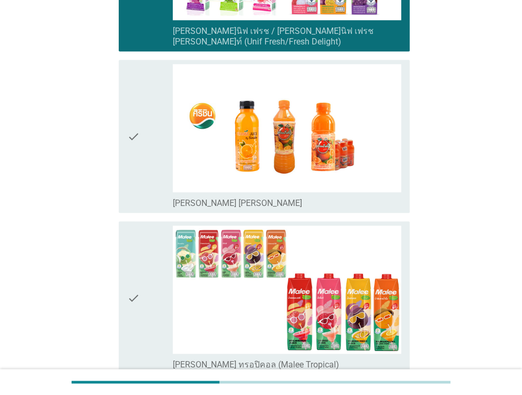
click at [124, 259] on div "check check_box [PERSON_NAME] ทรอปิคอล (Malee Tropical)" at bounding box center [264, 297] width 291 height 153
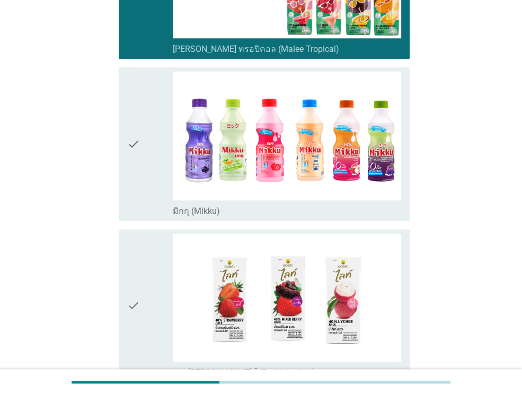
scroll to position [900, 0]
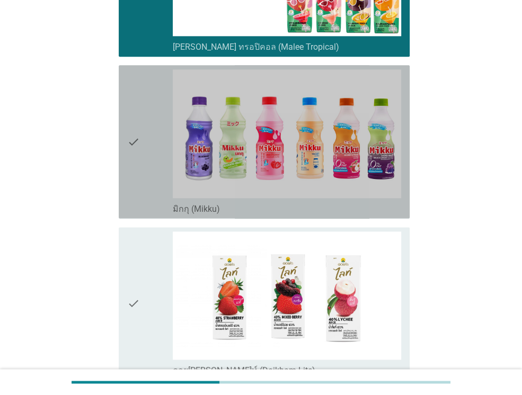
click at [155, 147] on div "check" at bounding box center [150, 141] width 46 height 145
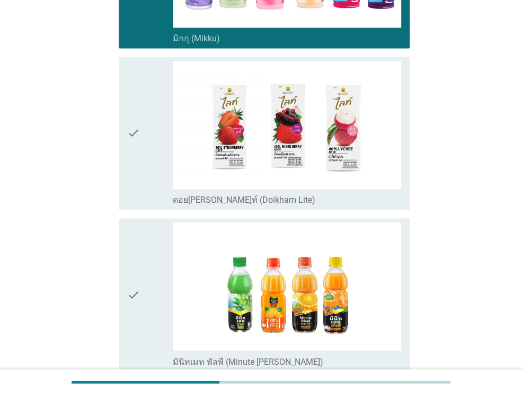
scroll to position [1165, 0]
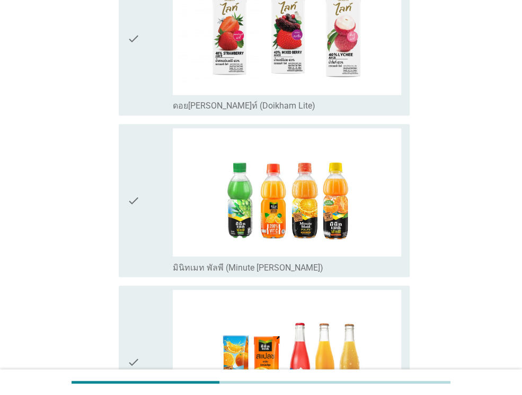
click at [146, 173] on div "check" at bounding box center [150, 200] width 46 height 145
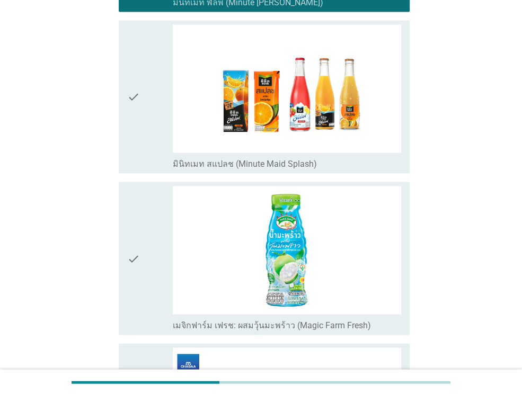
scroll to position [1536, 0]
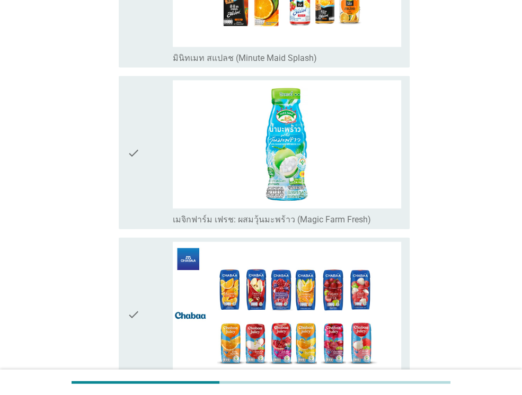
click at [144, 147] on div "check" at bounding box center [150, 152] width 46 height 145
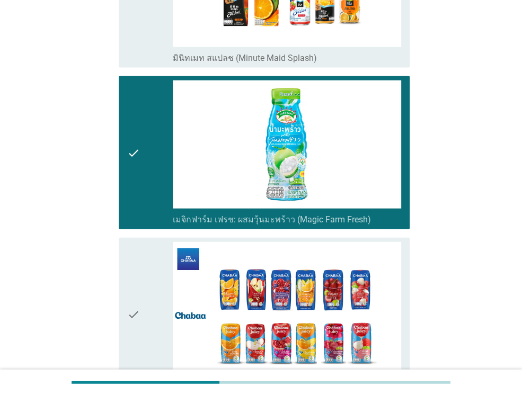
click at [134, 259] on icon "check" at bounding box center [133, 314] width 13 height 145
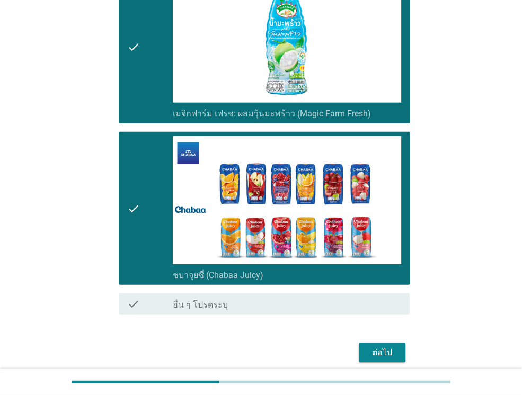
scroll to position [1651, 0]
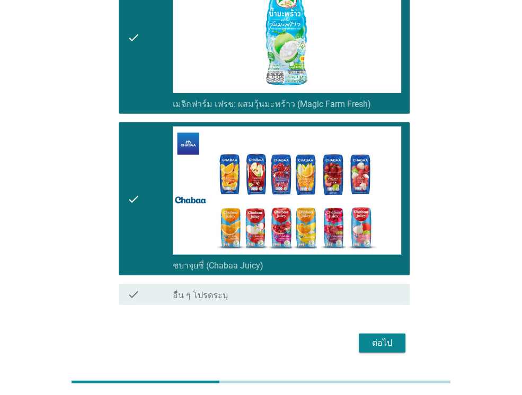
click at [390, 337] on div "ต่อไป" at bounding box center [382, 343] width 30 height 13
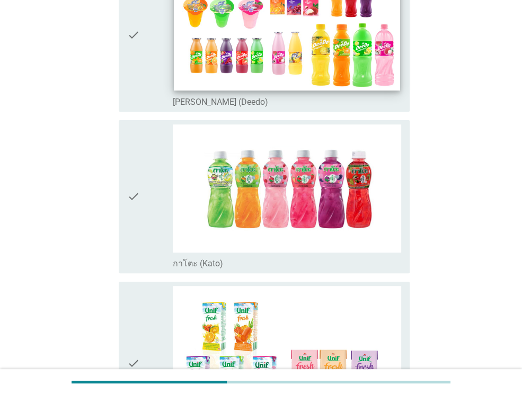
scroll to position [159, 0]
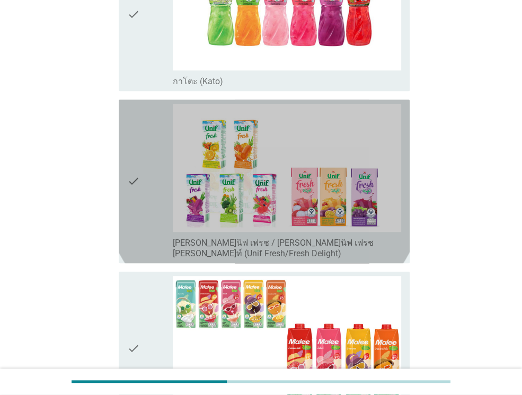
click at [137, 152] on icon "check" at bounding box center [133, 181] width 13 height 155
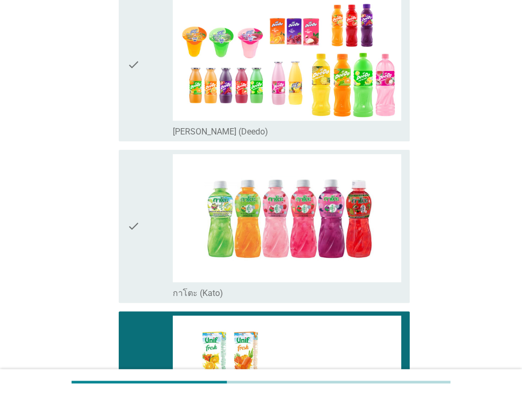
click at [145, 78] on div "check" at bounding box center [150, 65] width 46 height 145
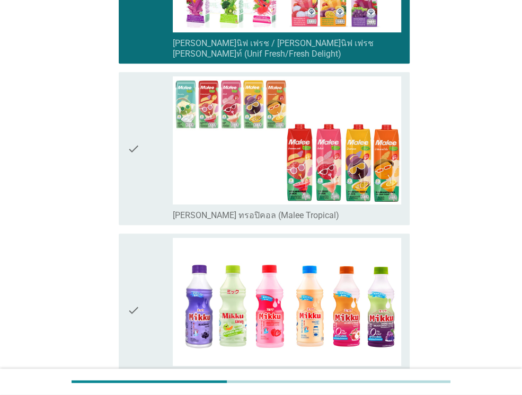
scroll to position [582, 0]
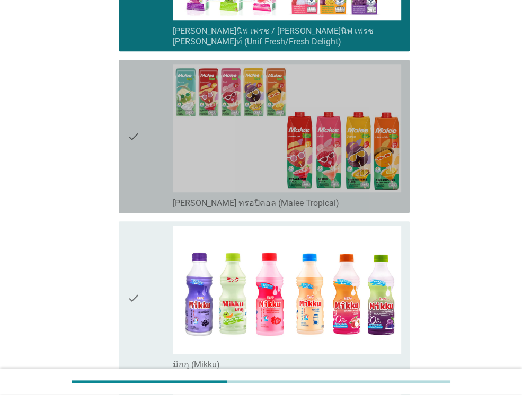
click at [139, 145] on icon "check" at bounding box center [133, 136] width 13 height 145
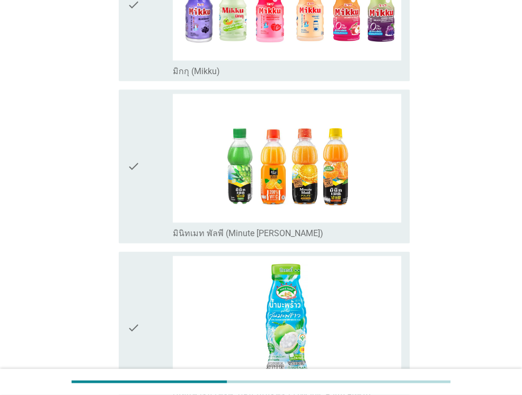
scroll to position [900, 0]
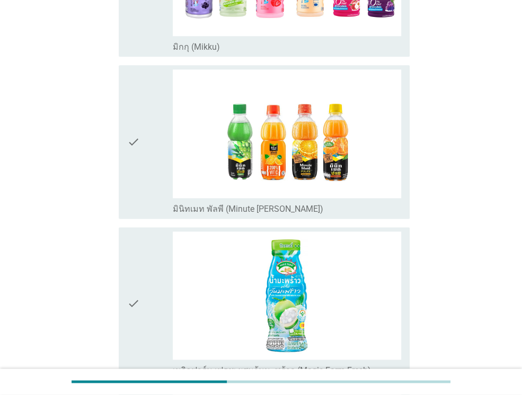
click at [144, 166] on div "check" at bounding box center [150, 141] width 46 height 145
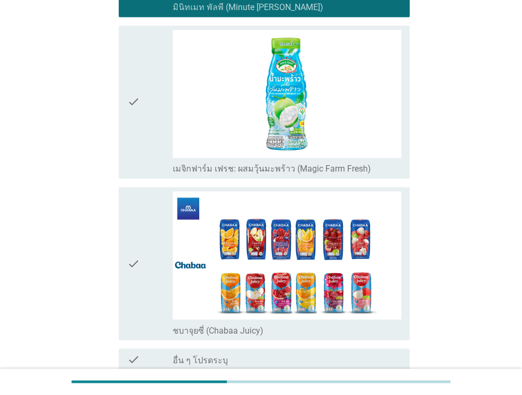
scroll to position [1112, 0]
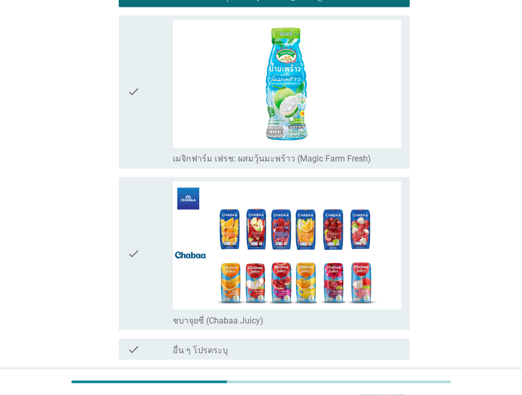
click at [147, 101] on div "check" at bounding box center [150, 92] width 46 height 145
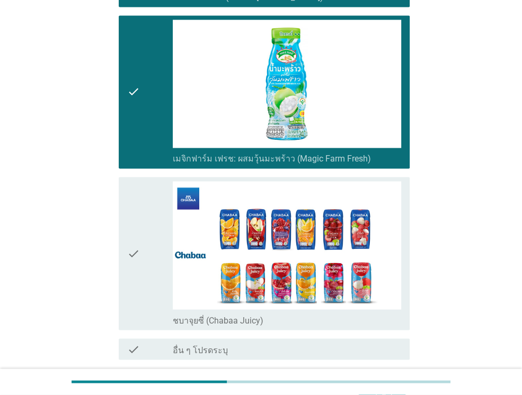
click at [127, 212] on icon "check" at bounding box center [133, 253] width 13 height 145
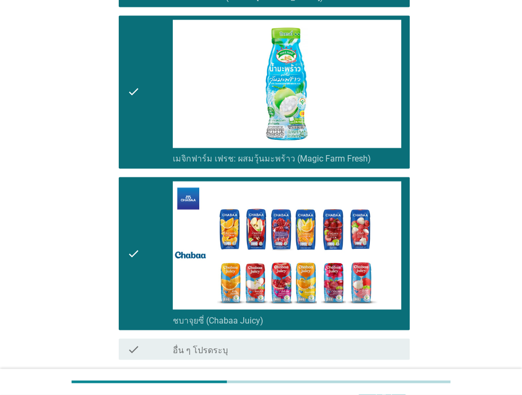
click at [390, 391] on div "ต่อไป" at bounding box center [382, 397] width 30 height 13
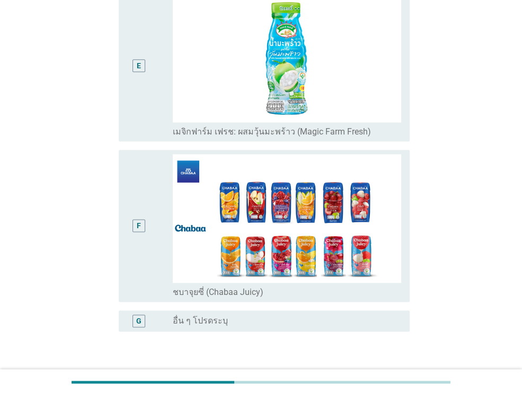
scroll to position [794, 0]
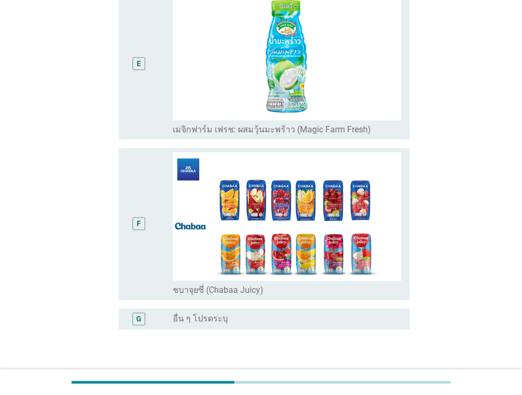
click at [148, 232] on div "F" at bounding box center [138, 223] width 23 height 143
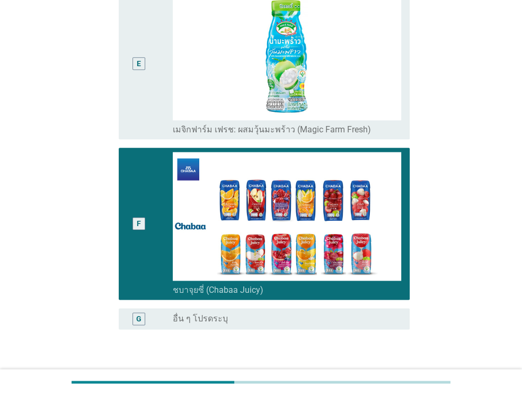
click at [380, 374] on div "ต่อไป" at bounding box center [382, 380] width 30 height 13
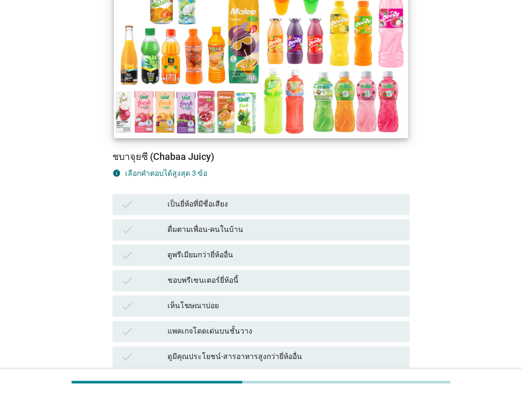
scroll to position [212, 0]
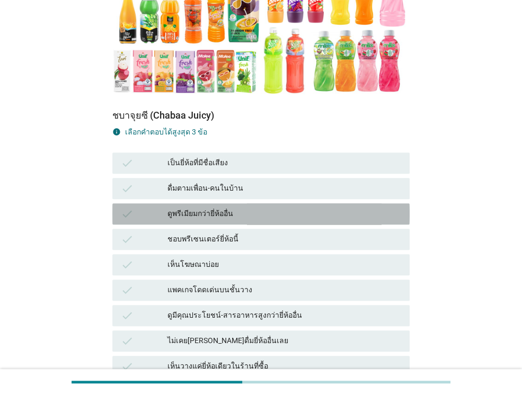
click at [216, 208] on div "ดูพรีเมียมกว่ายี่ห้ออื่น" at bounding box center [284, 214] width 234 height 13
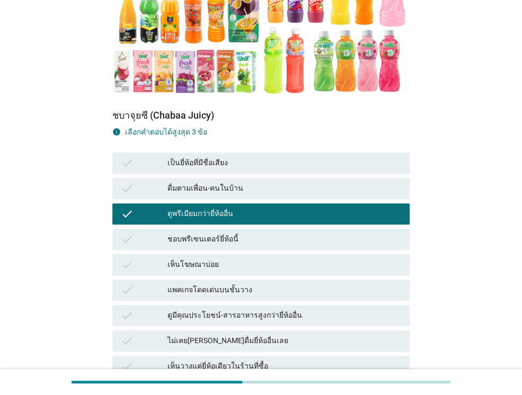
click at [212, 258] on div "เห็นโฆษณาบ่อย" at bounding box center [284, 264] width 234 height 13
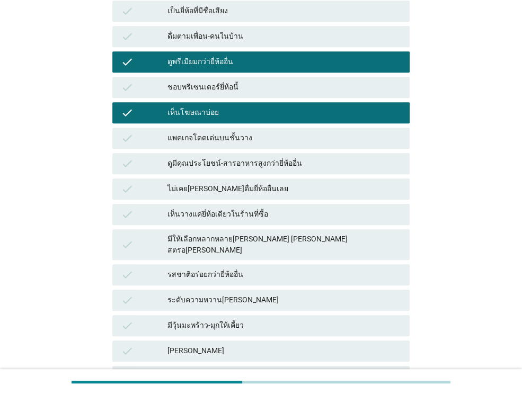
scroll to position [371, 0]
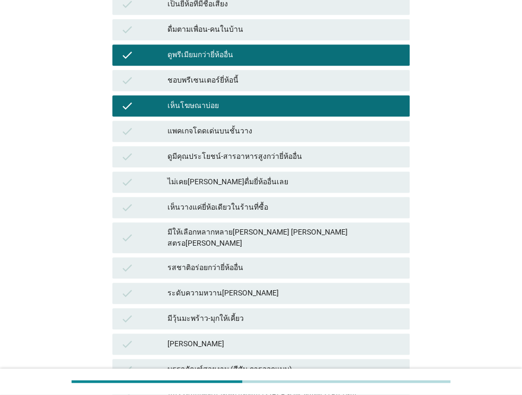
click at [244, 262] on div "รสชาติอร่อยกว่ายี่ห้ออื่น" at bounding box center [284, 268] width 234 height 13
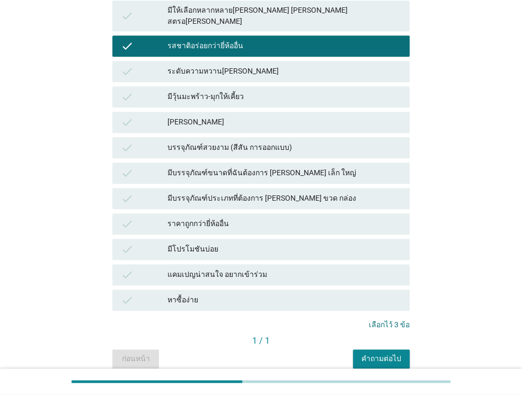
scroll to position [610, 0]
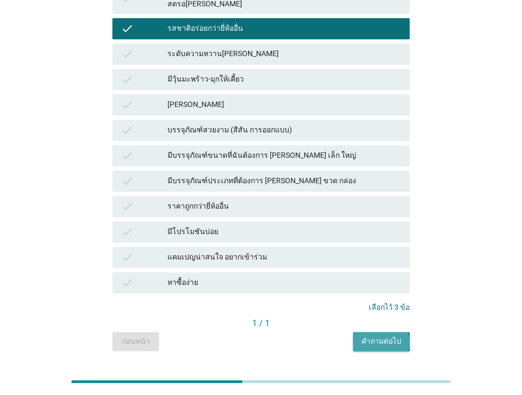
click at [375, 332] on button "คำถามต่อไป" at bounding box center [381, 341] width 57 height 19
